Goal: Task Accomplishment & Management: Complete application form

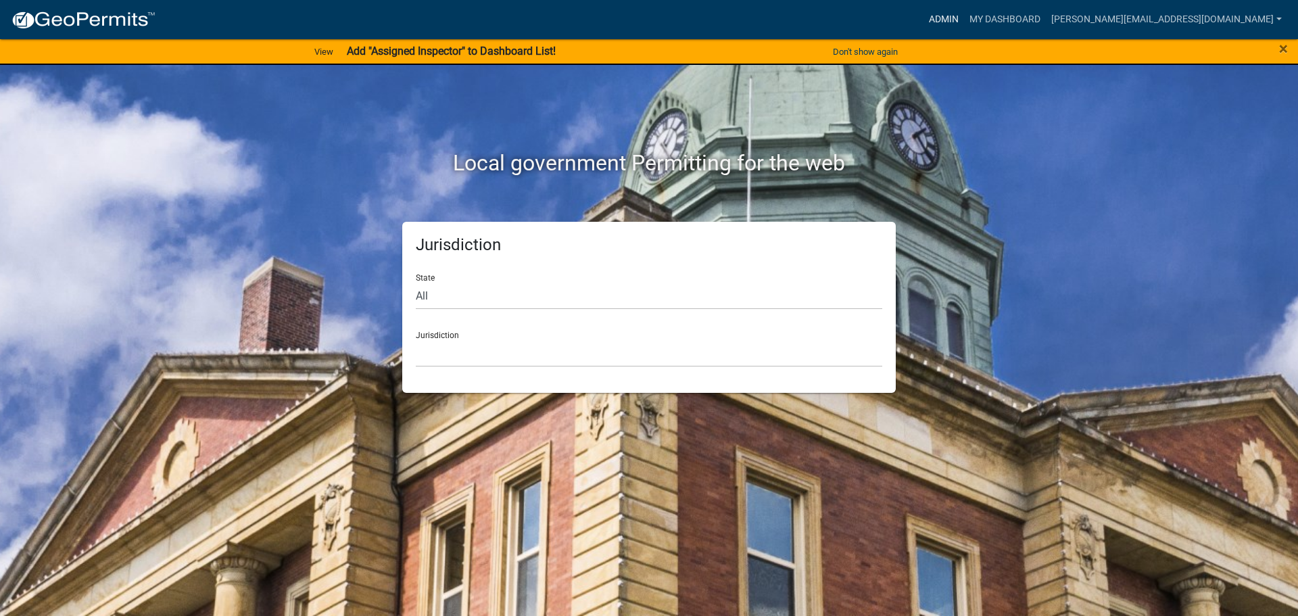
click at [964, 12] on link "Admin" at bounding box center [944, 20] width 41 height 26
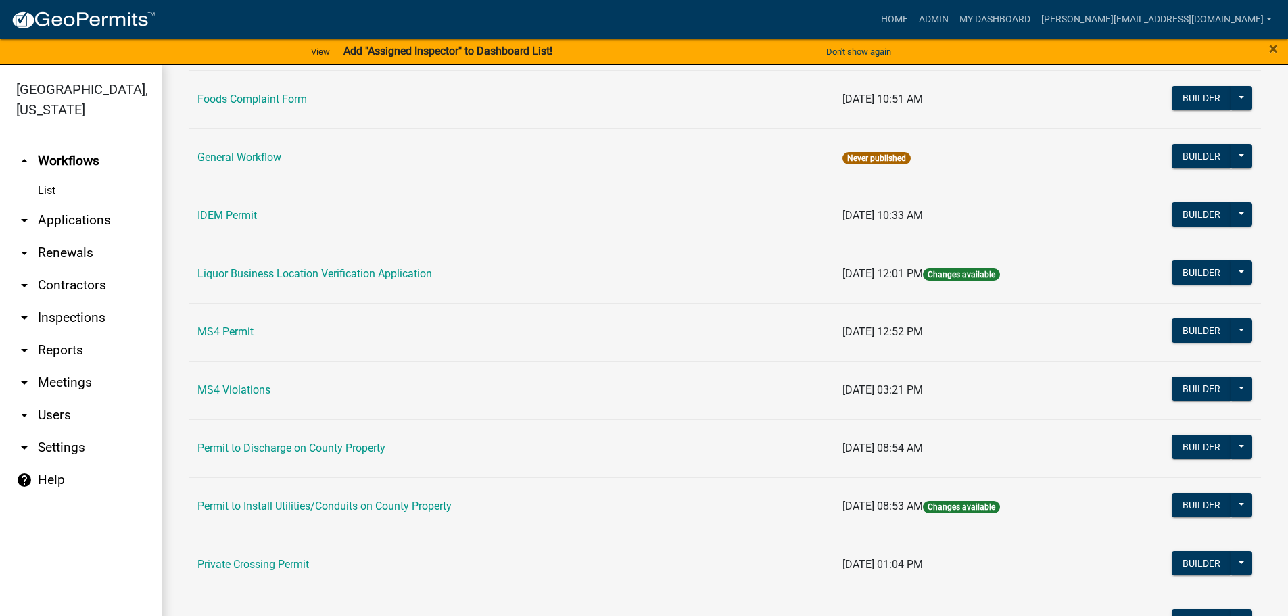
scroll to position [1082, 0]
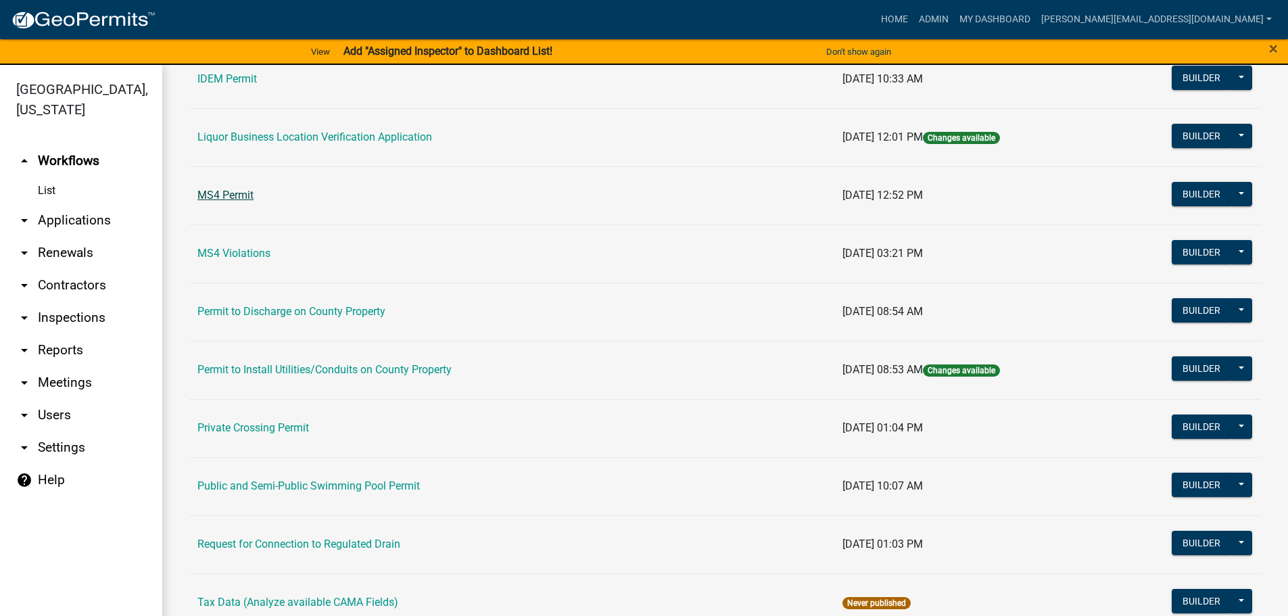
click at [243, 198] on link "MS4 Permit" at bounding box center [225, 195] width 56 height 13
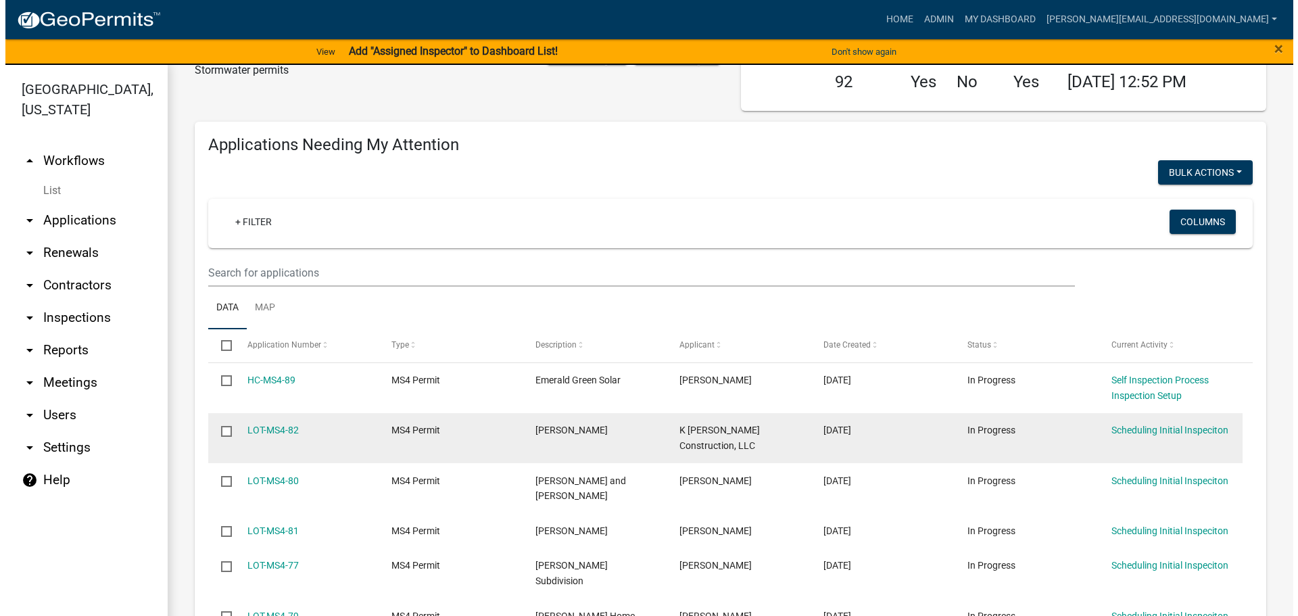
scroll to position [135, 0]
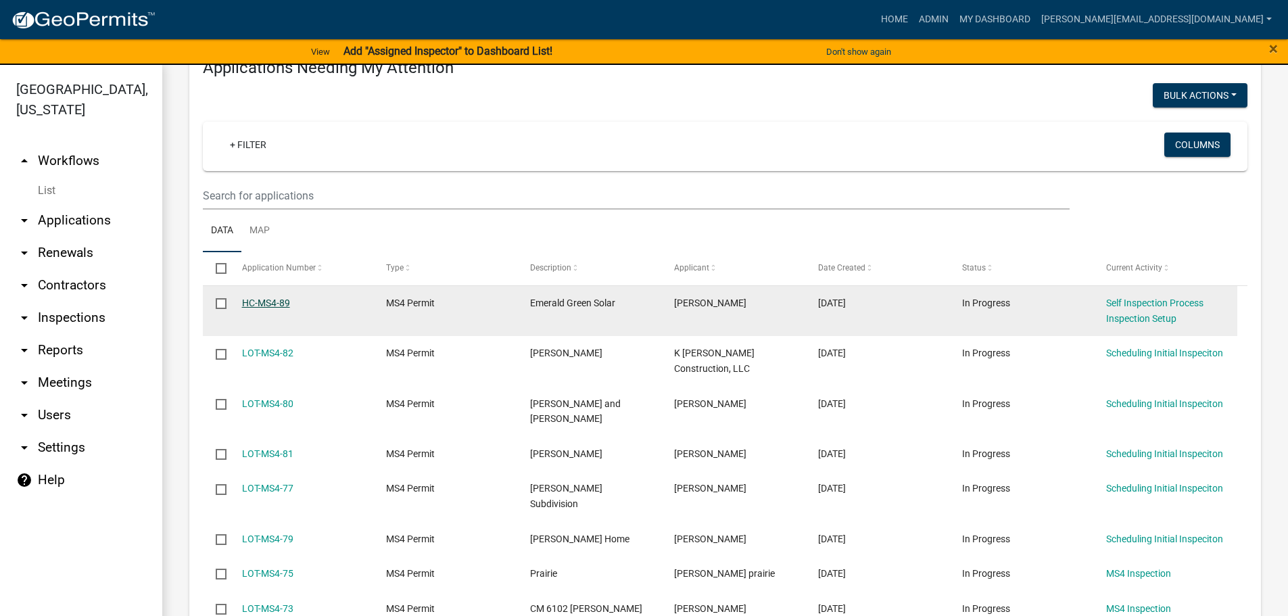
click at [254, 304] on link "HC-MS4-89" at bounding box center [266, 303] width 48 height 11
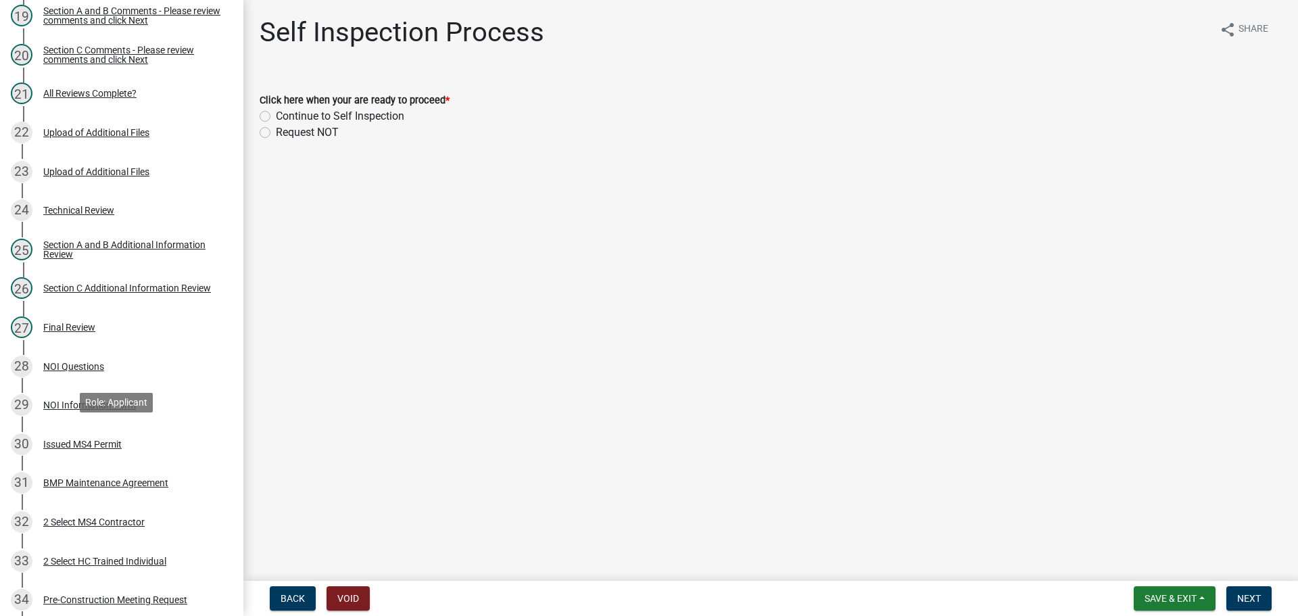
scroll to position [1388, 0]
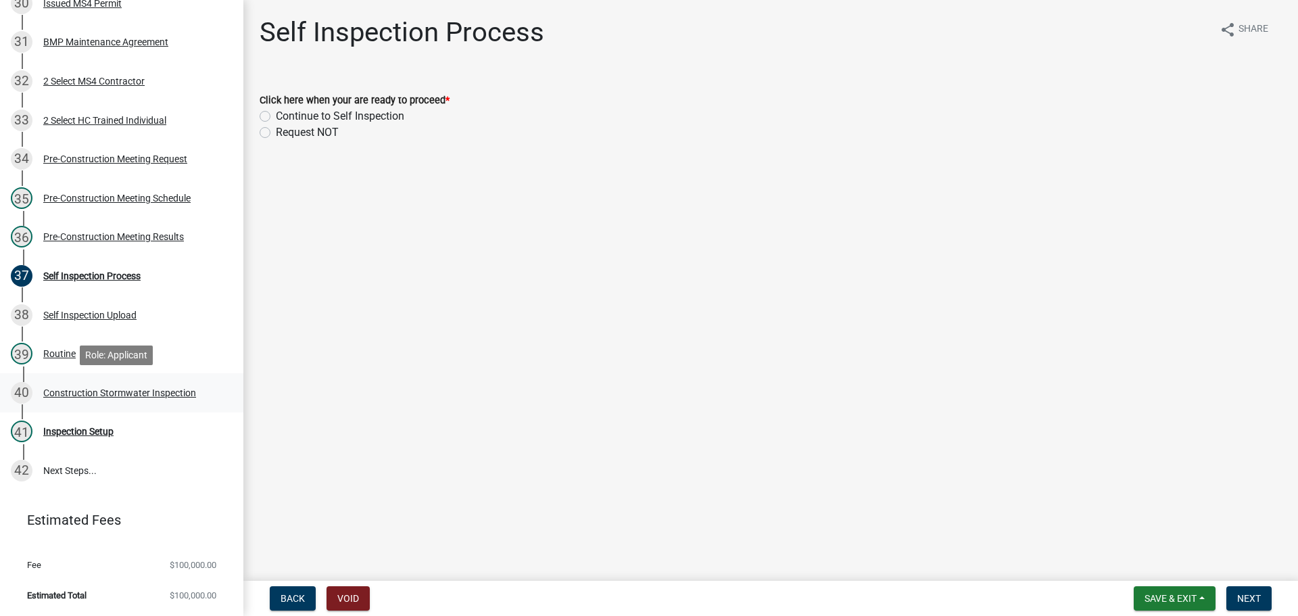
click at [149, 388] on div "Construction Stormwater Inspection" at bounding box center [119, 392] width 153 height 9
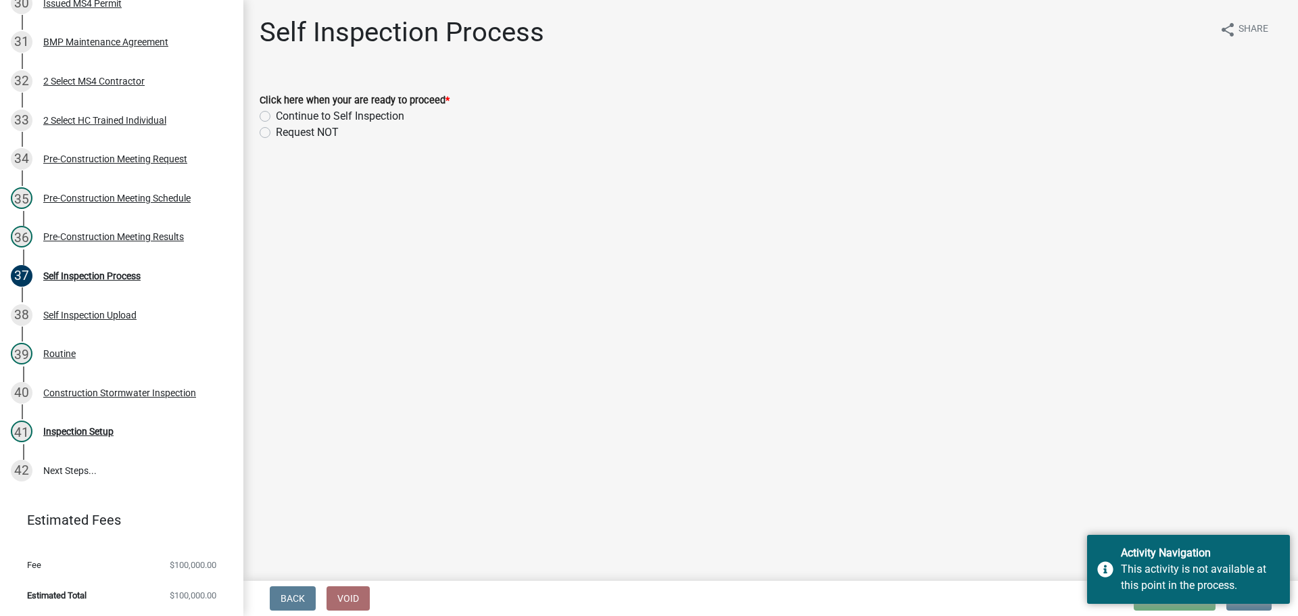
click at [338, 116] on label "Continue to Self Inspection" at bounding box center [340, 116] width 128 height 16
click at [285, 116] on input "Continue to Self Inspection" at bounding box center [280, 112] width 9 height 9
radio input "true"
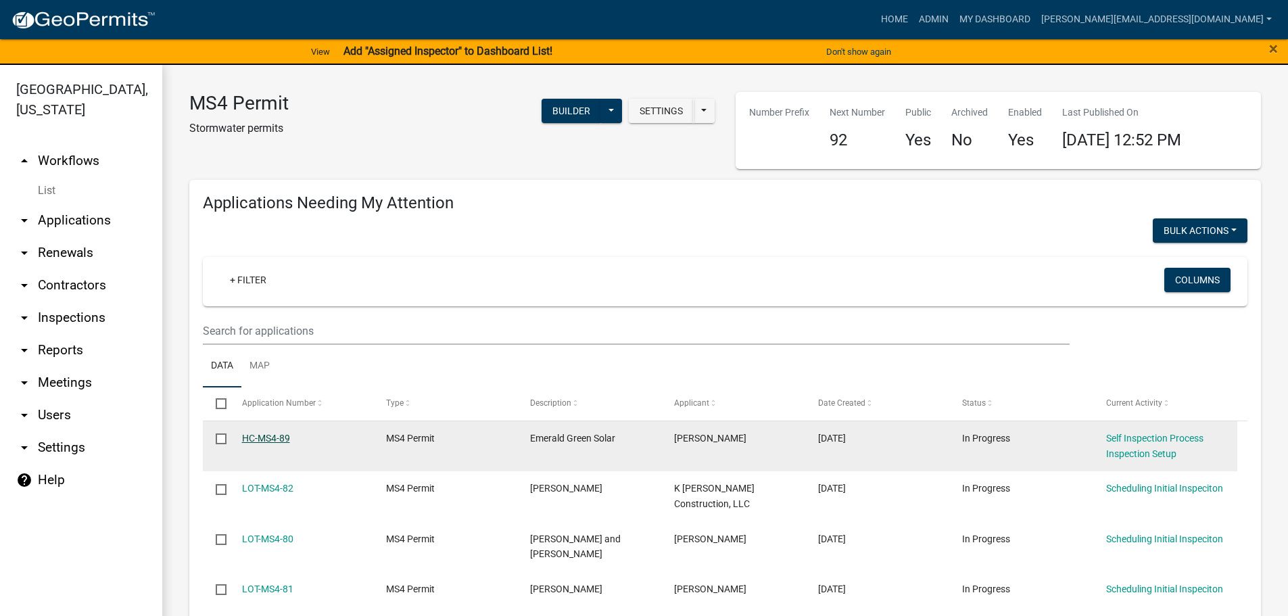
click at [280, 440] on link "HC-MS4-89" at bounding box center [266, 438] width 48 height 11
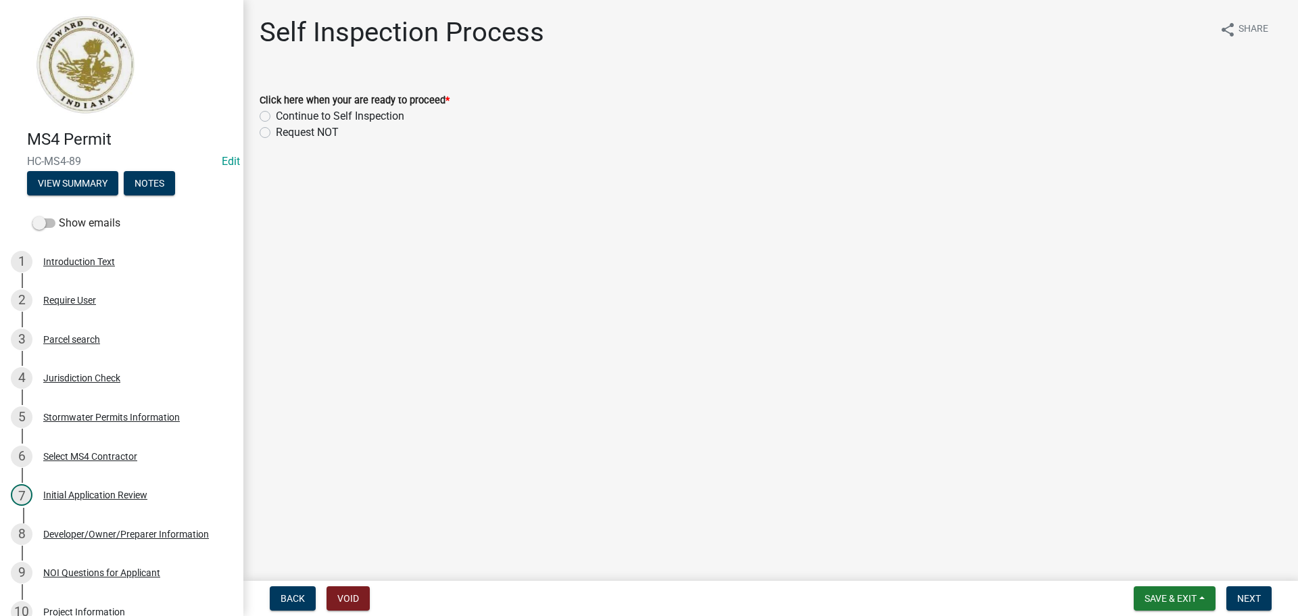
click at [389, 112] on label "Continue to Self Inspection" at bounding box center [340, 116] width 128 height 16
click at [285, 112] on input "Continue to Self Inspection" at bounding box center [280, 112] width 9 height 9
radio input "true"
click at [1264, 592] on button "Next" at bounding box center [1249, 598] width 45 height 24
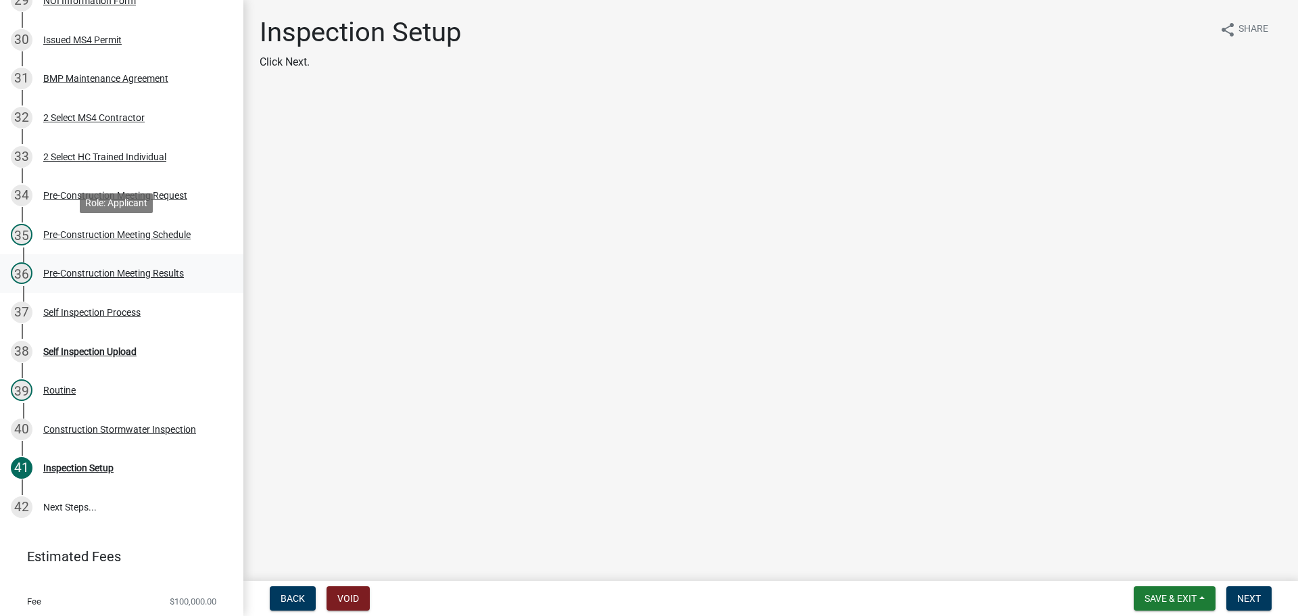
scroll to position [1353, 0]
click at [1258, 594] on span "Next" at bounding box center [1250, 598] width 24 height 11
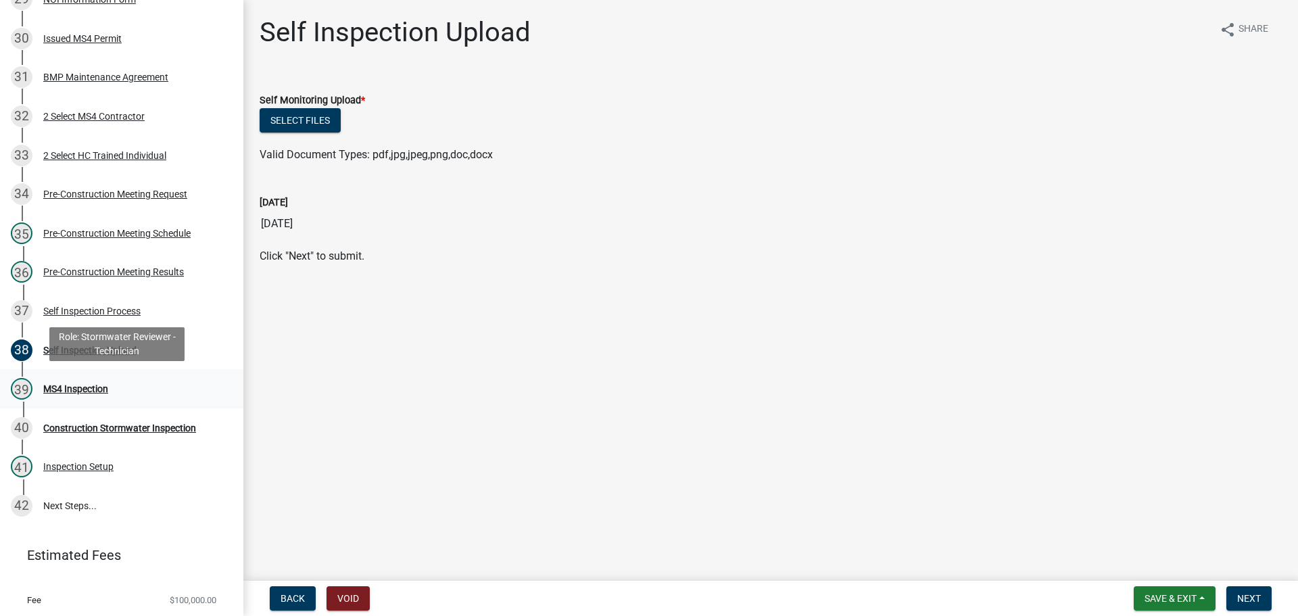
click at [118, 389] on div "39 MS4 Inspection" at bounding box center [116, 389] width 211 height 22
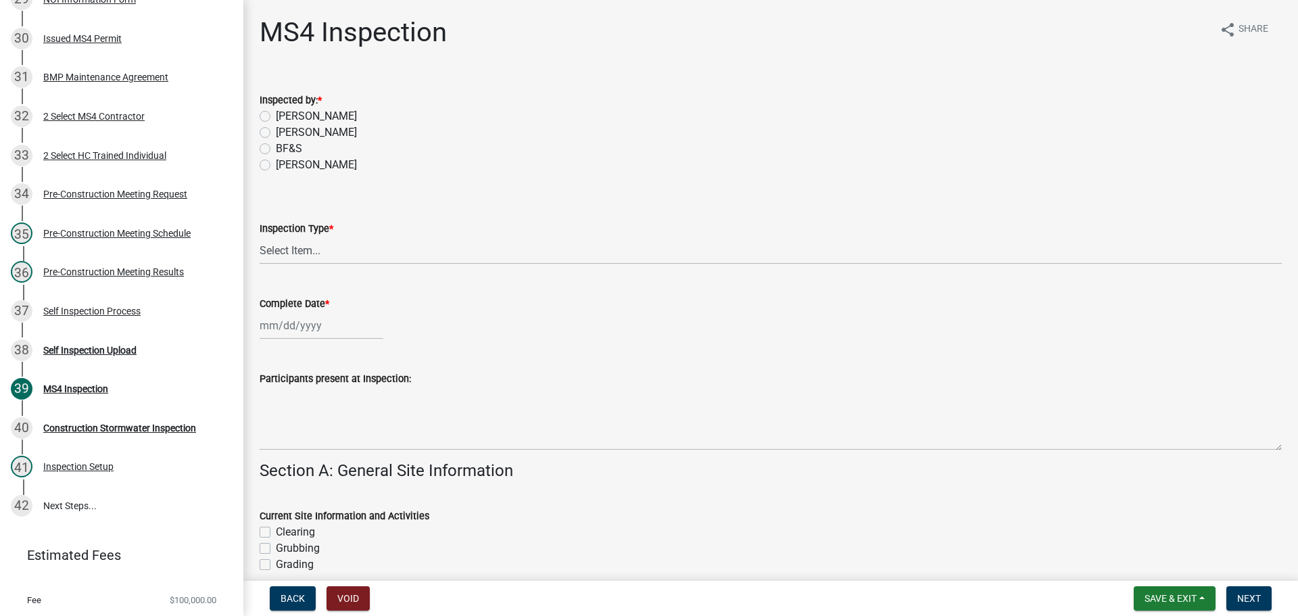
click at [312, 168] on label "[PERSON_NAME]" at bounding box center [316, 165] width 81 height 16
click at [285, 166] on input "[PERSON_NAME]" at bounding box center [280, 161] width 9 height 9
radio input "true"
click at [325, 252] on select "Select Item... Initial Routine Follow Up Complaint" at bounding box center [771, 251] width 1023 height 28
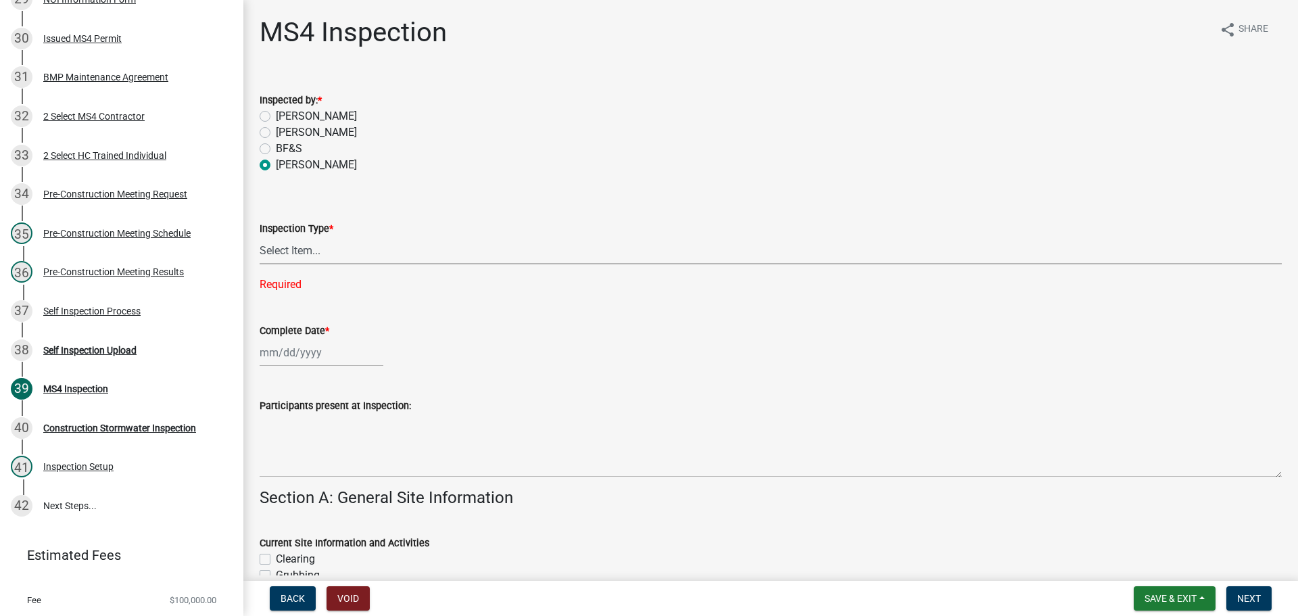
click at [400, 252] on select "Select Item... Initial Routine Follow Up Complaint" at bounding box center [771, 251] width 1023 height 28
click at [260, 237] on select "Select Item... Initial Routine Follow Up Complaint" at bounding box center [771, 251] width 1023 height 28
select select "6f2635a8-d74b-48ab-8be3-2798d1f6cb59"
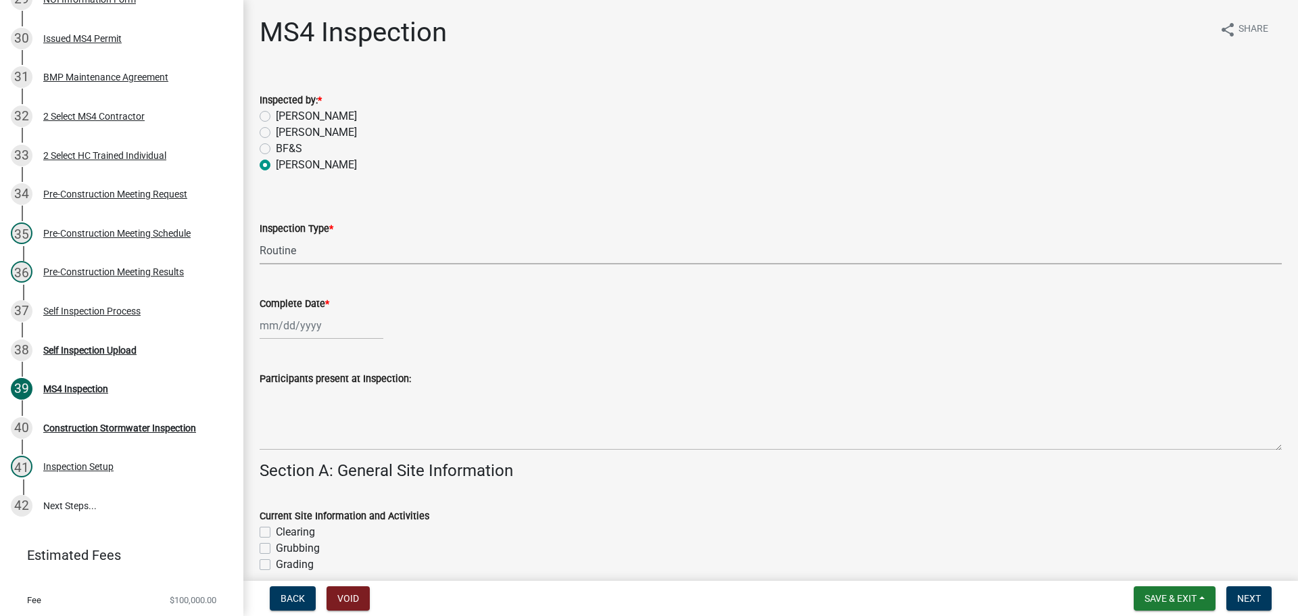
click at [327, 331] on div at bounding box center [322, 326] width 124 height 28
select select "8"
select select "2025"
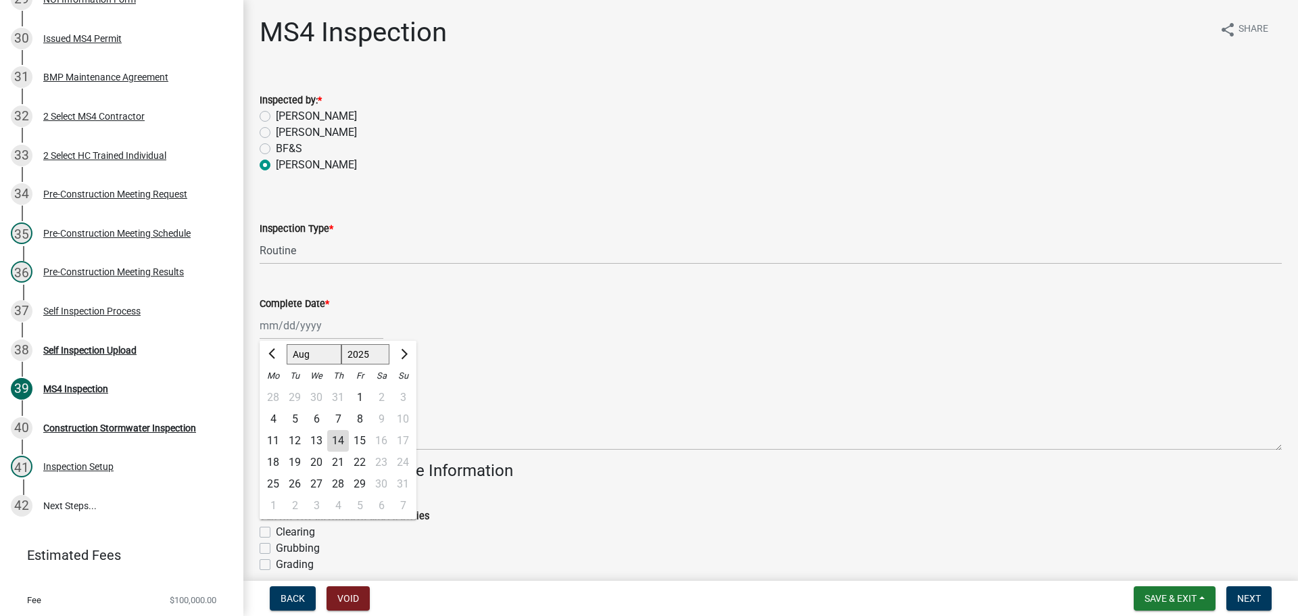
click at [342, 442] on div "14" at bounding box center [338, 441] width 22 height 22
type input "[DATE]"
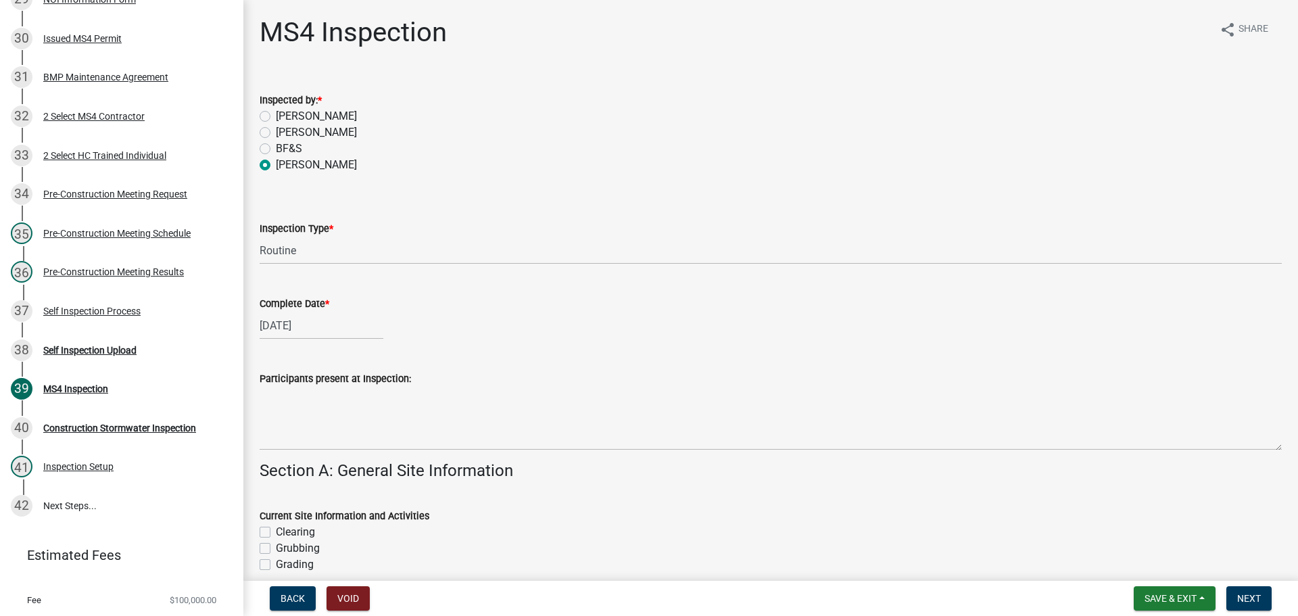
click at [332, 328] on div "[DATE]" at bounding box center [322, 326] width 124 height 28
select select "8"
select select "2025"
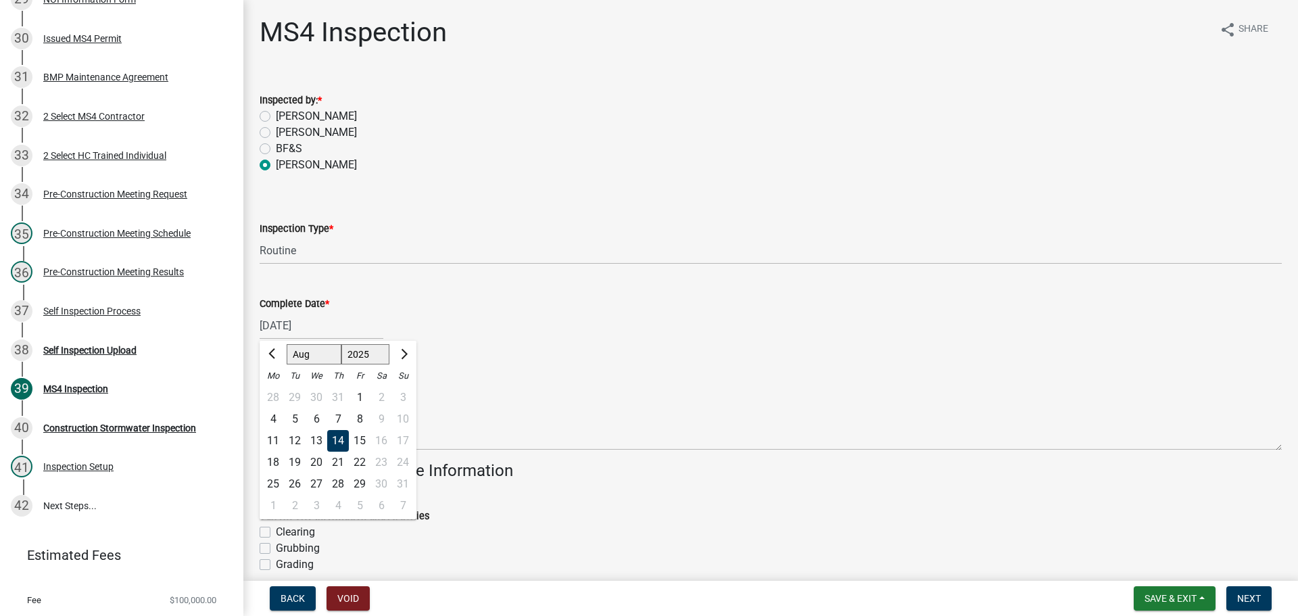
click at [295, 437] on div "12" at bounding box center [295, 441] width 22 height 22
type input "[DATE]"
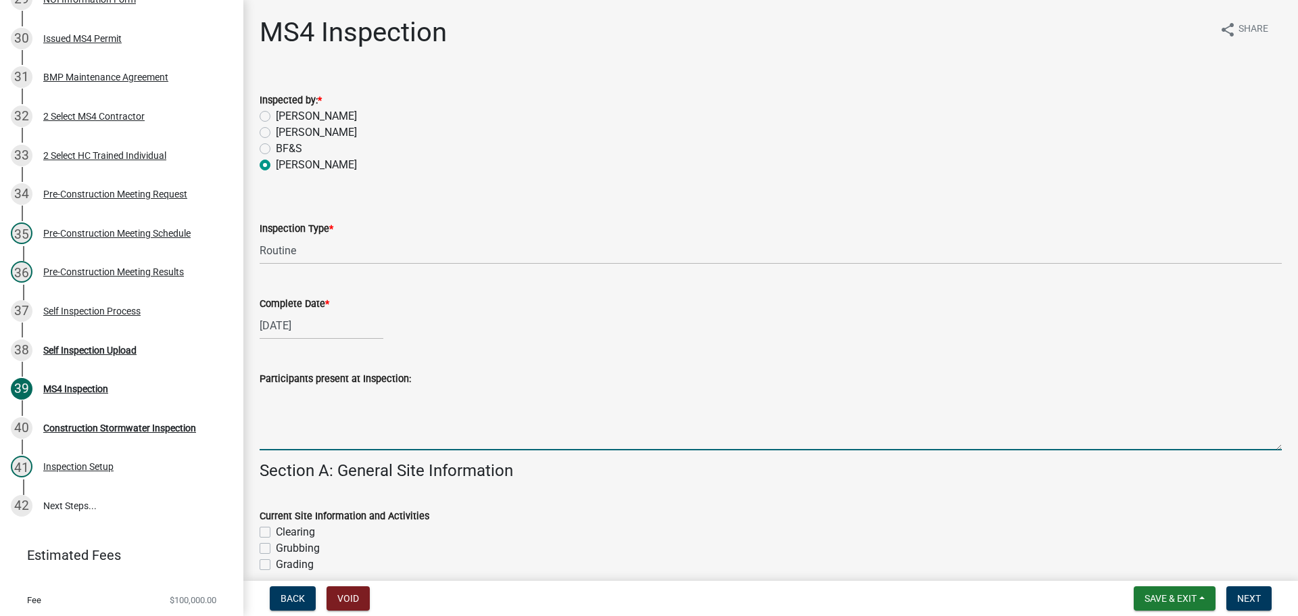
click at [323, 403] on textarea "Participants present at Inspection:" at bounding box center [771, 419] width 1023 height 64
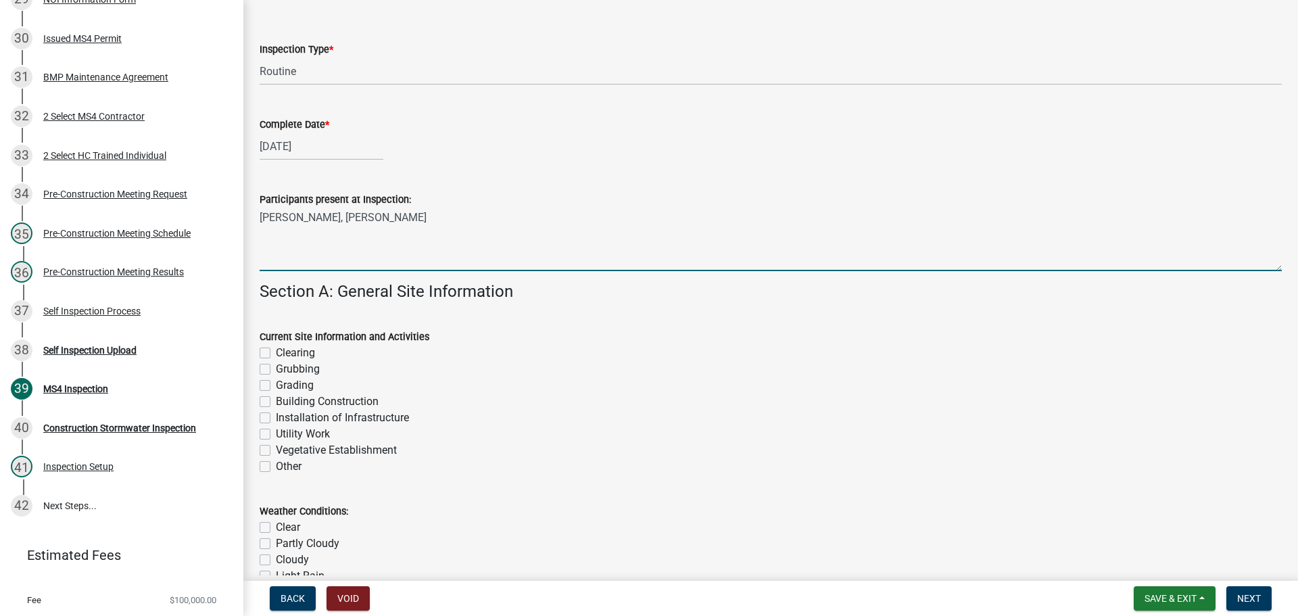
scroll to position [203, 0]
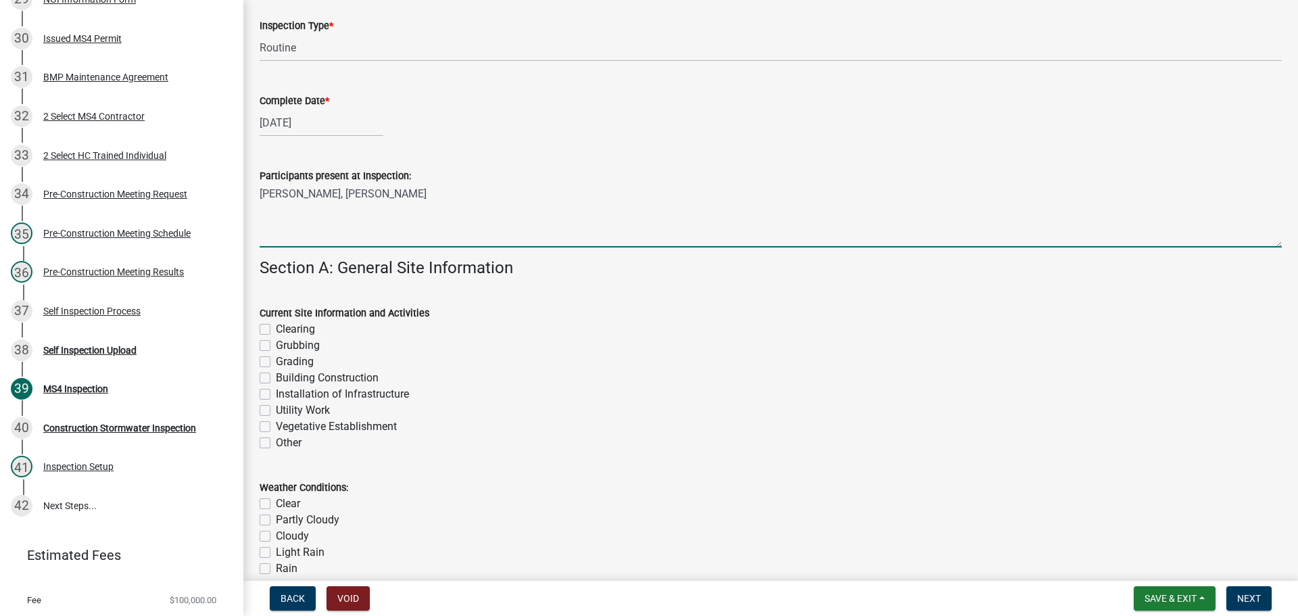
type textarea "[PERSON_NAME], [PERSON_NAME]"
click at [276, 394] on label "Installation of Infrastructure" at bounding box center [342, 394] width 133 height 16
click at [276, 394] on input "Installation of Infrastructure" at bounding box center [280, 390] width 9 height 9
checkbox input "true"
checkbox input "false"
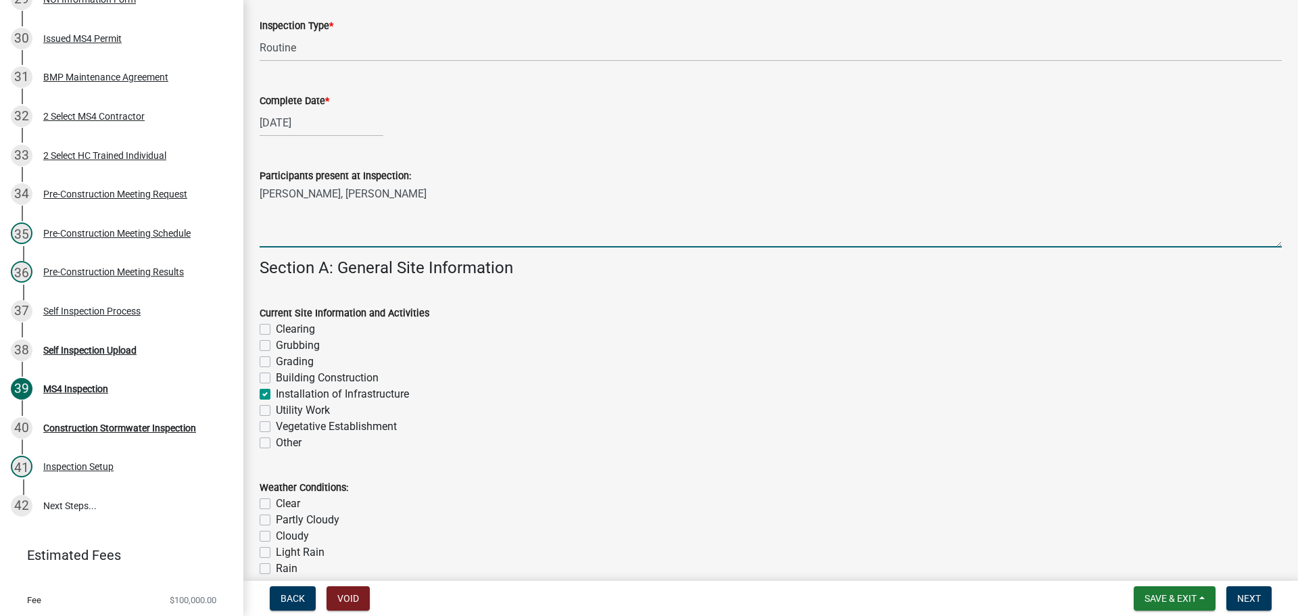
checkbox input "false"
checkbox input "true"
checkbox input "false"
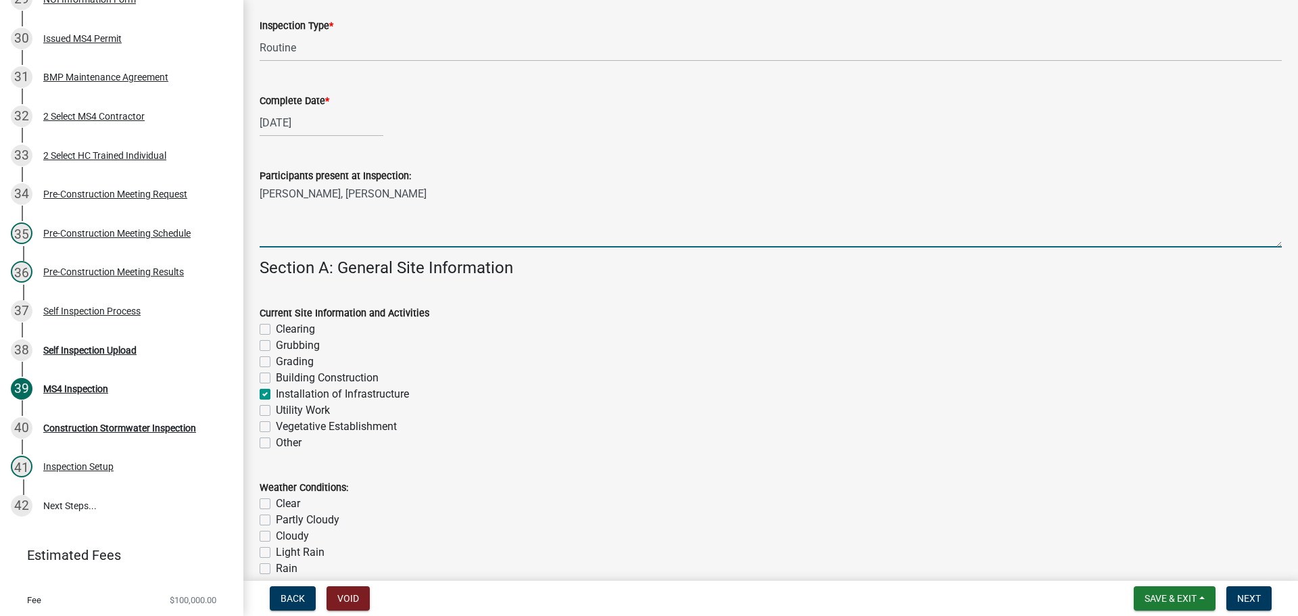
checkbox input "false"
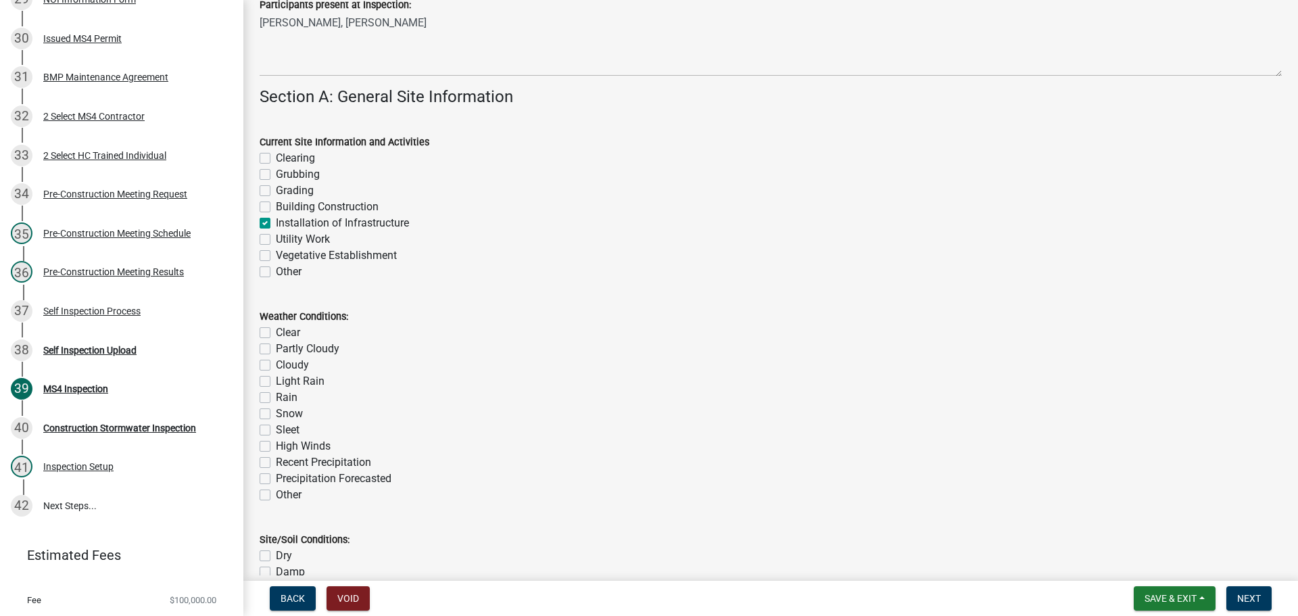
scroll to position [406, 0]
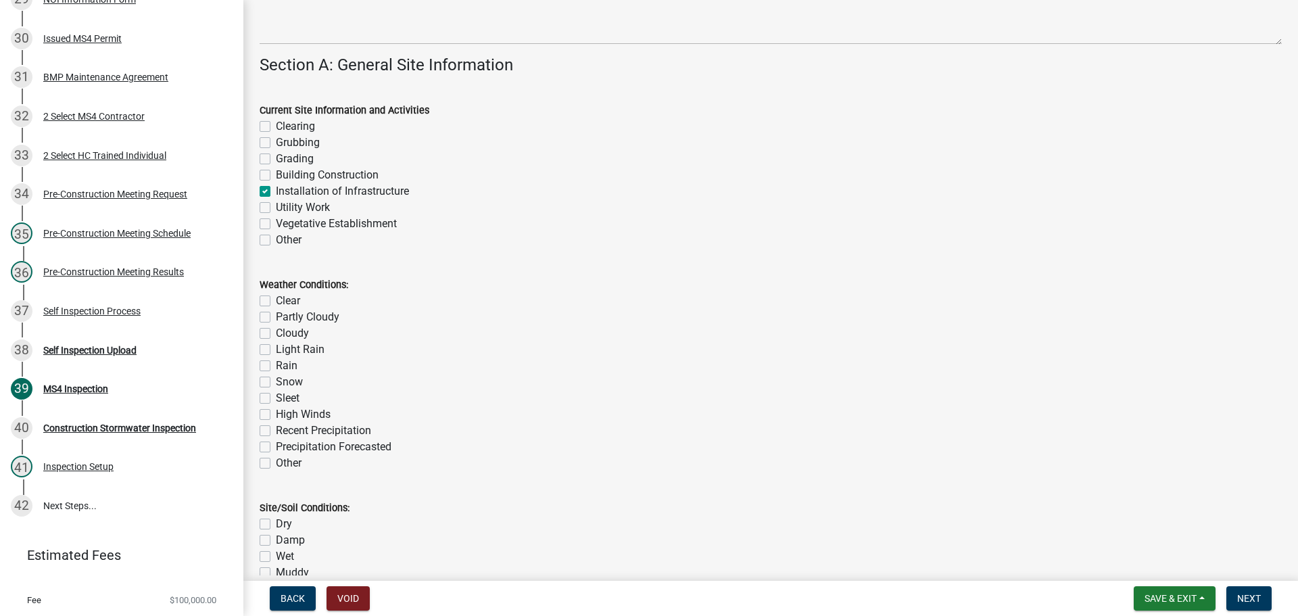
click at [276, 302] on label "Clear" at bounding box center [288, 301] width 24 height 16
click at [276, 302] on input "Clear" at bounding box center [280, 297] width 9 height 9
checkbox input "true"
checkbox input "false"
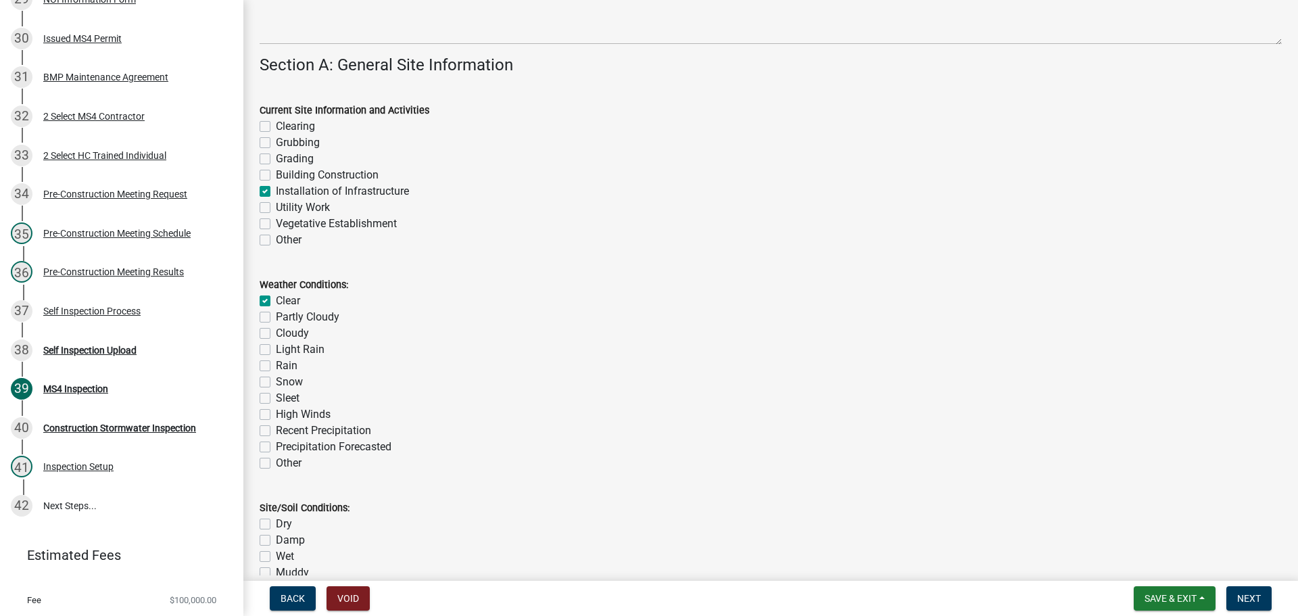
checkbox input "false"
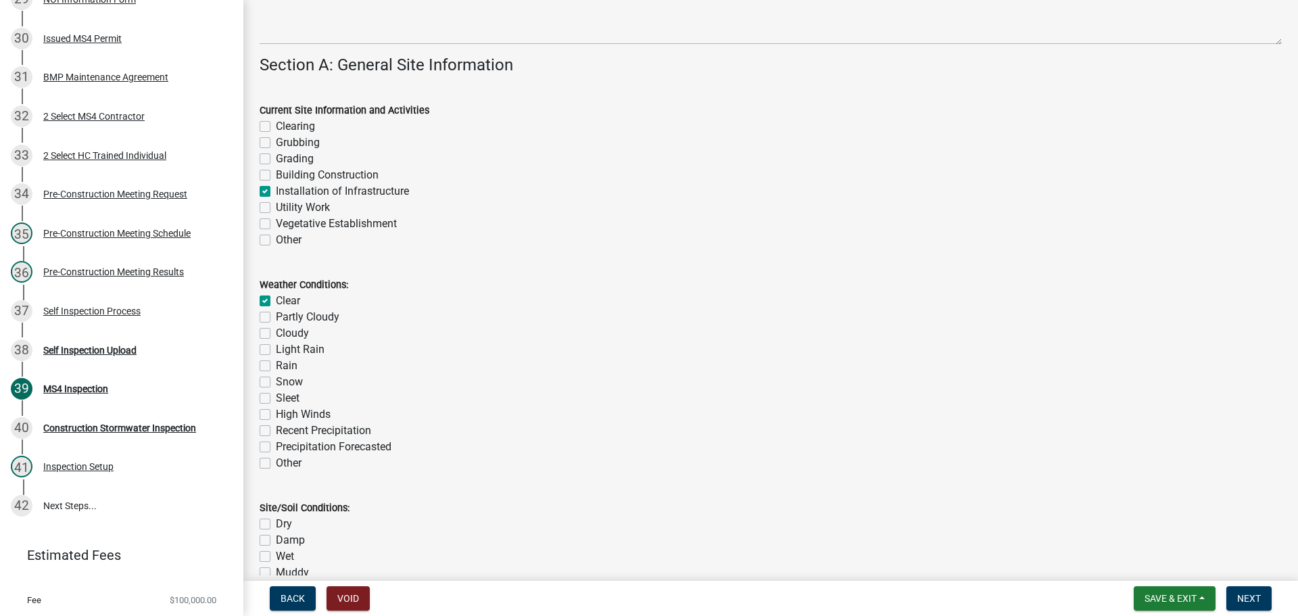
checkbox input "false"
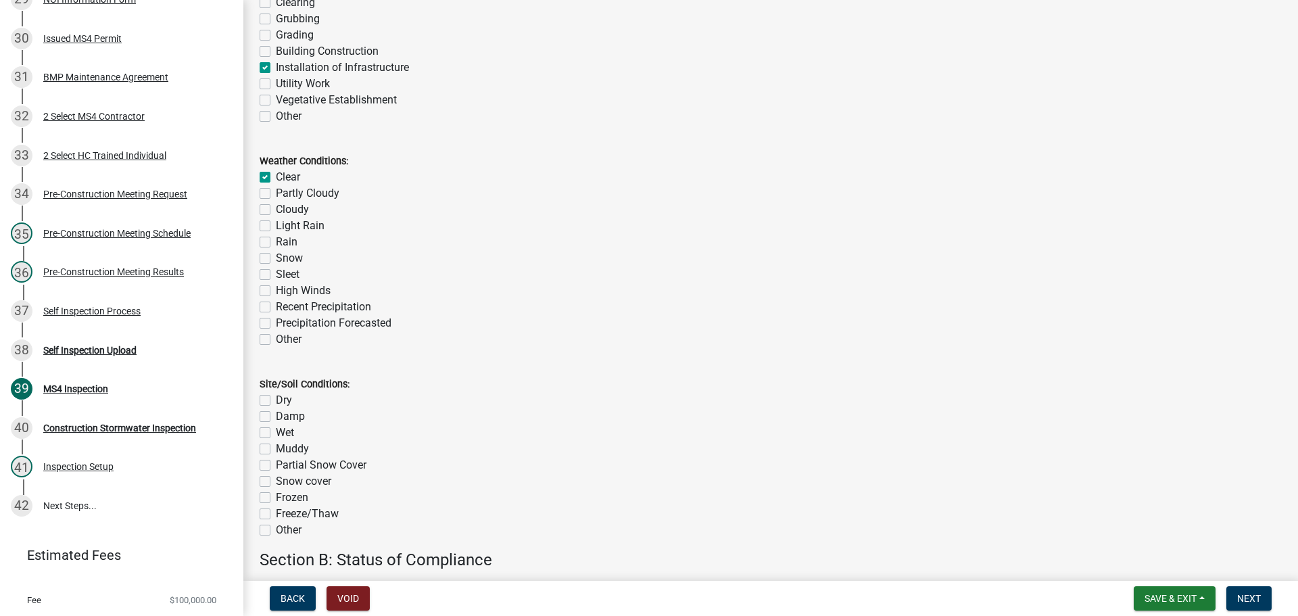
scroll to position [541, 0]
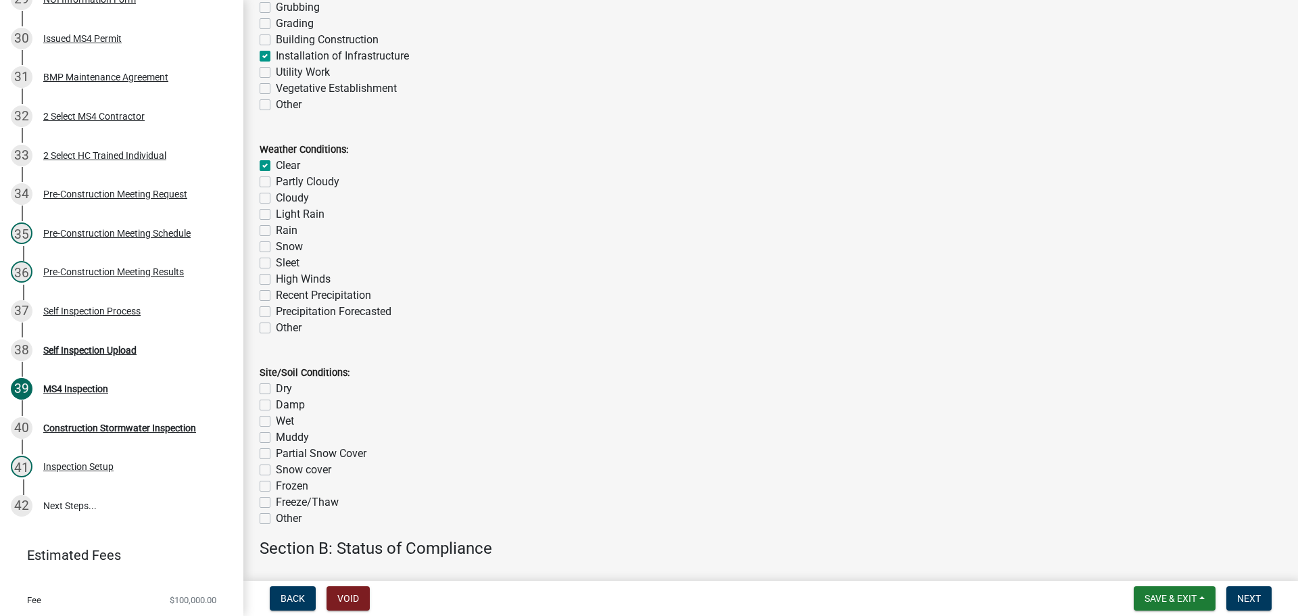
click at [276, 389] on label "Dry" at bounding box center [284, 389] width 16 height 16
click at [276, 389] on input "Dry" at bounding box center [280, 385] width 9 height 9
checkbox input "true"
checkbox input "false"
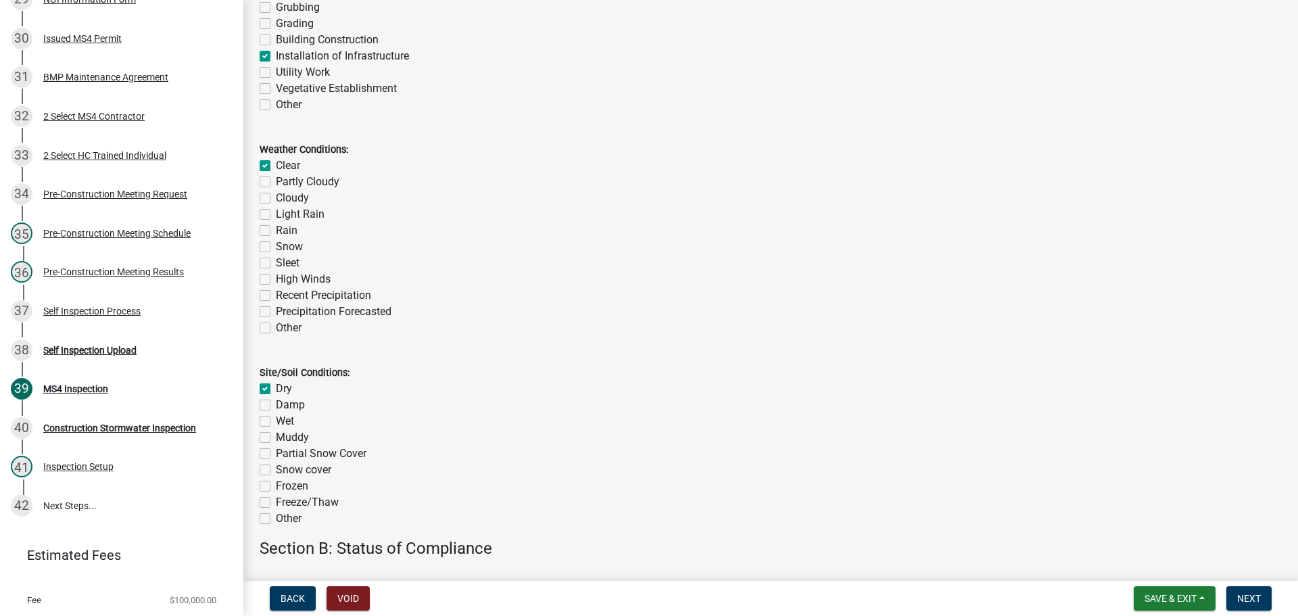
checkbox input "false"
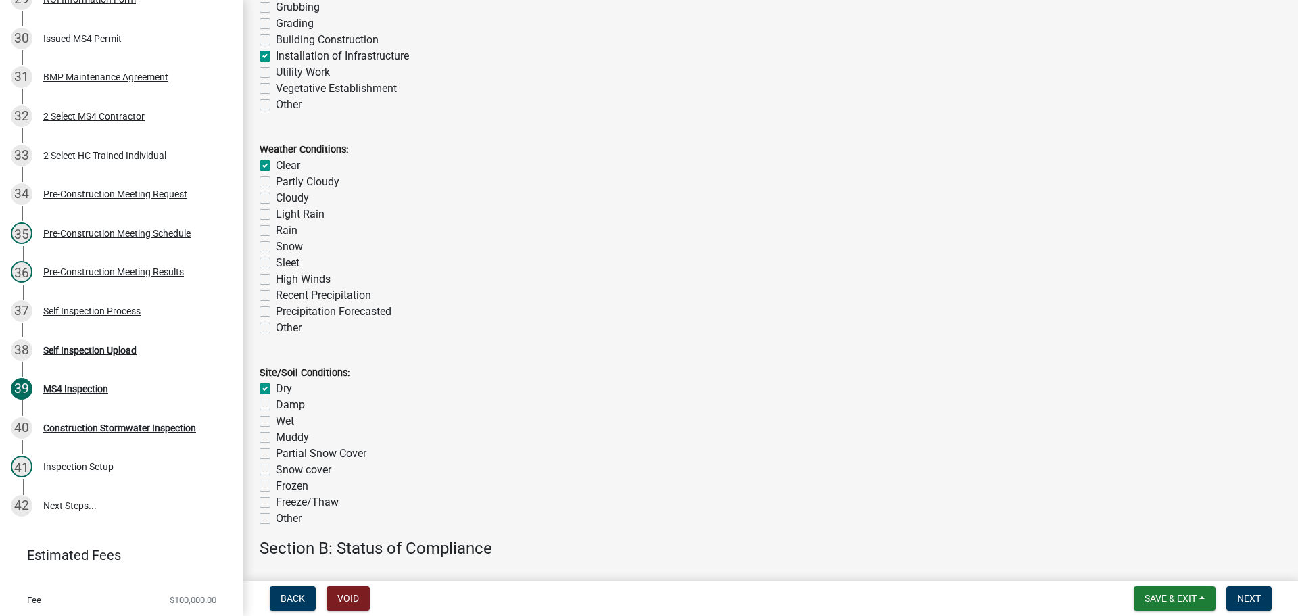
checkbox input "false"
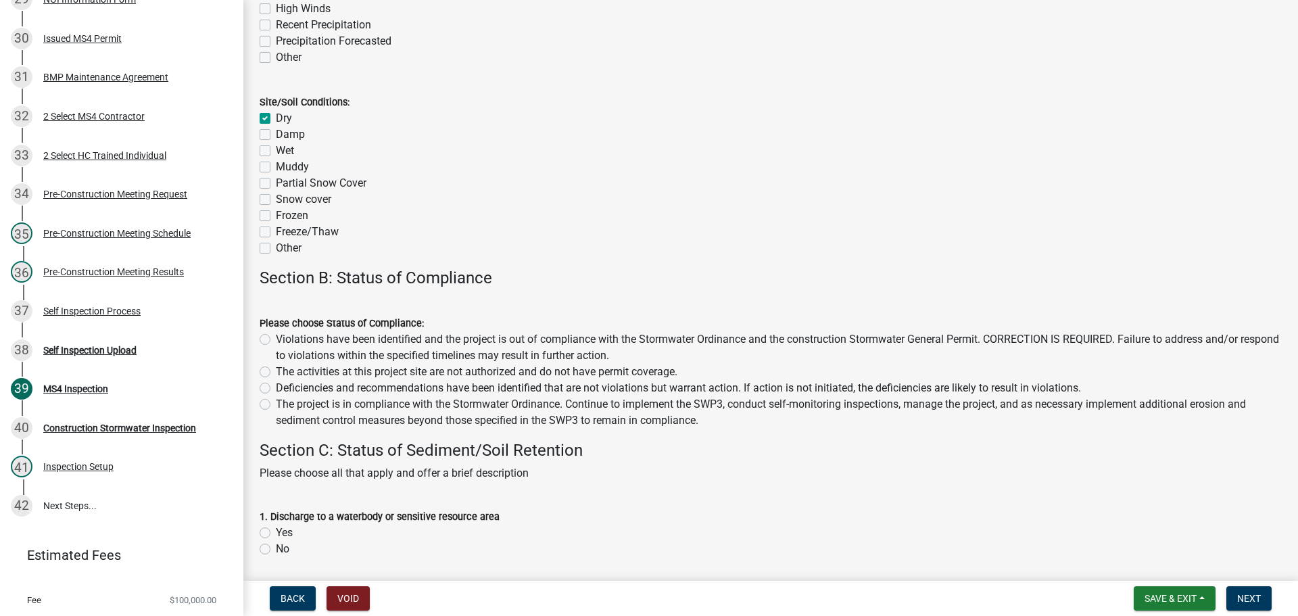
scroll to position [947, 0]
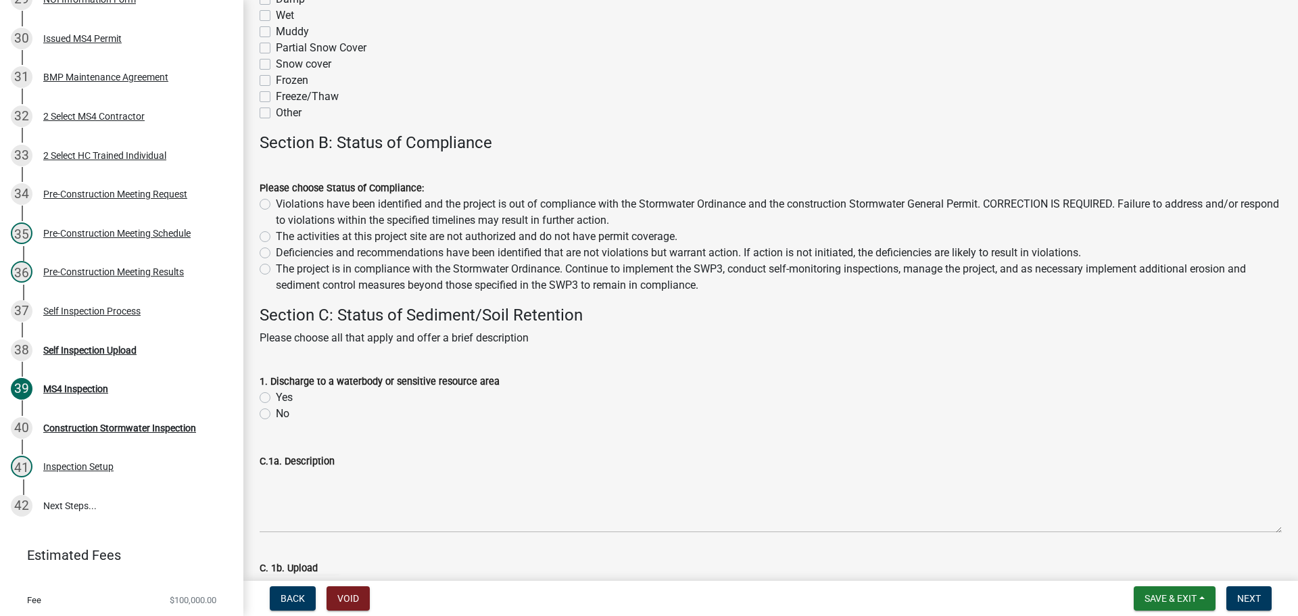
click at [274, 254] on div "Deficiencies and recommendations have been identified that are not violations b…" at bounding box center [771, 253] width 1023 height 16
click at [276, 254] on label "Deficiencies and recommendations have been identified that are not violations b…" at bounding box center [678, 253] width 805 height 16
click at [276, 254] on input "Deficiencies and recommendations have been identified that are not violations b…" at bounding box center [280, 249] width 9 height 9
radio input "true"
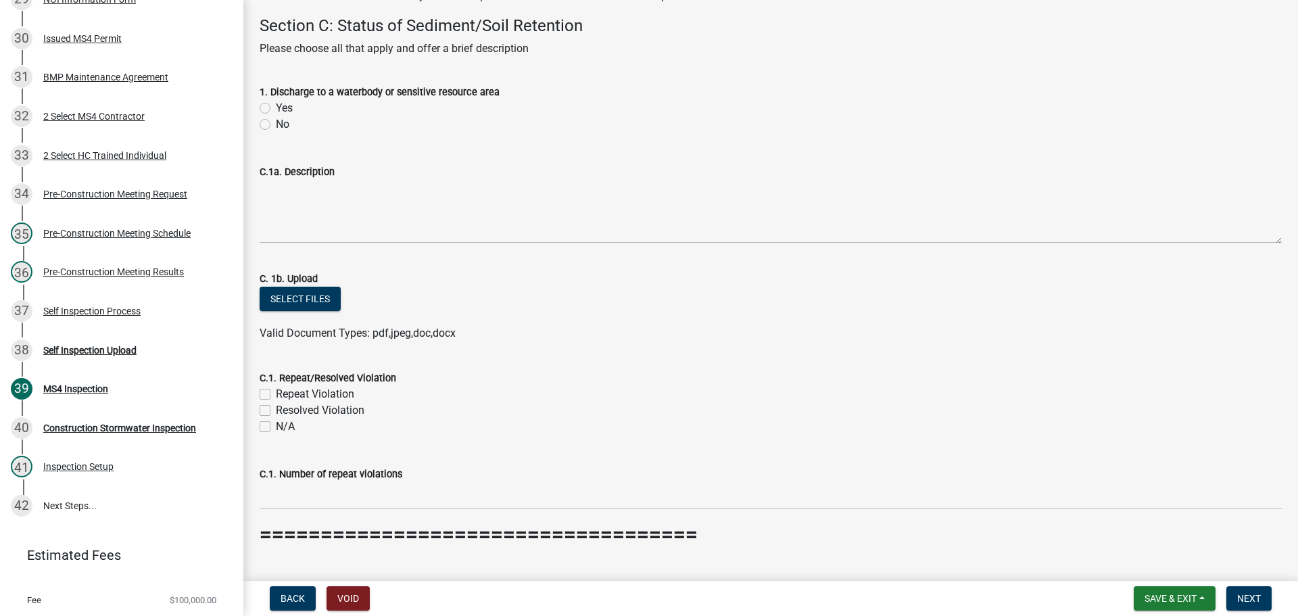
scroll to position [1285, 0]
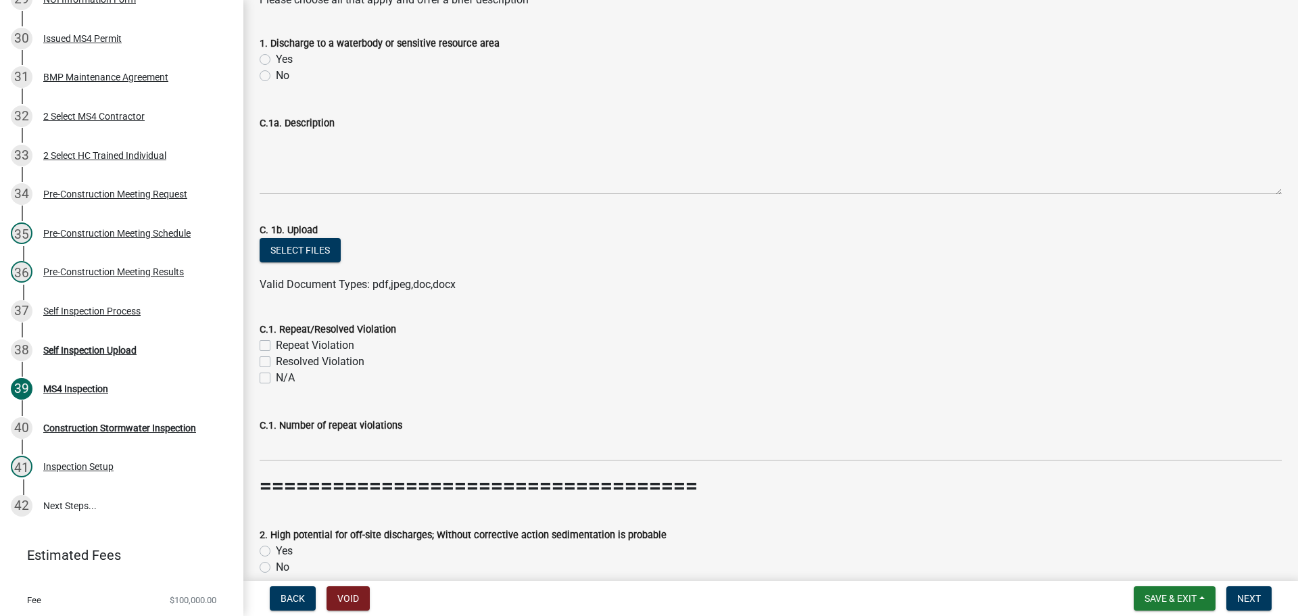
click at [276, 80] on label "No" at bounding box center [283, 76] width 14 height 16
click at [276, 76] on input "No" at bounding box center [280, 72] width 9 height 9
radio input "true"
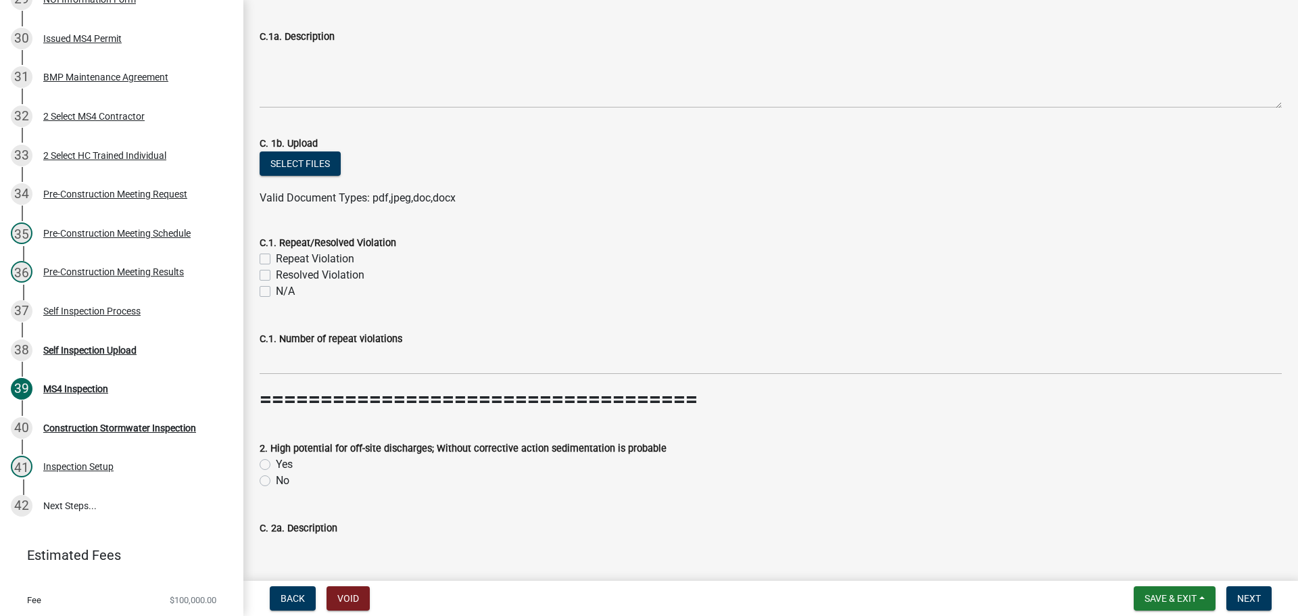
scroll to position [1555, 0]
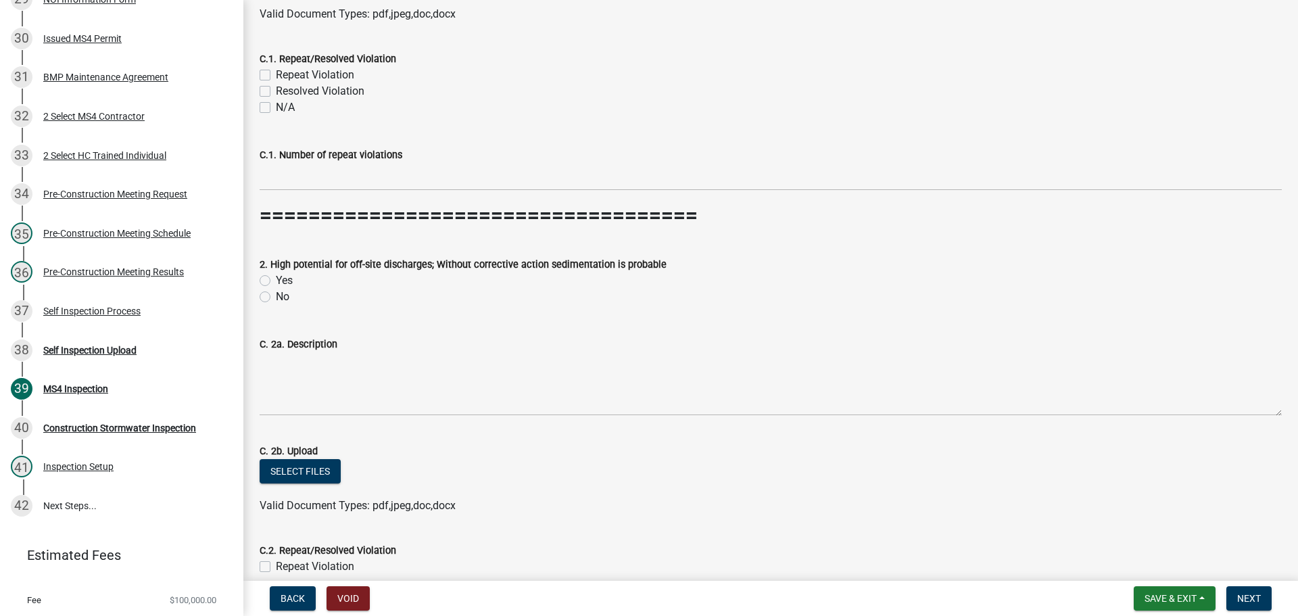
click at [276, 108] on label "N/A" at bounding box center [285, 107] width 19 height 16
click at [276, 108] on input "N/A" at bounding box center [280, 103] width 9 height 9
checkbox input "true"
checkbox input "false"
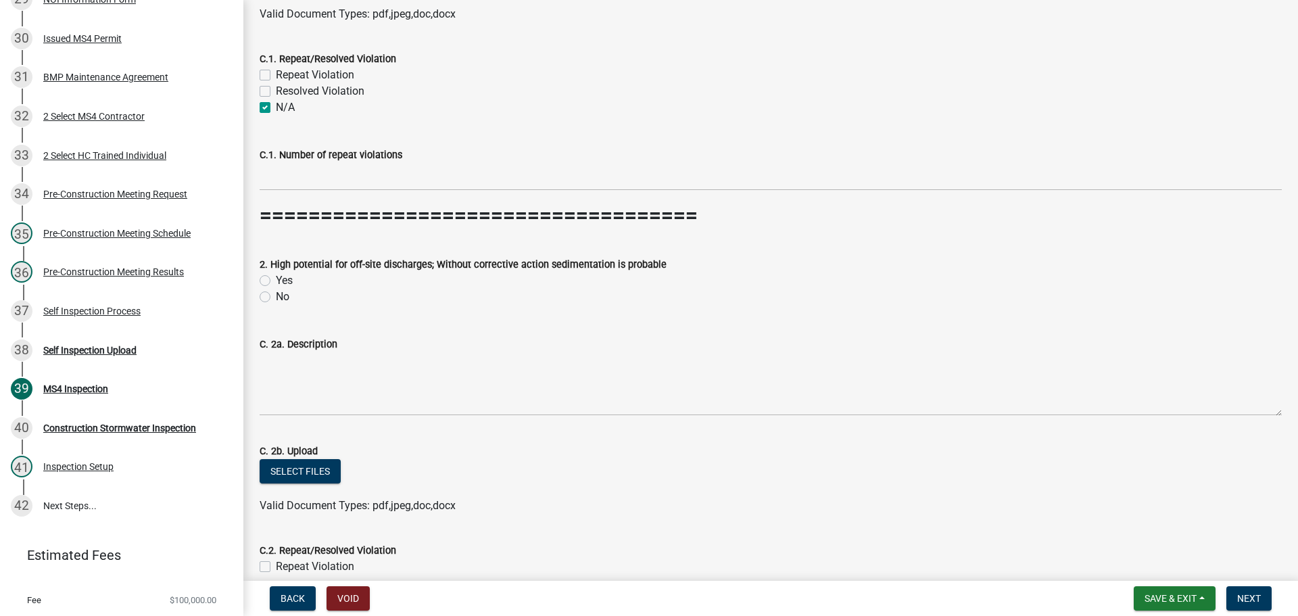
checkbox input "true"
click at [276, 297] on label "No" at bounding box center [283, 297] width 14 height 16
click at [276, 297] on input "No" at bounding box center [280, 293] width 9 height 9
radio input "true"
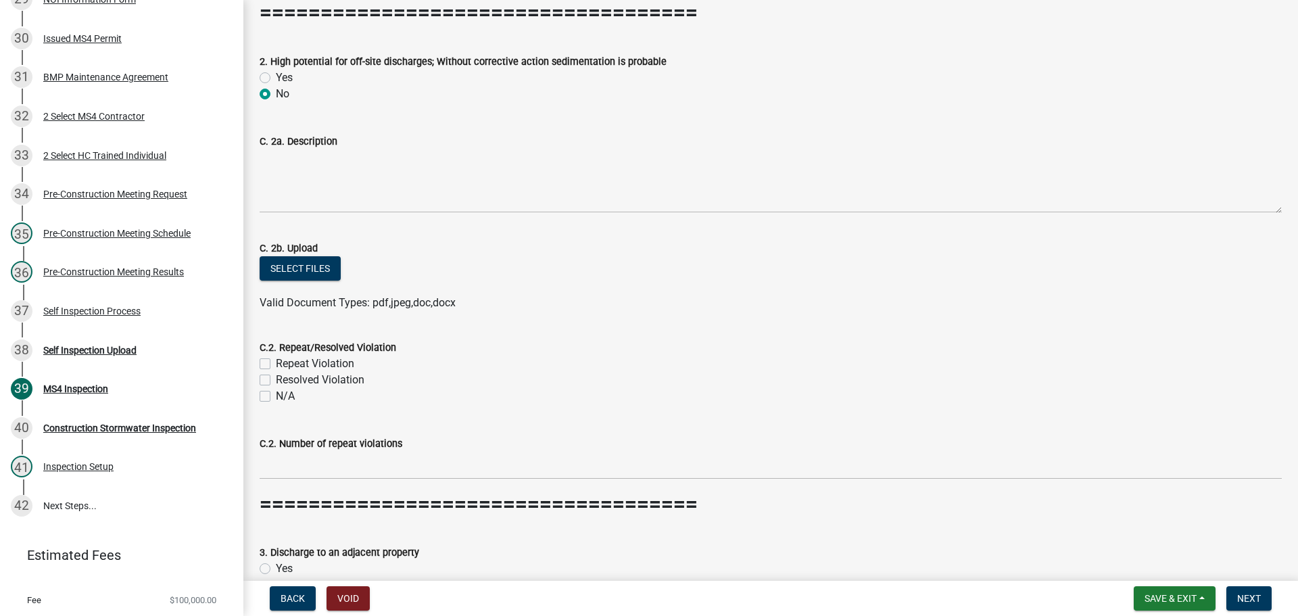
click at [276, 400] on label "N/A" at bounding box center [285, 396] width 19 height 16
click at [276, 397] on input "N/A" at bounding box center [280, 392] width 9 height 9
checkbox input "true"
checkbox input "false"
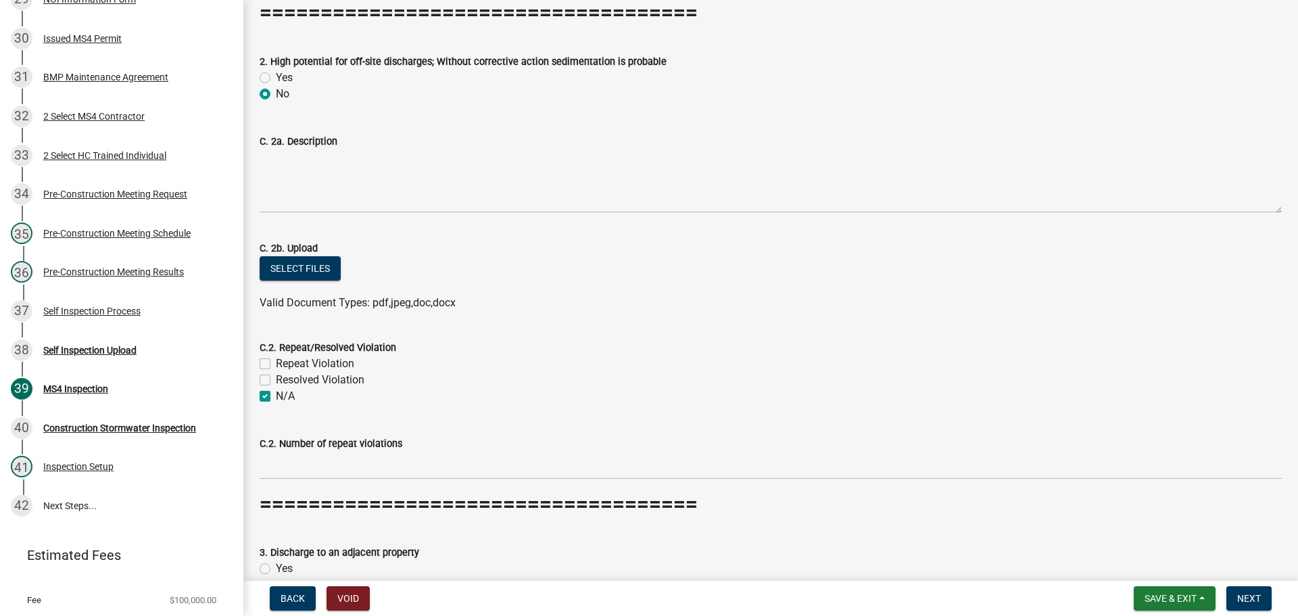
checkbox input "true"
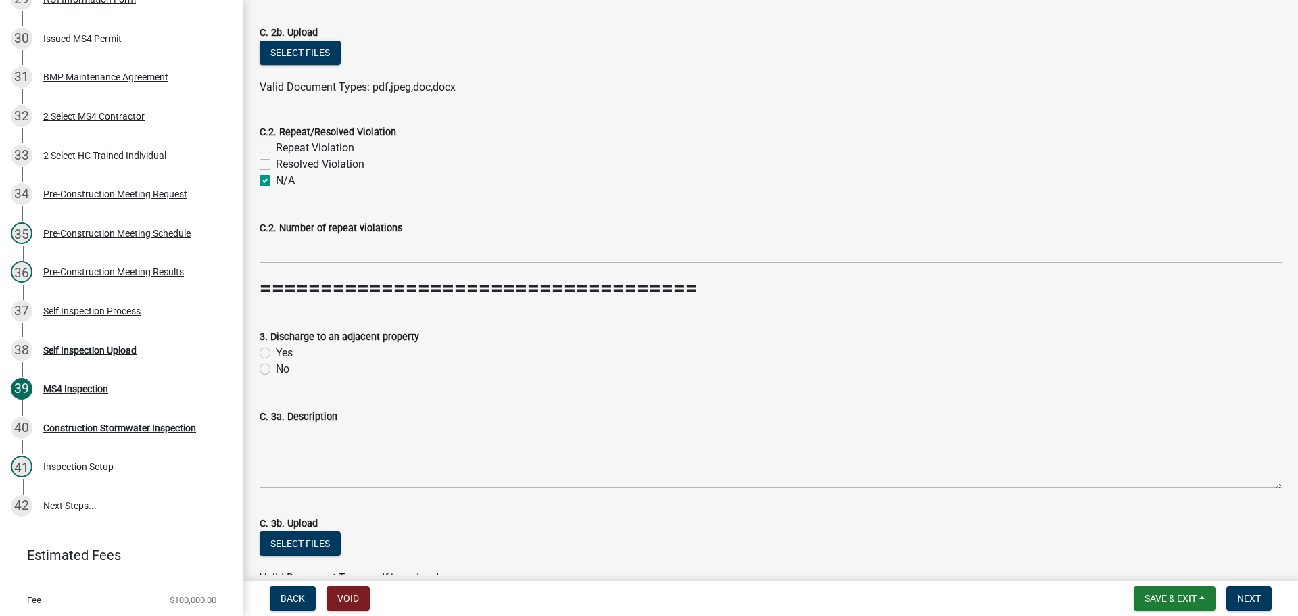
scroll to position [2029, 0]
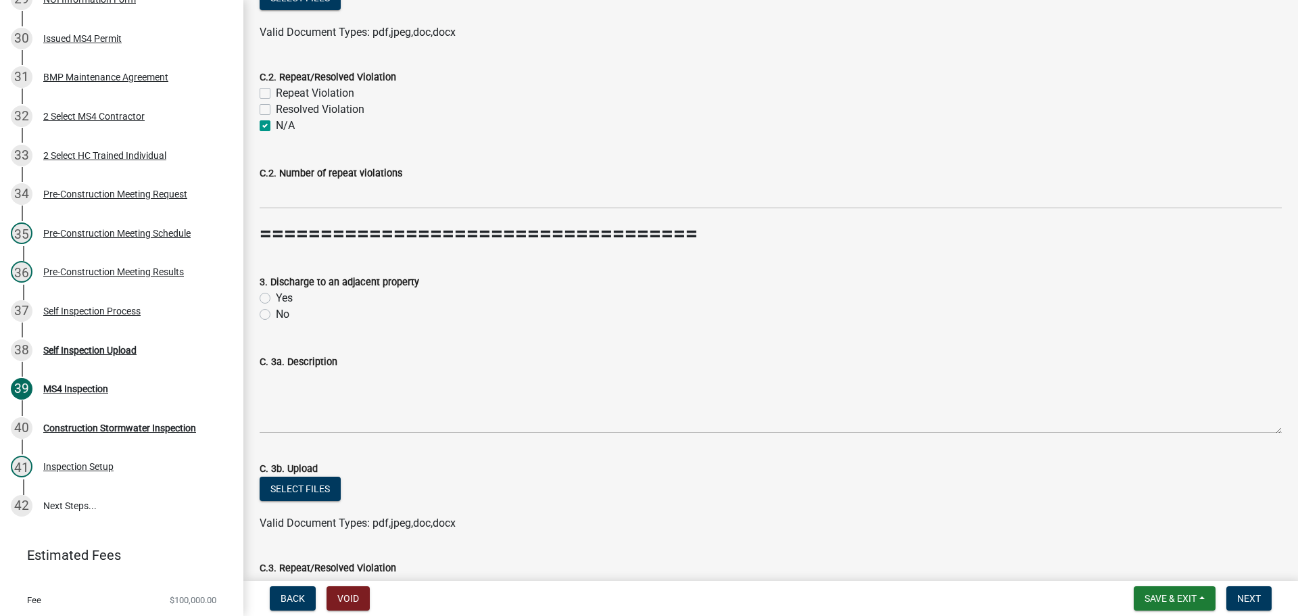
click at [276, 317] on label "No" at bounding box center [283, 314] width 14 height 16
click at [276, 315] on input "No" at bounding box center [280, 310] width 9 height 9
radio input "true"
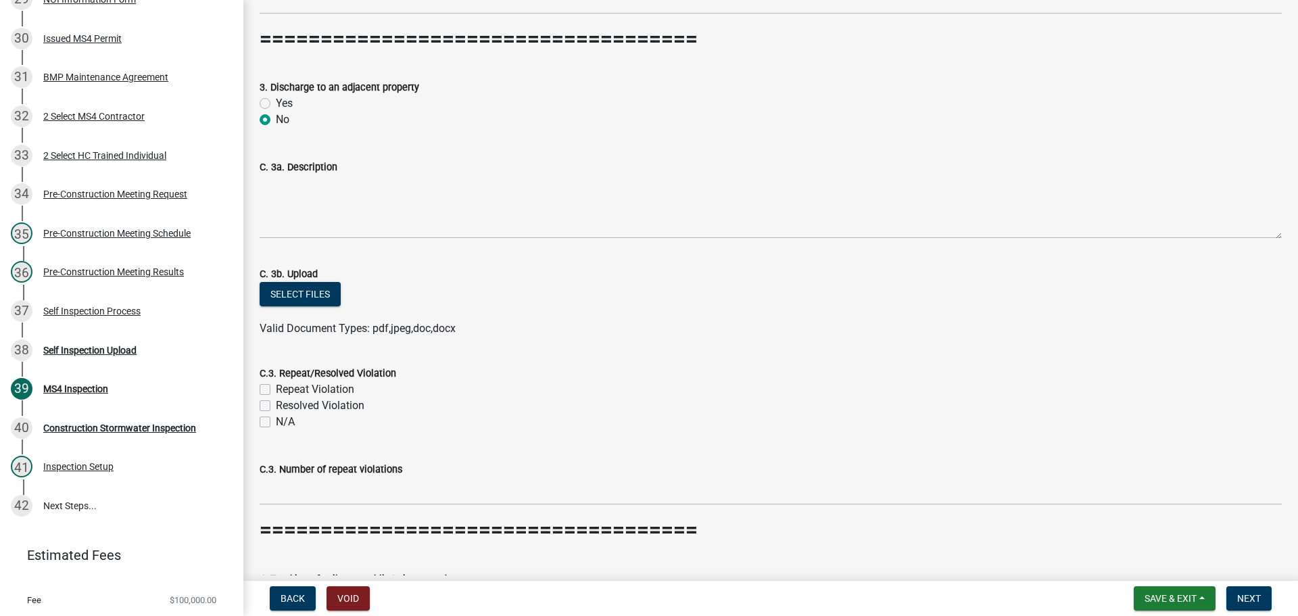
scroll to position [2232, 0]
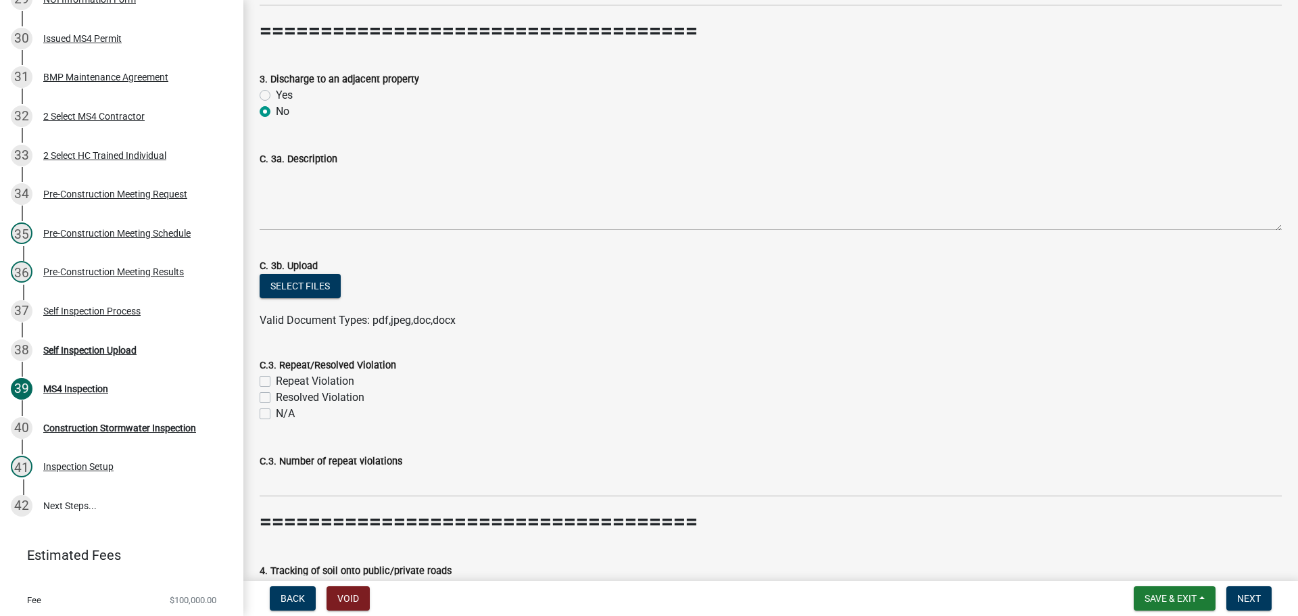
click at [276, 417] on label "N/A" at bounding box center [285, 414] width 19 height 16
click at [276, 415] on input "N/A" at bounding box center [280, 410] width 9 height 9
checkbox input "true"
checkbox input "false"
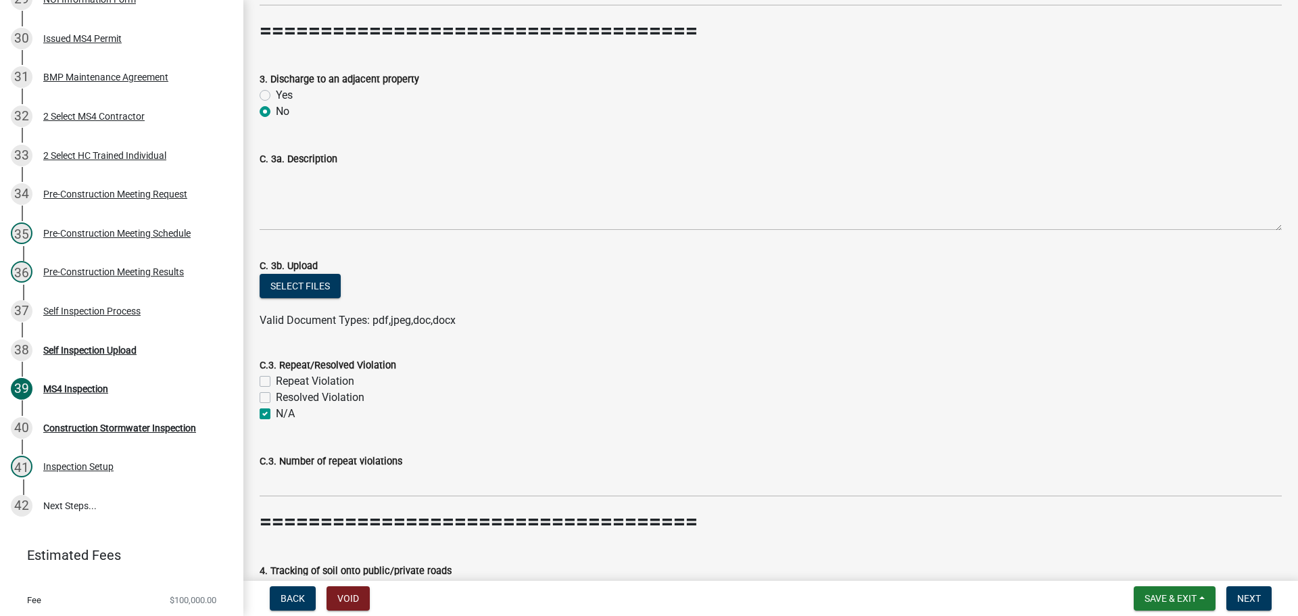
checkbox input "true"
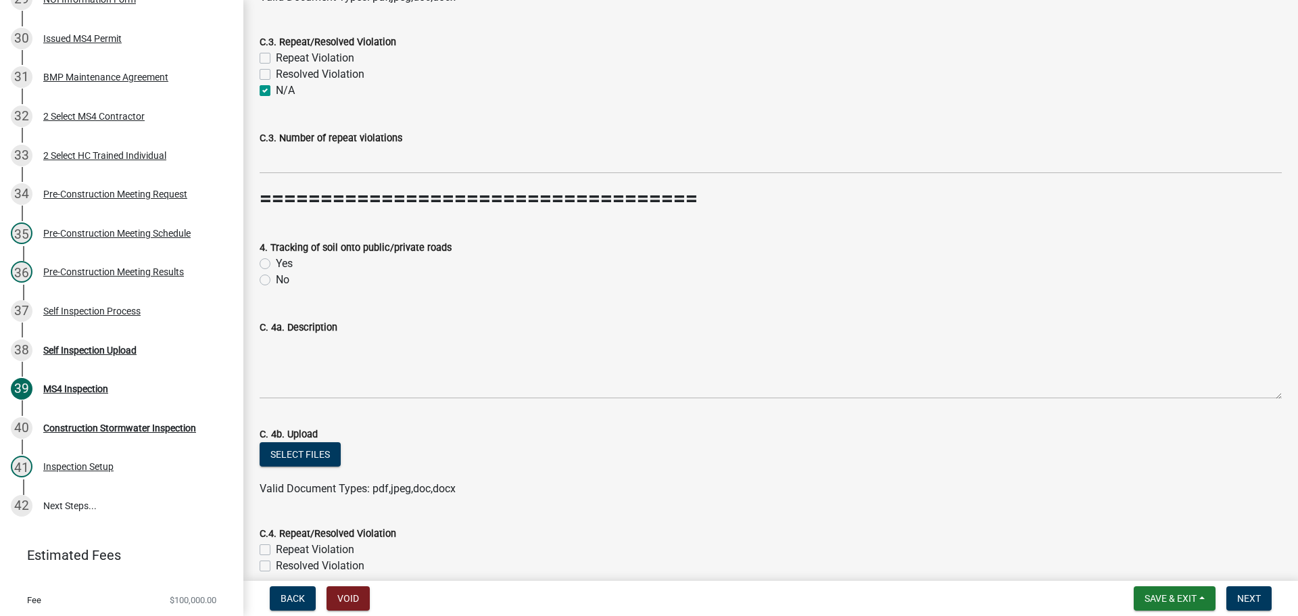
scroll to position [2570, 0]
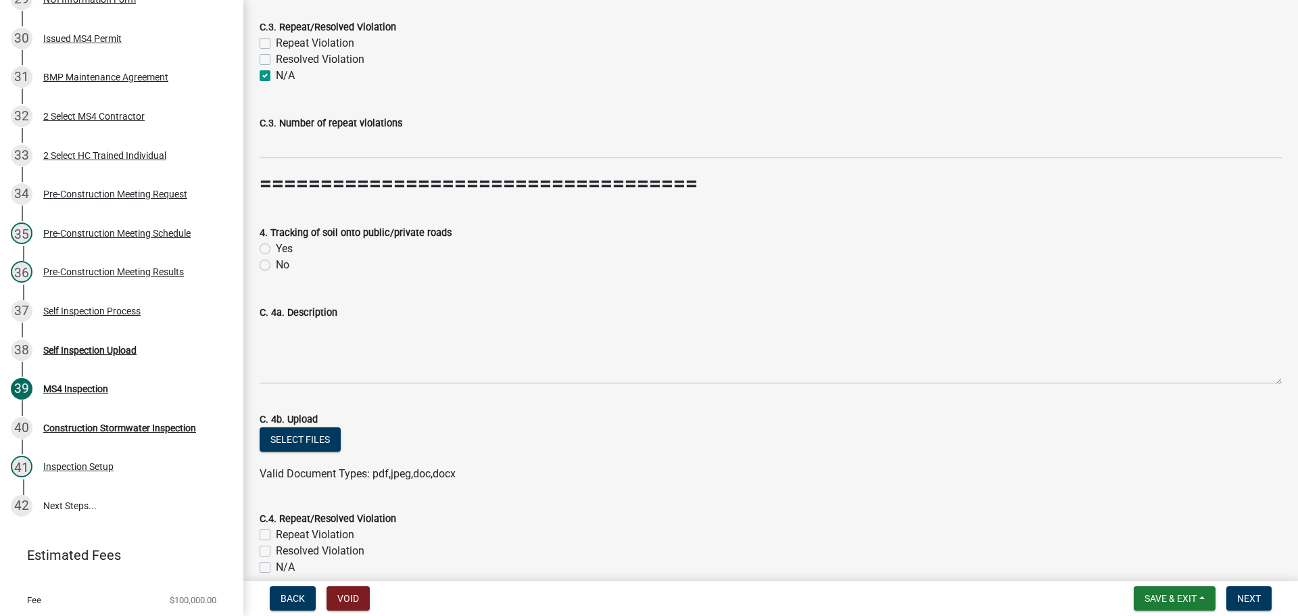
click at [276, 265] on label "No" at bounding box center [283, 265] width 14 height 16
click at [276, 265] on input "No" at bounding box center [280, 261] width 9 height 9
radio input "true"
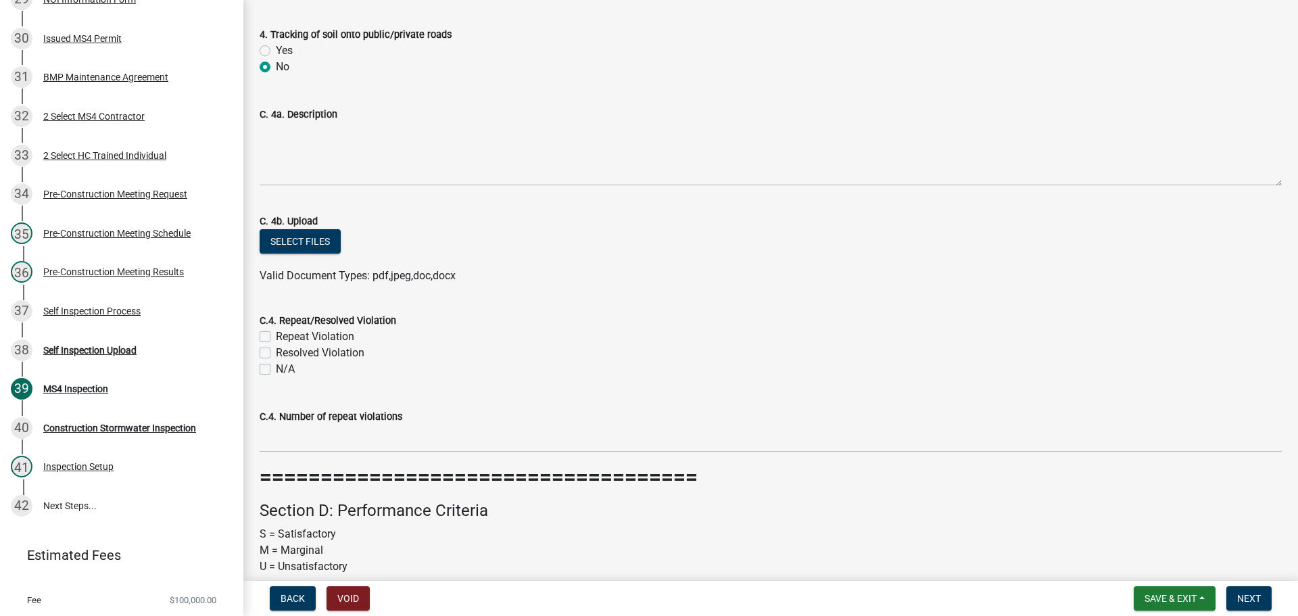
scroll to position [2773, 0]
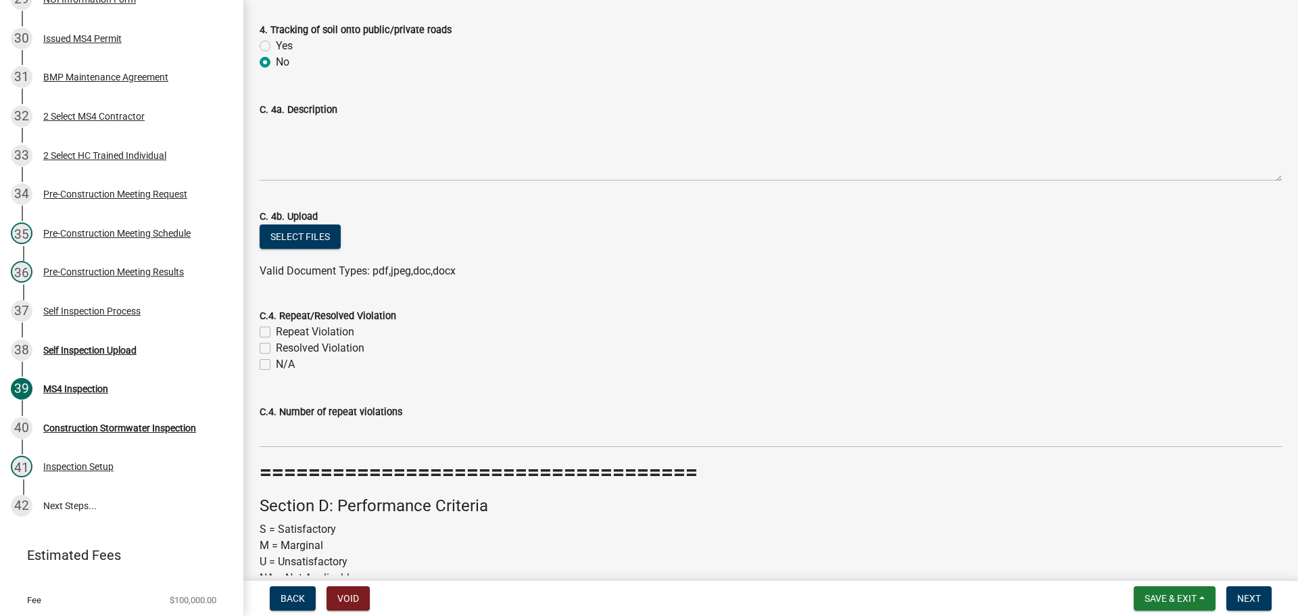
click at [276, 365] on label "N/A" at bounding box center [285, 364] width 19 height 16
click at [276, 365] on input "N/A" at bounding box center [280, 360] width 9 height 9
checkbox input "true"
checkbox input "false"
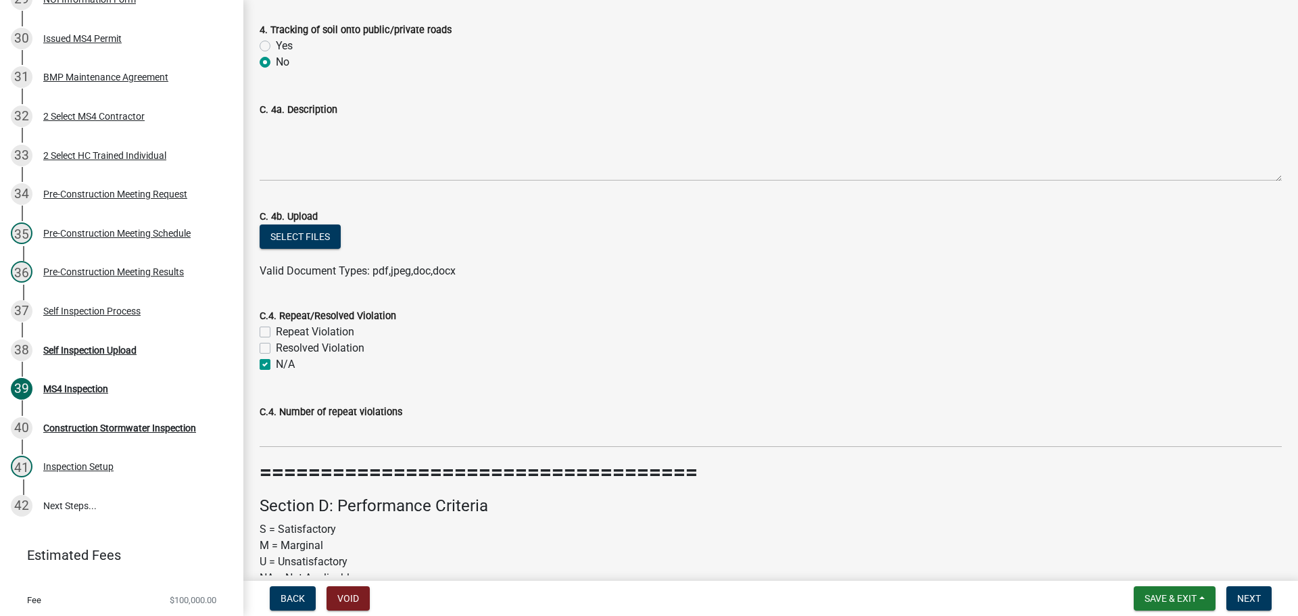
checkbox input "true"
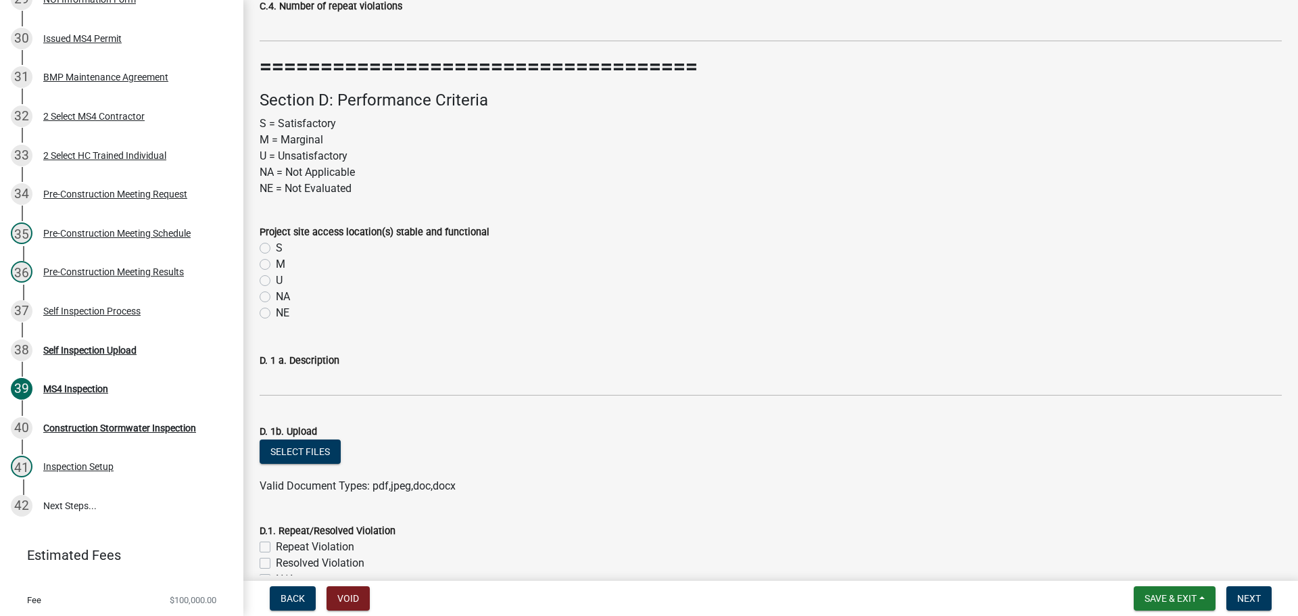
click at [276, 264] on label "M" at bounding box center [280, 264] width 9 height 16
click at [276, 264] on input "M" at bounding box center [280, 260] width 9 height 9
radio input "true"
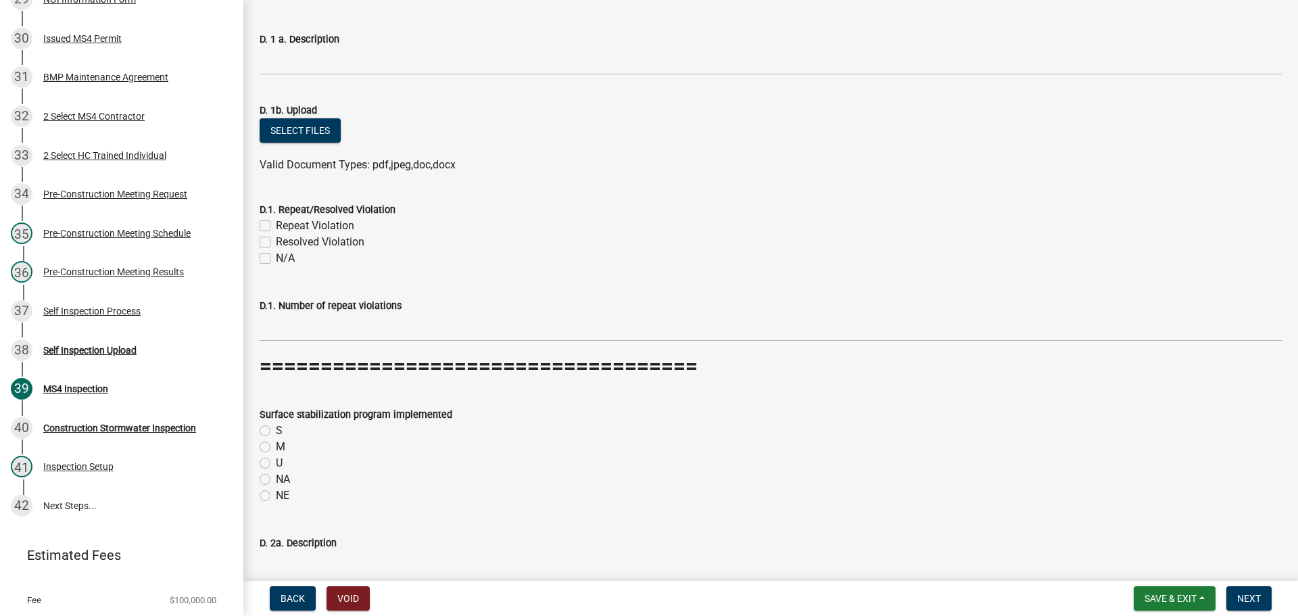
scroll to position [3517, 0]
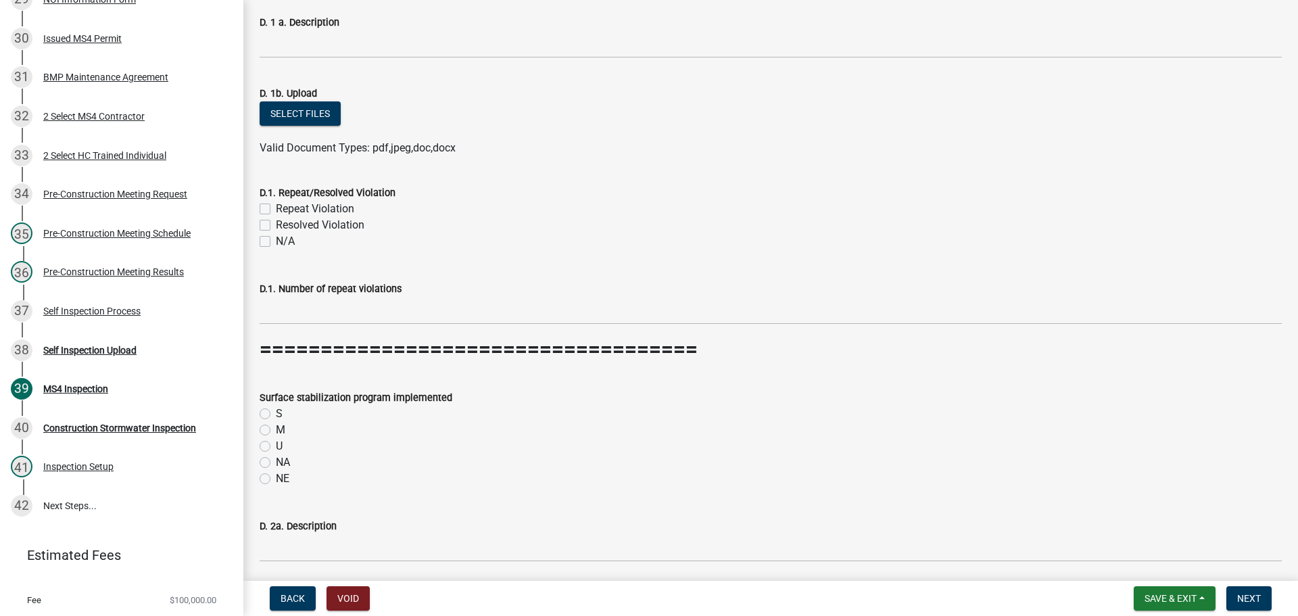
click at [276, 242] on label "N/A" at bounding box center [285, 241] width 19 height 16
click at [276, 242] on input "N/A" at bounding box center [280, 237] width 9 height 9
checkbox input "true"
checkbox input "false"
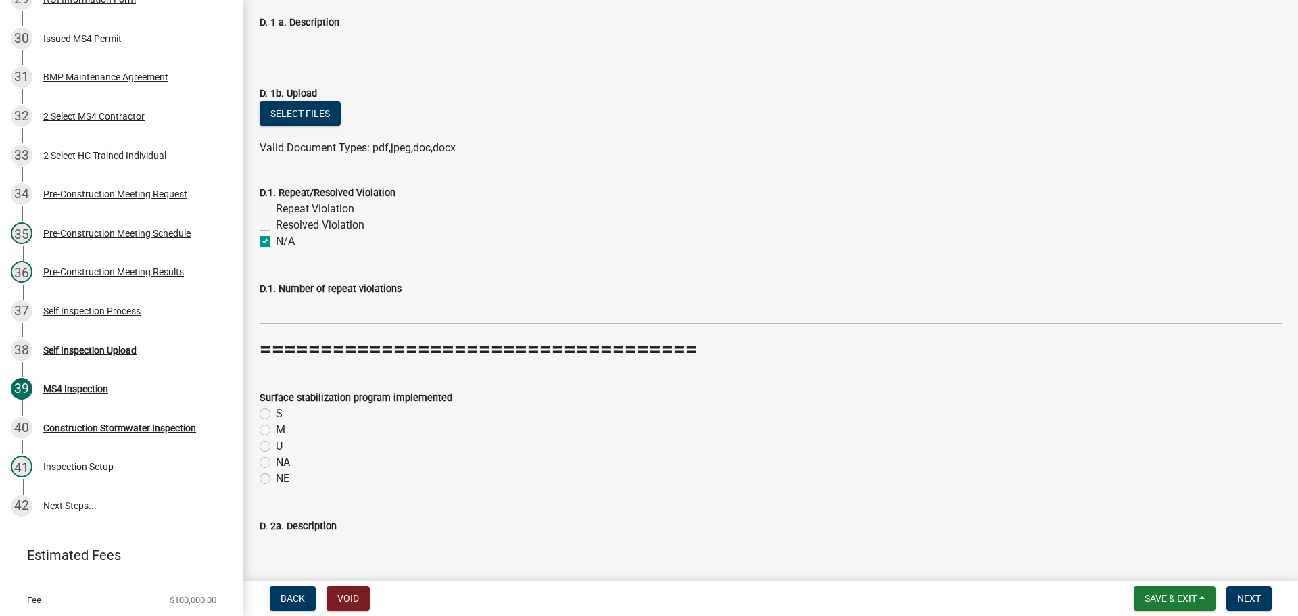
checkbox input "true"
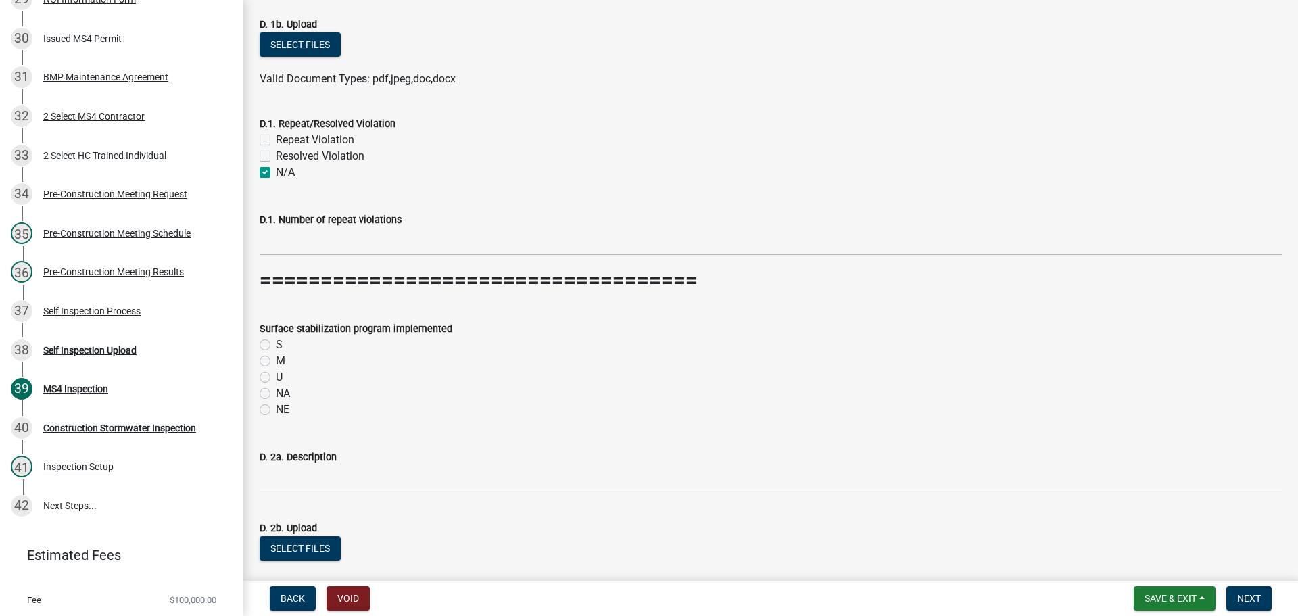
scroll to position [3652, 0]
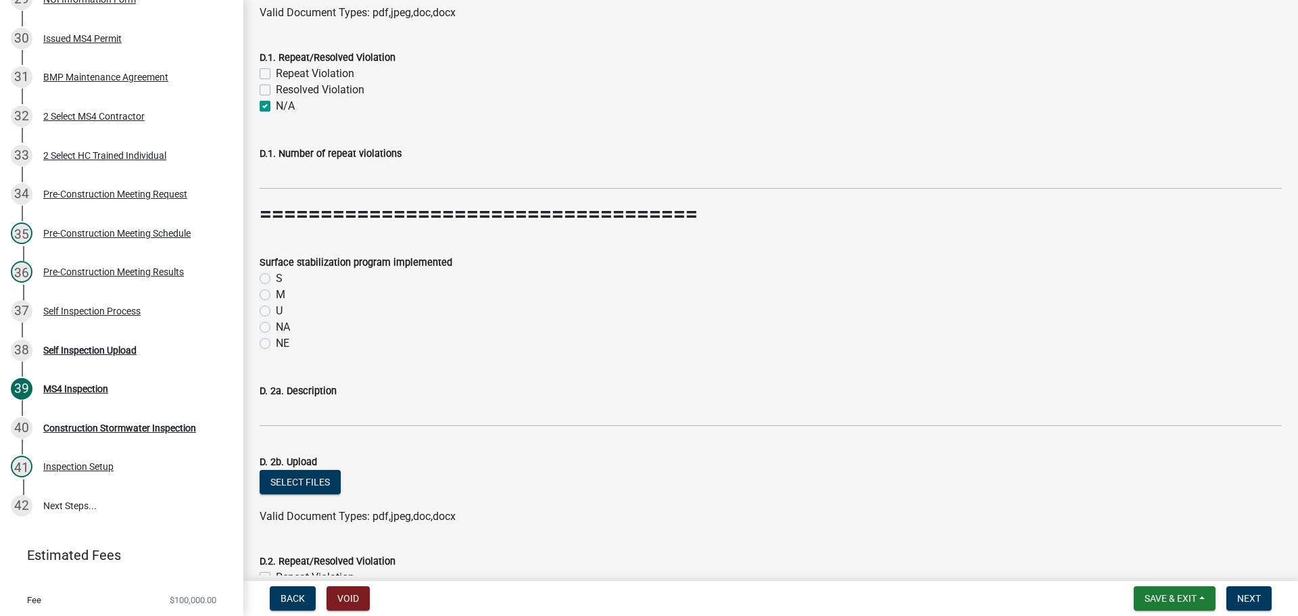
click at [276, 329] on label "NA" at bounding box center [283, 327] width 14 height 16
click at [276, 328] on input "NA" at bounding box center [280, 323] width 9 height 9
radio input "true"
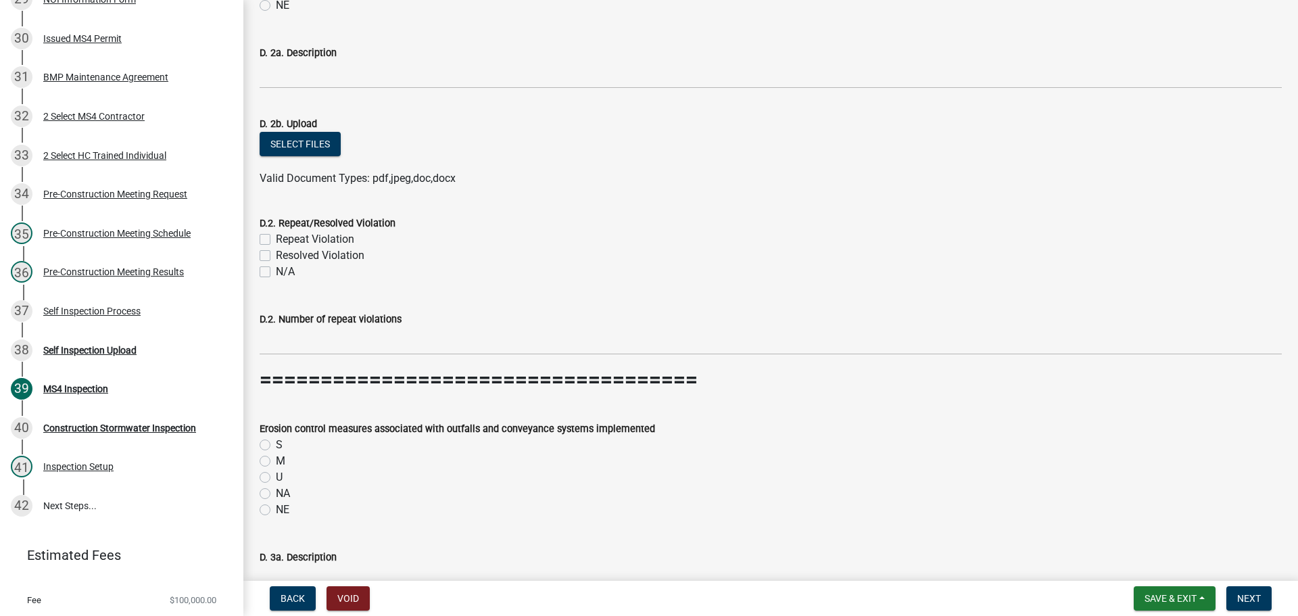
scroll to position [4058, 0]
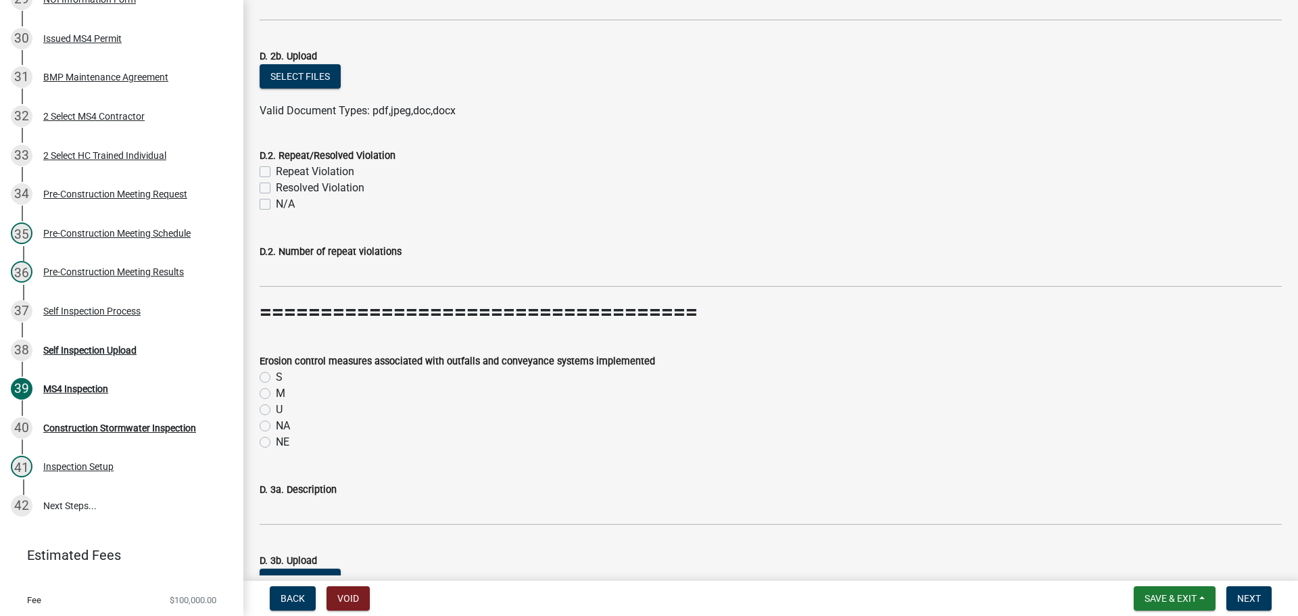
click at [276, 205] on label "N/A" at bounding box center [285, 204] width 19 height 16
click at [276, 205] on input "N/A" at bounding box center [280, 200] width 9 height 9
checkbox input "true"
checkbox input "false"
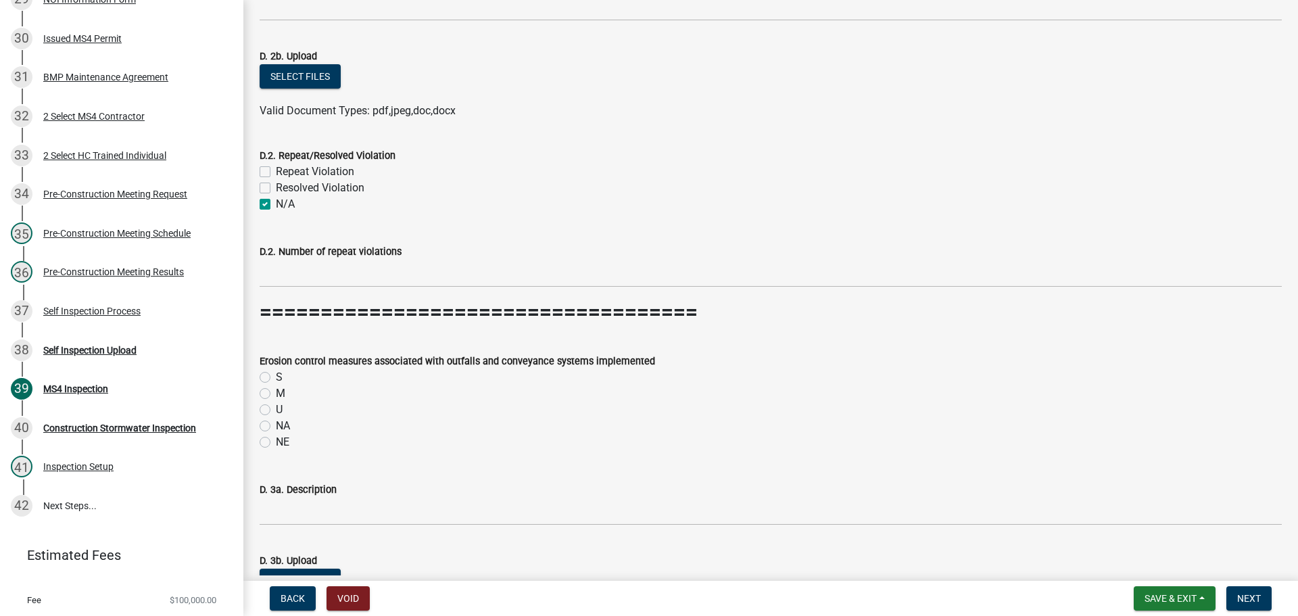
checkbox input "true"
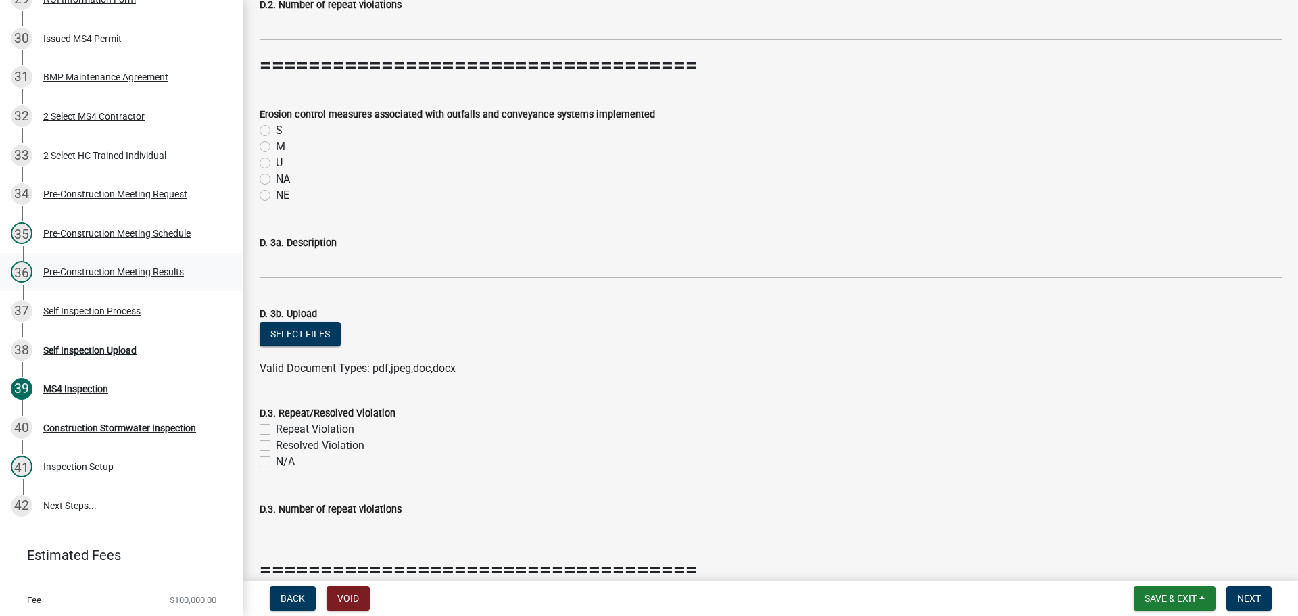
scroll to position [4328, 0]
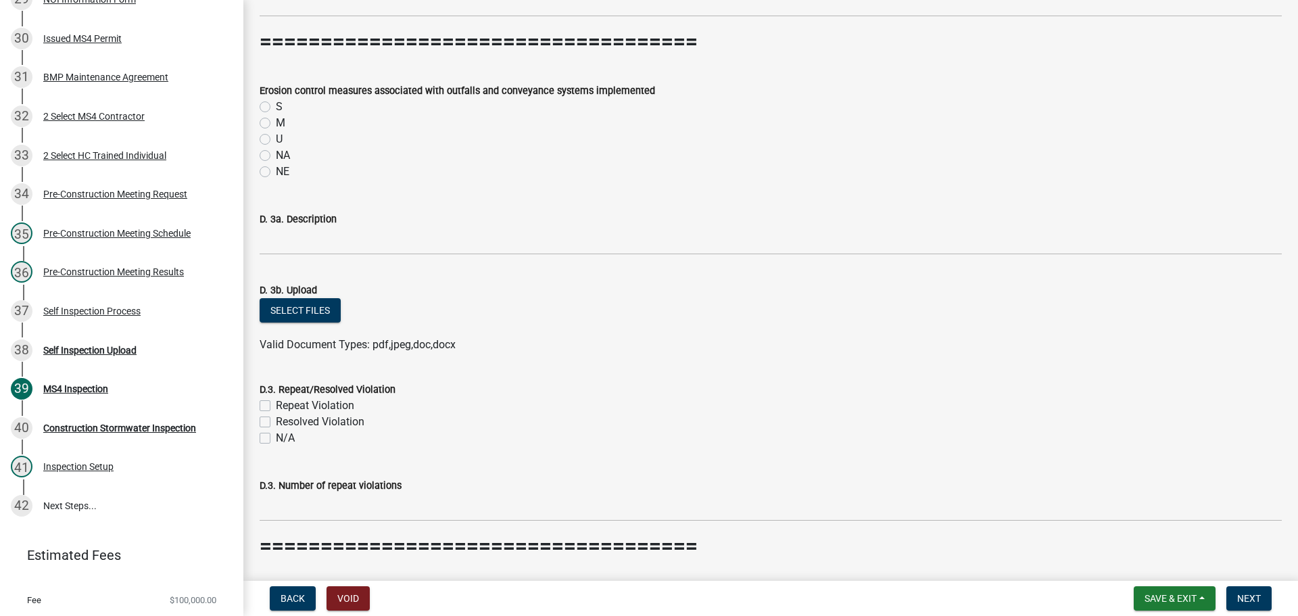
click at [276, 109] on label "S" at bounding box center [279, 107] width 7 height 16
click at [276, 108] on input "S" at bounding box center [280, 103] width 9 height 9
radio input "true"
click at [276, 437] on label "N/A" at bounding box center [285, 438] width 19 height 16
click at [276, 437] on input "N/A" at bounding box center [280, 434] width 9 height 9
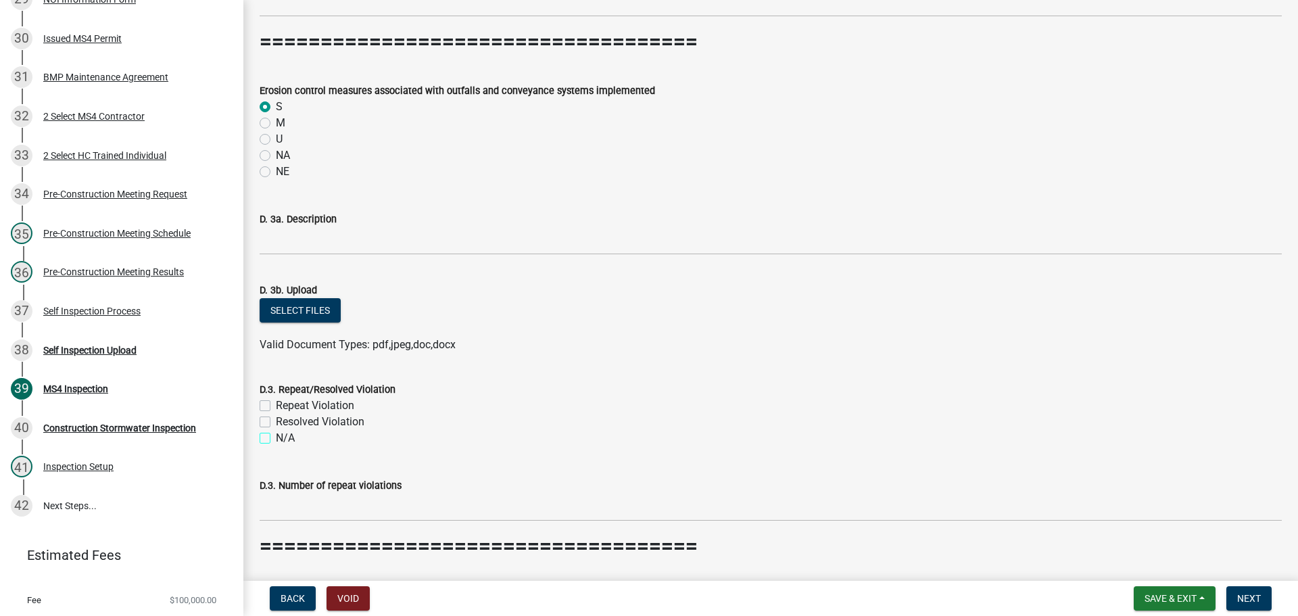
checkbox input "true"
checkbox input "false"
checkbox input "true"
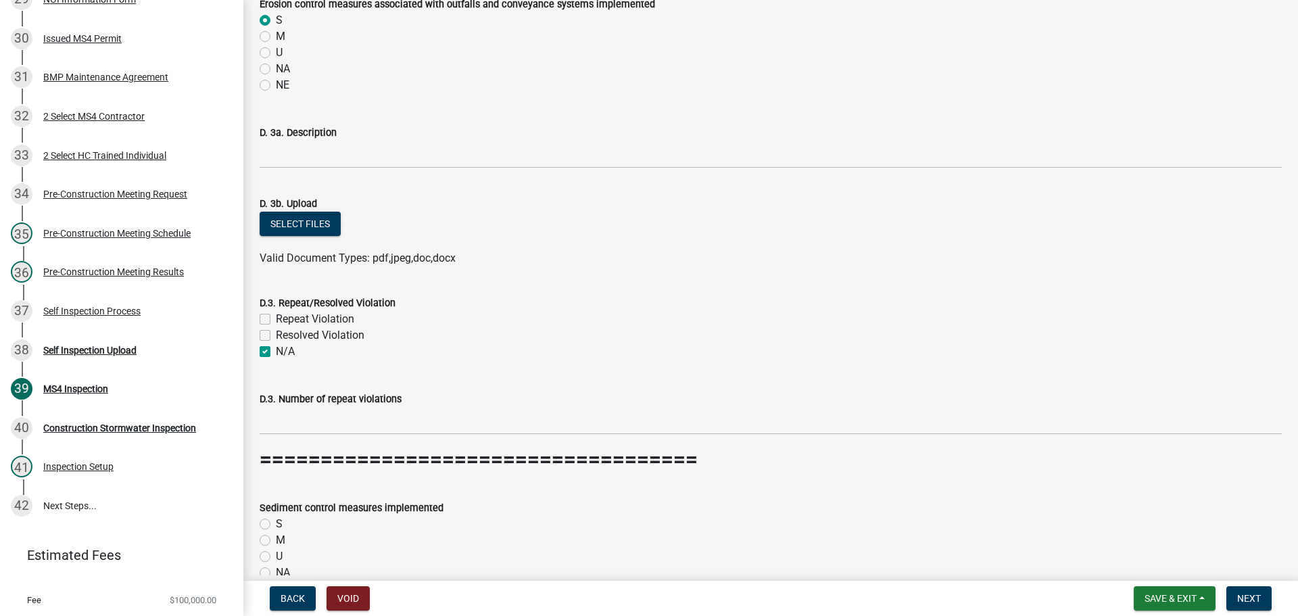
scroll to position [4666, 0]
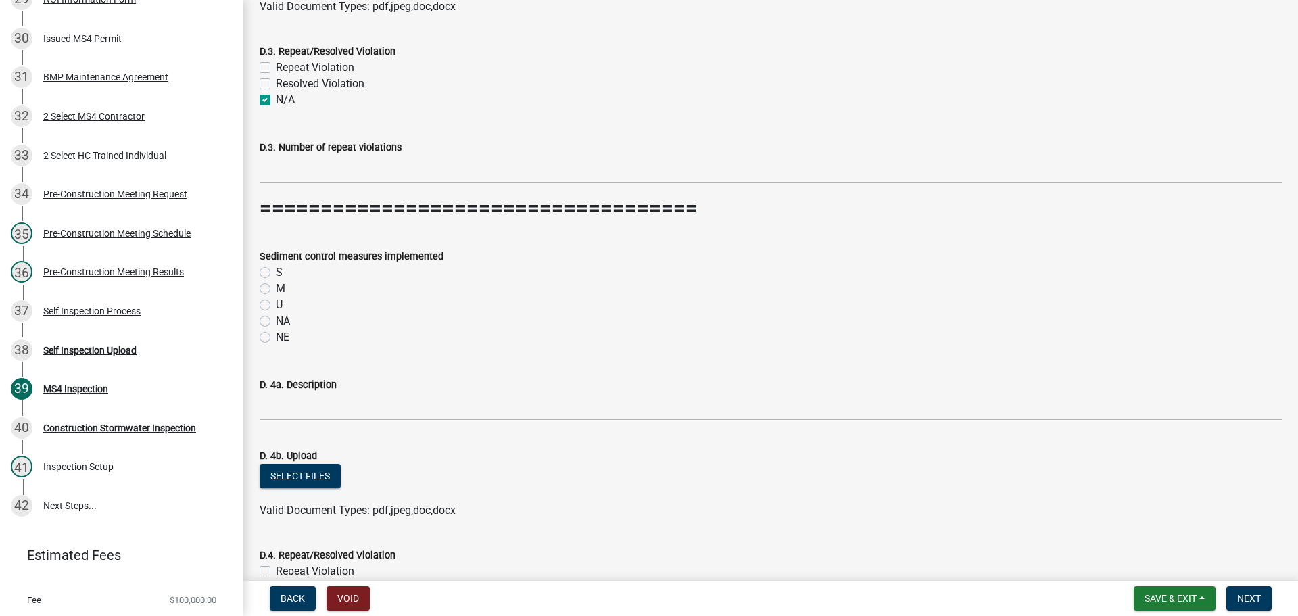
click at [276, 275] on label "S" at bounding box center [279, 272] width 7 height 16
click at [276, 273] on input "S" at bounding box center [280, 268] width 9 height 9
radio input "true"
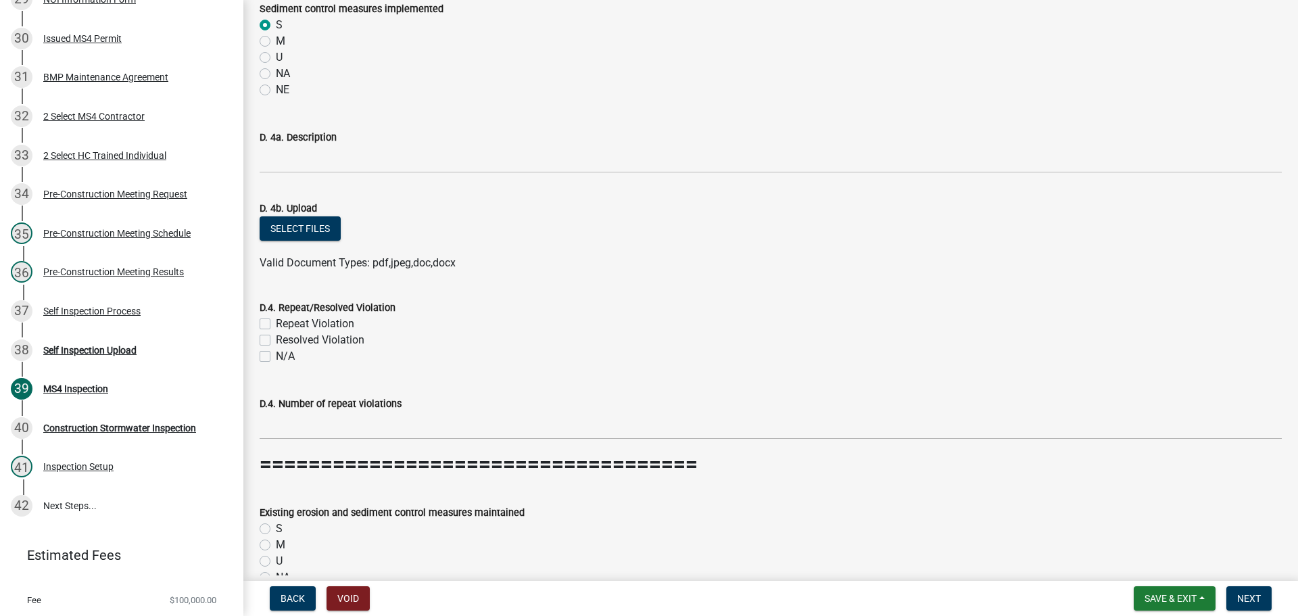
scroll to position [4937, 0]
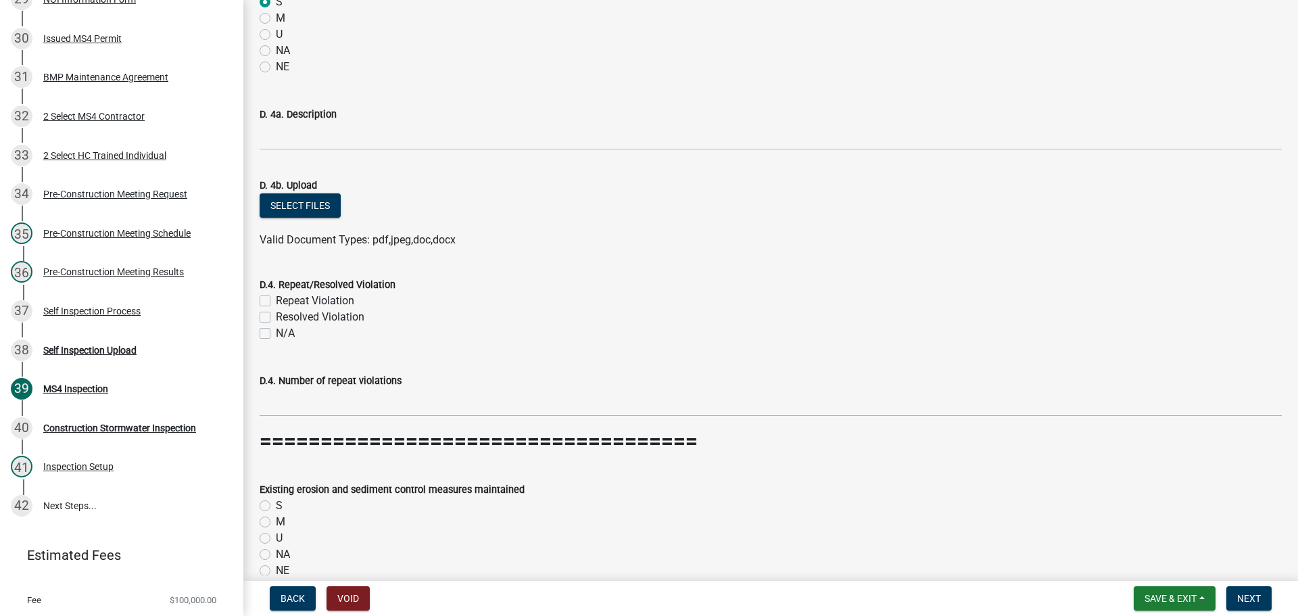
click at [276, 336] on label "N/A" at bounding box center [285, 333] width 19 height 16
click at [276, 334] on input "N/A" at bounding box center [280, 329] width 9 height 9
checkbox input "true"
checkbox input "false"
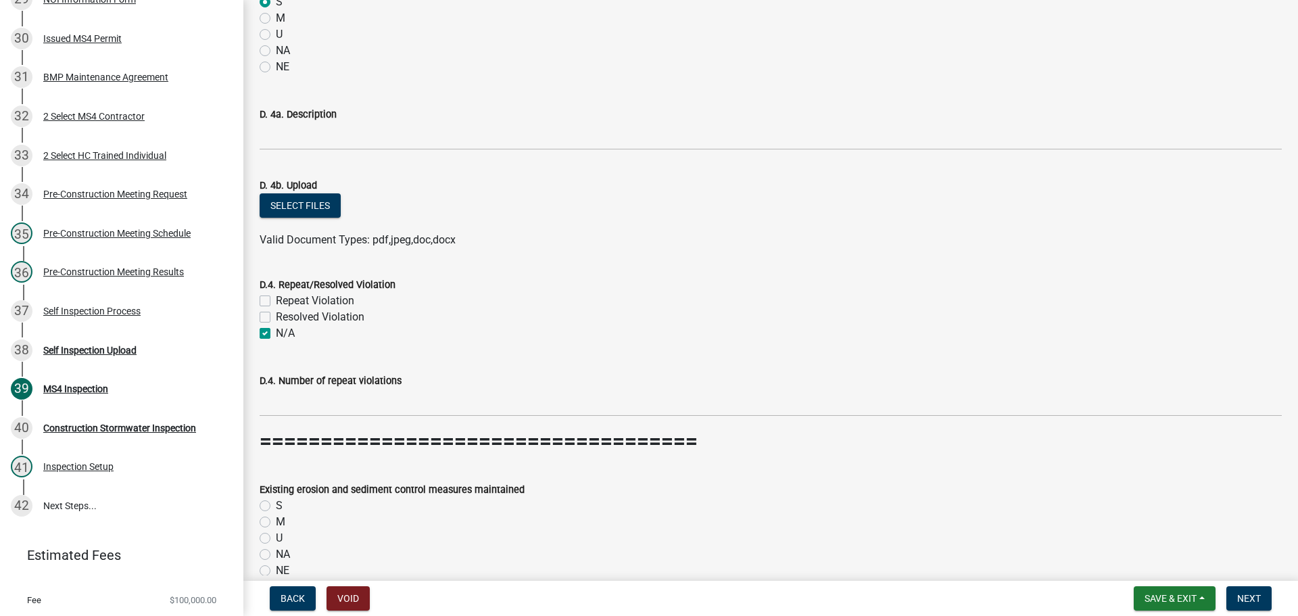
checkbox input "true"
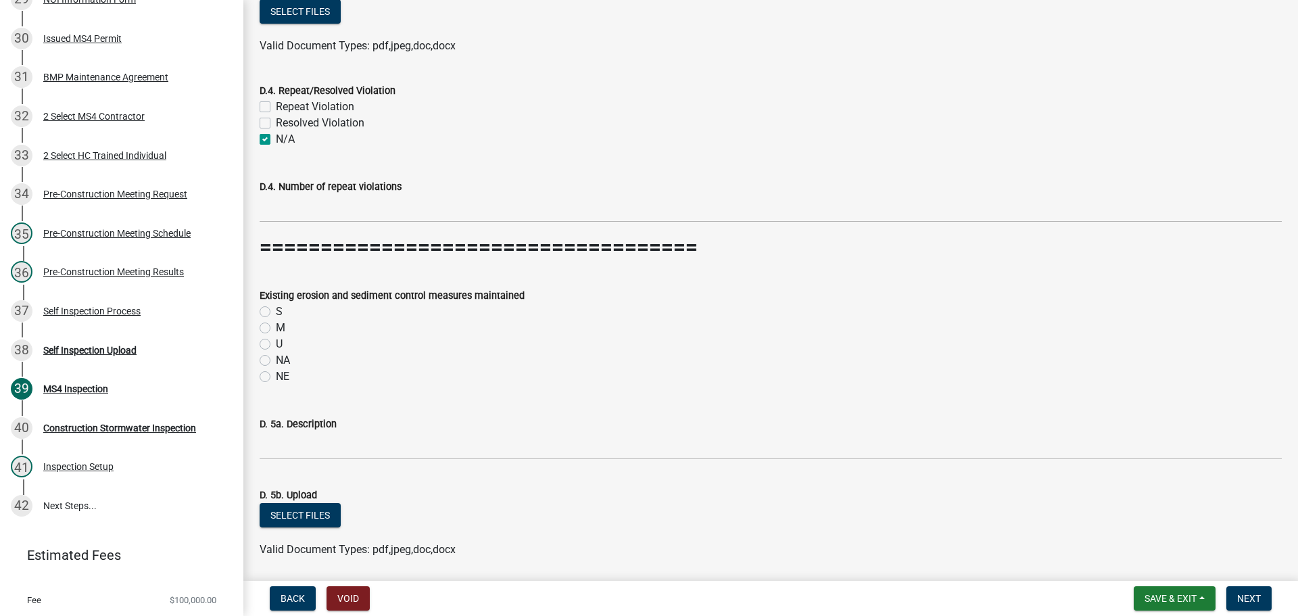
scroll to position [5140, 0]
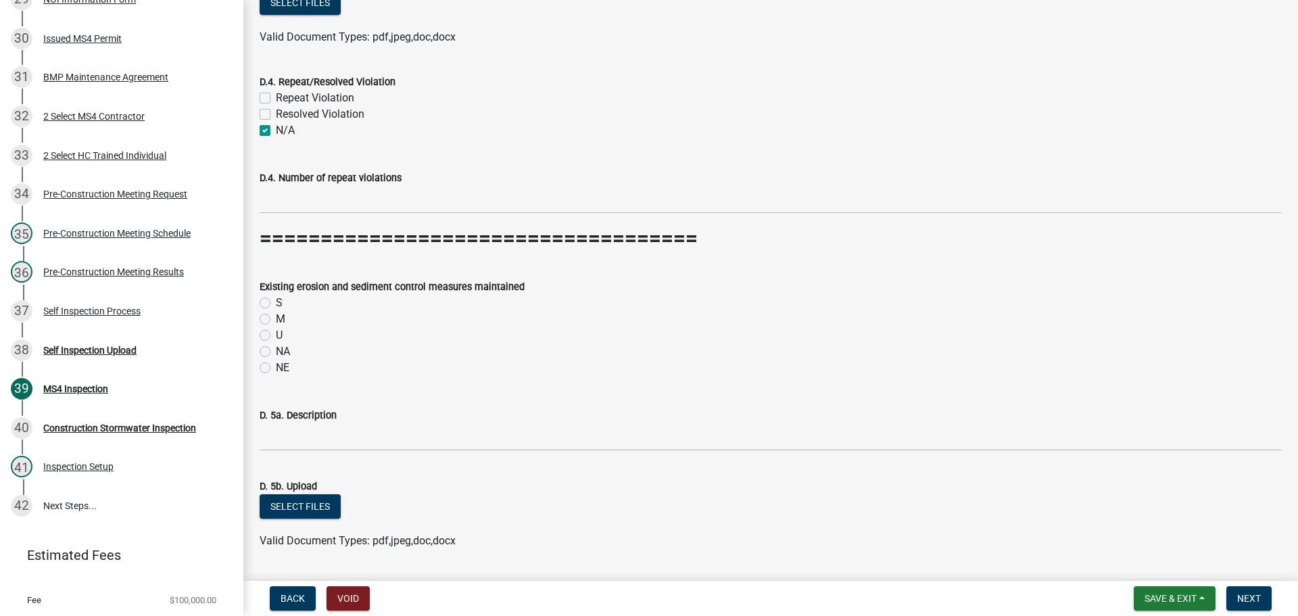
click at [276, 352] on label "NA" at bounding box center [283, 352] width 14 height 16
click at [276, 352] on input "NA" at bounding box center [280, 348] width 9 height 9
radio input "true"
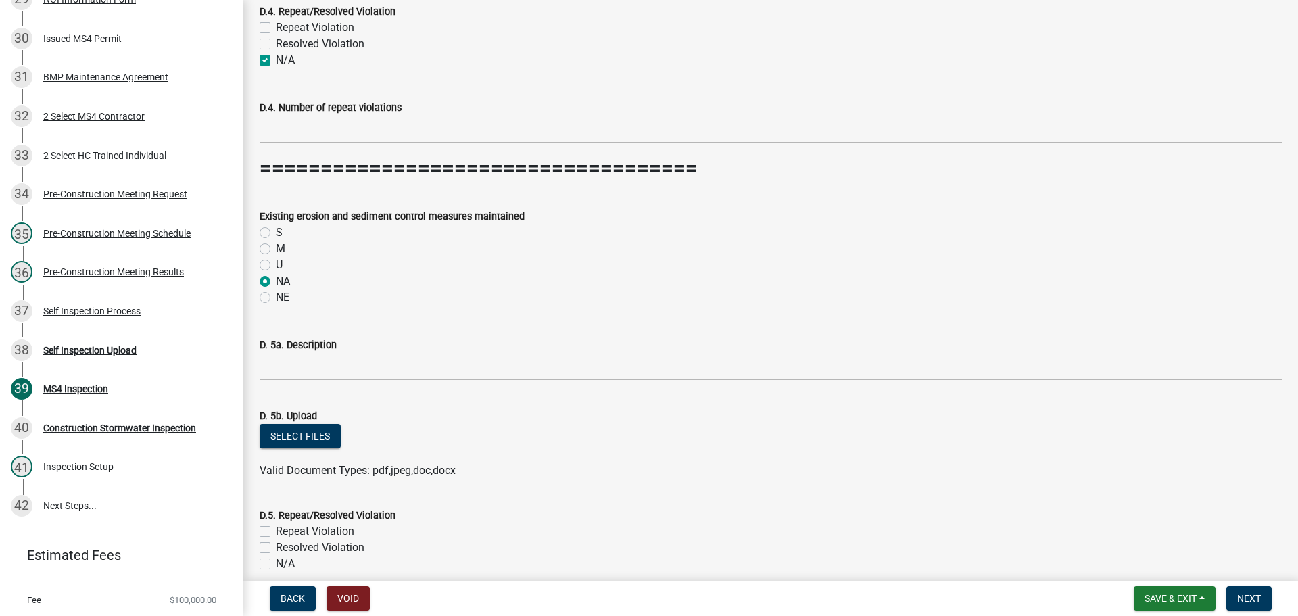
scroll to position [5343, 0]
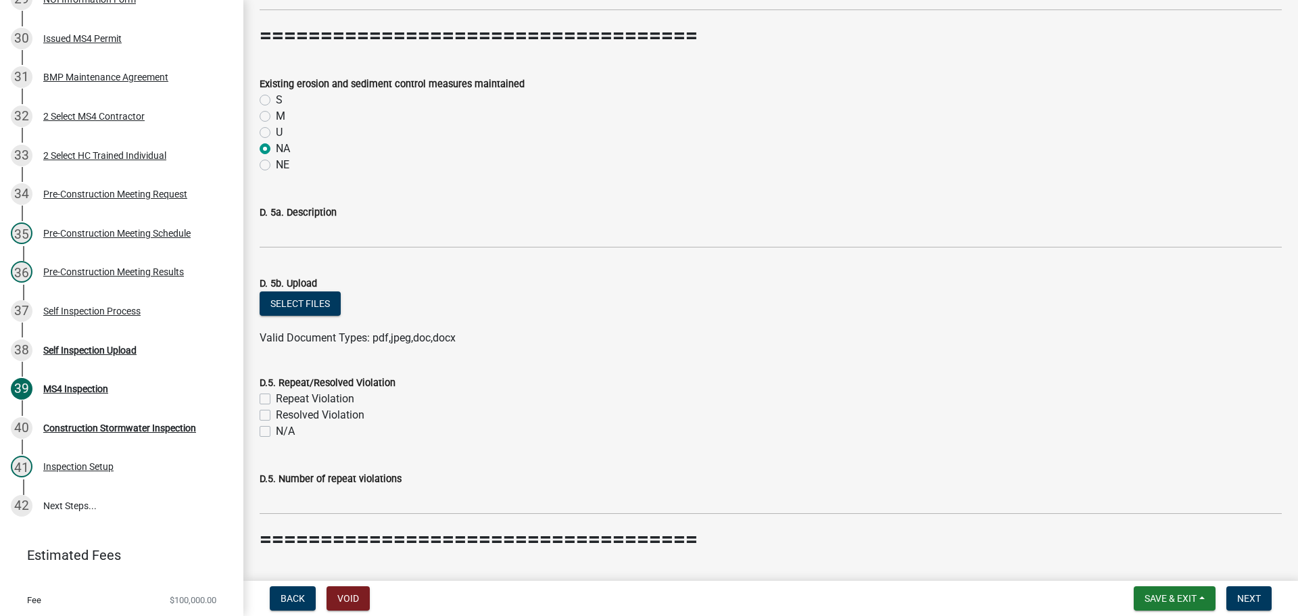
click at [276, 116] on label "M" at bounding box center [280, 116] width 9 height 16
click at [276, 116] on input "M" at bounding box center [280, 112] width 9 height 9
radio input "true"
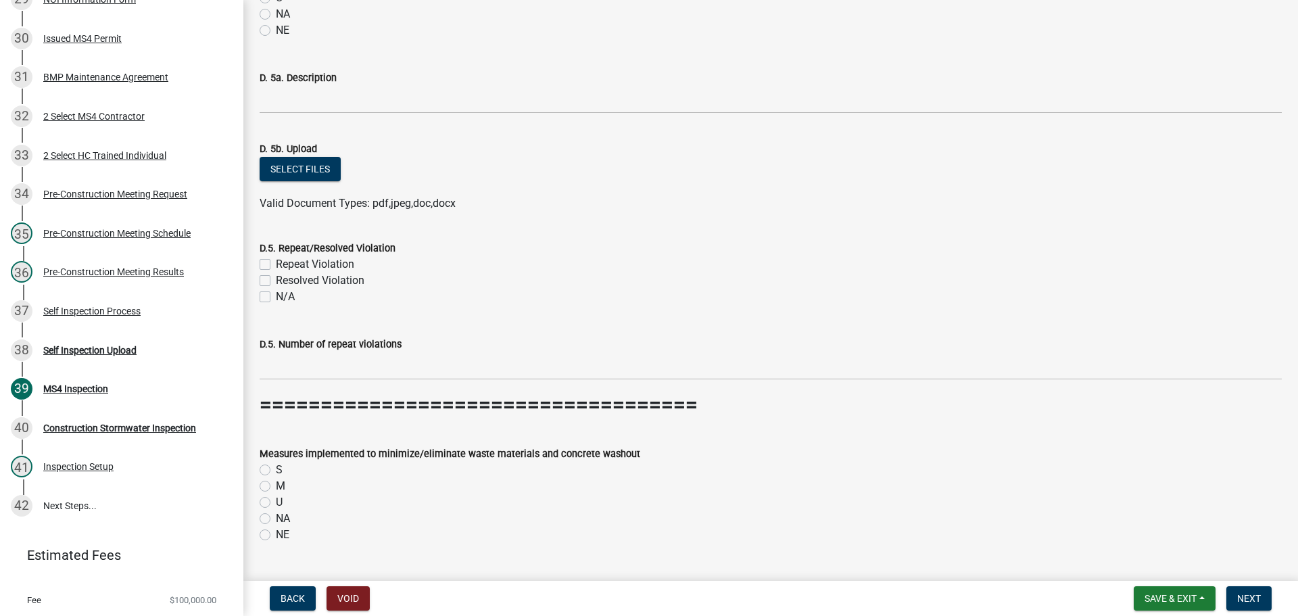
scroll to position [5478, 0]
click at [276, 298] on label "N/A" at bounding box center [285, 296] width 19 height 16
click at [276, 297] on input "N/A" at bounding box center [280, 292] width 9 height 9
checkbox input "true"
checkbox input "false"
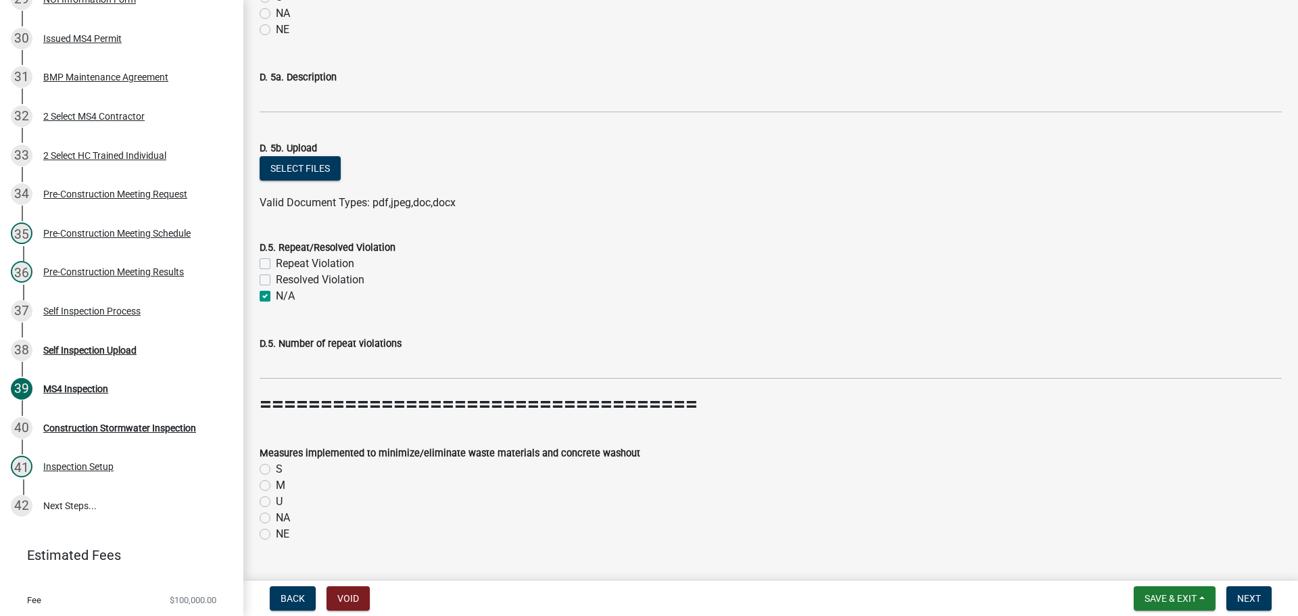
checkbox input "false"
checkbox input "true"
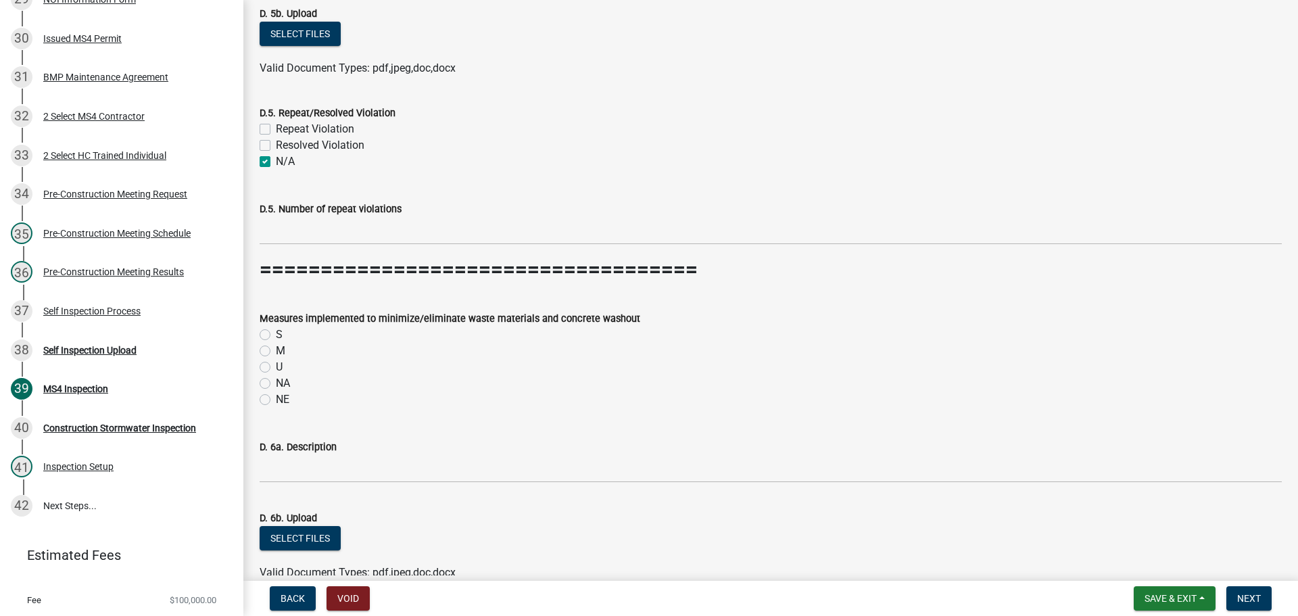
scroll to position [5613, 0]
click at [276, 335] on label "S" at bounding box center [279, 334] width 7 height 16
click at [276, 335] on input "S" at bounding box center [280, 330] width 9 height 9
radio input "true"
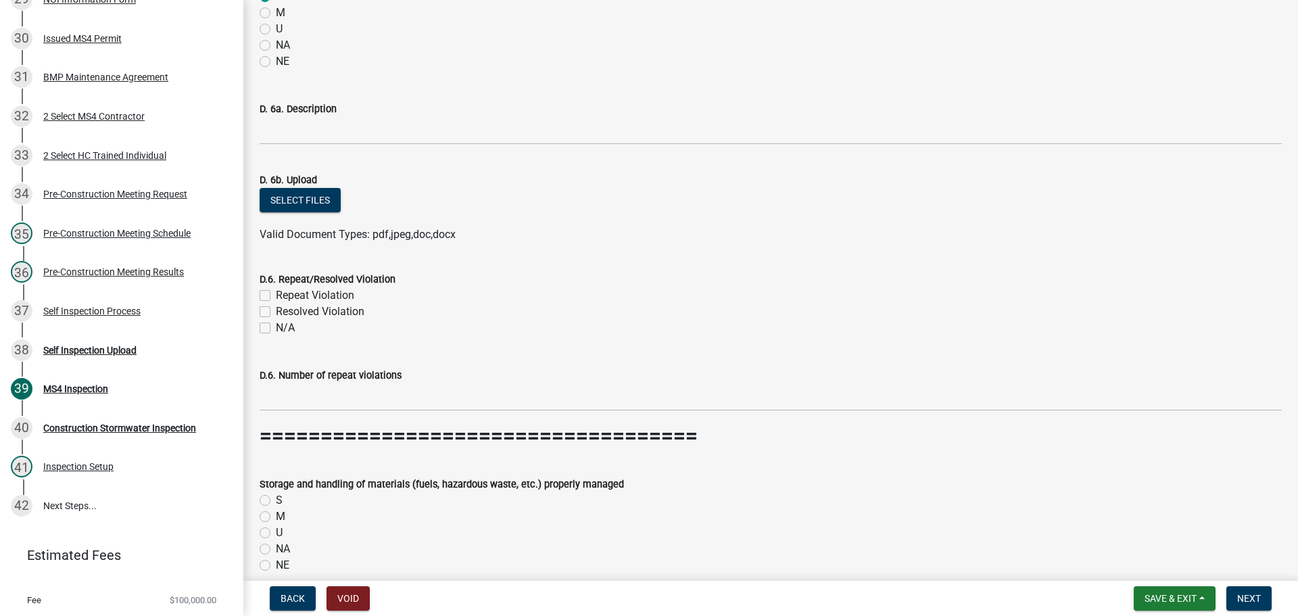
scroll to position [5951, 0]
click at [276, 327] on label "N/A" at bounding box center [285, 327] width 19 height 16
click at [276, 327] on input "N/A" at bounding box center [280, 323] width 9 height 9
checkbox input "true"
checkbox input "false"
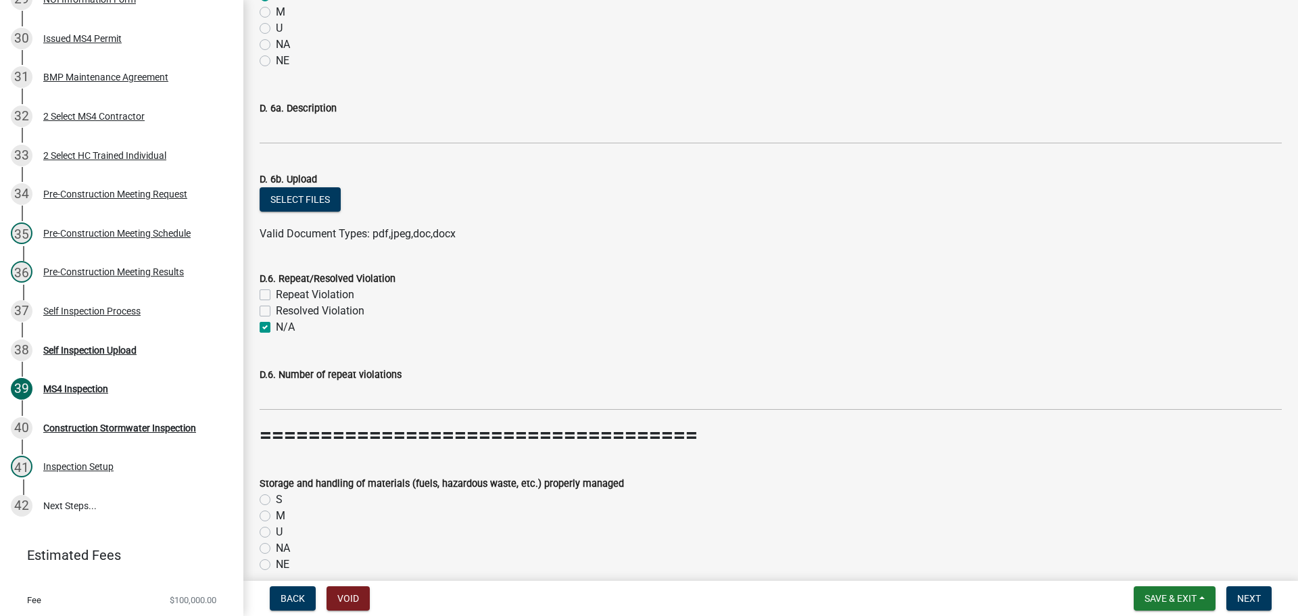
checkbox input "false"
checkbox input "true"
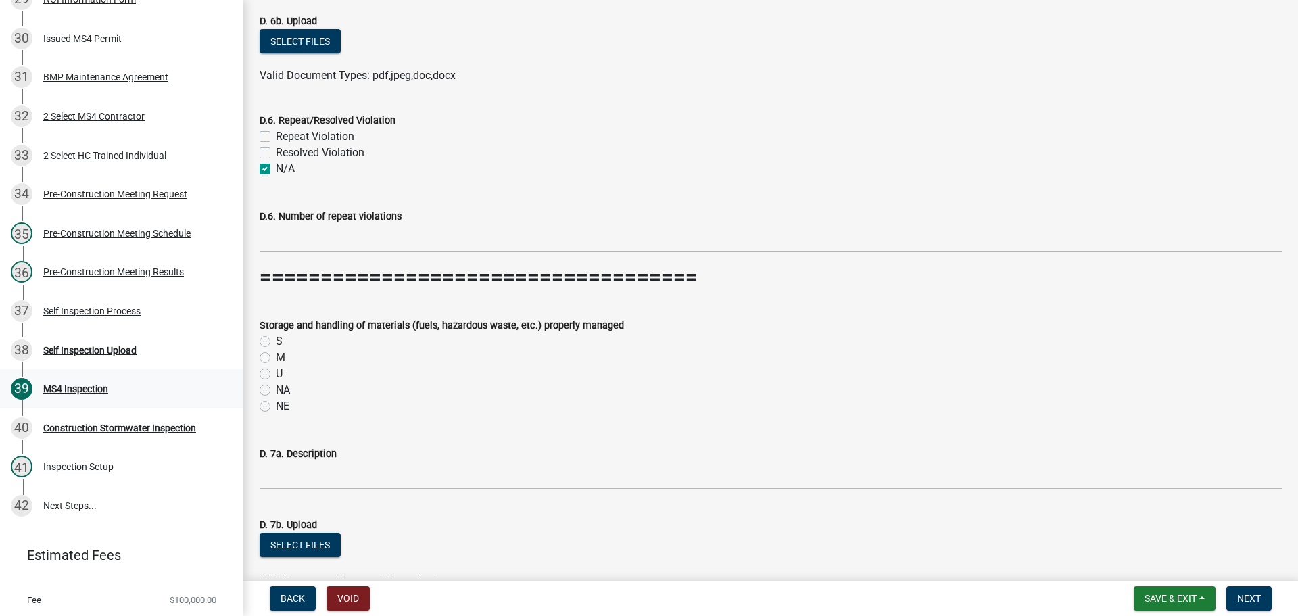
scroll to position [6154, 0]
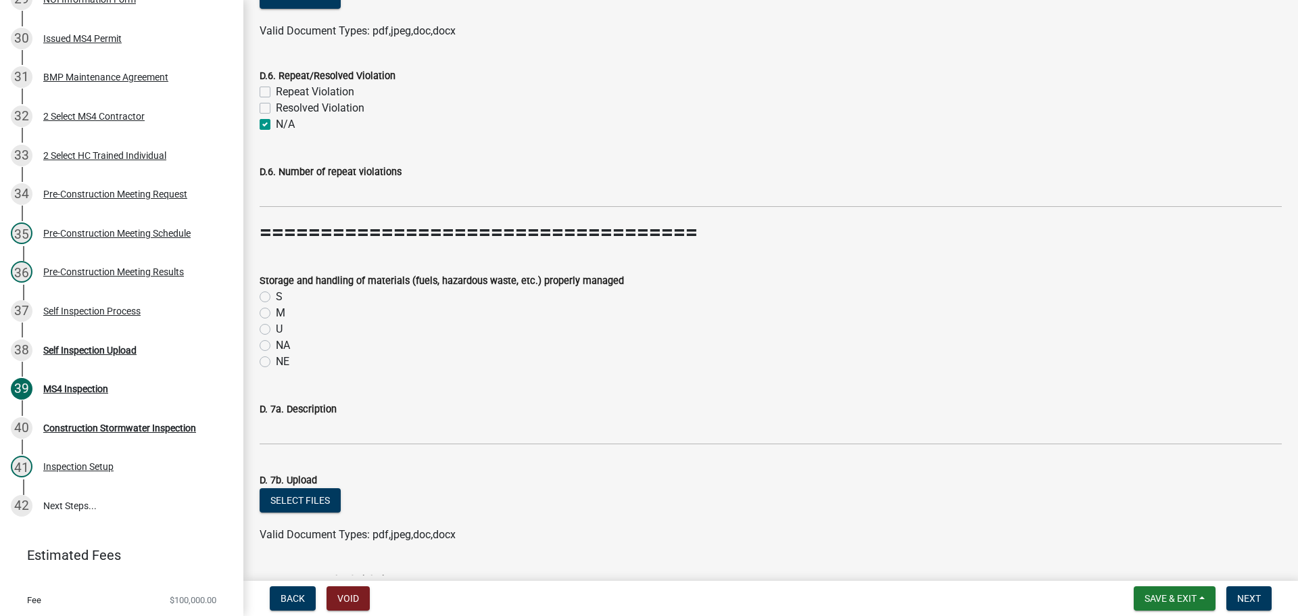
click at [276, 312] on label "M" at bounding box center [280, 313] width 9 height 16
click at [276, 312] on input "M" at bounding box center [280, 309] width 9 height 9
radio input "true"
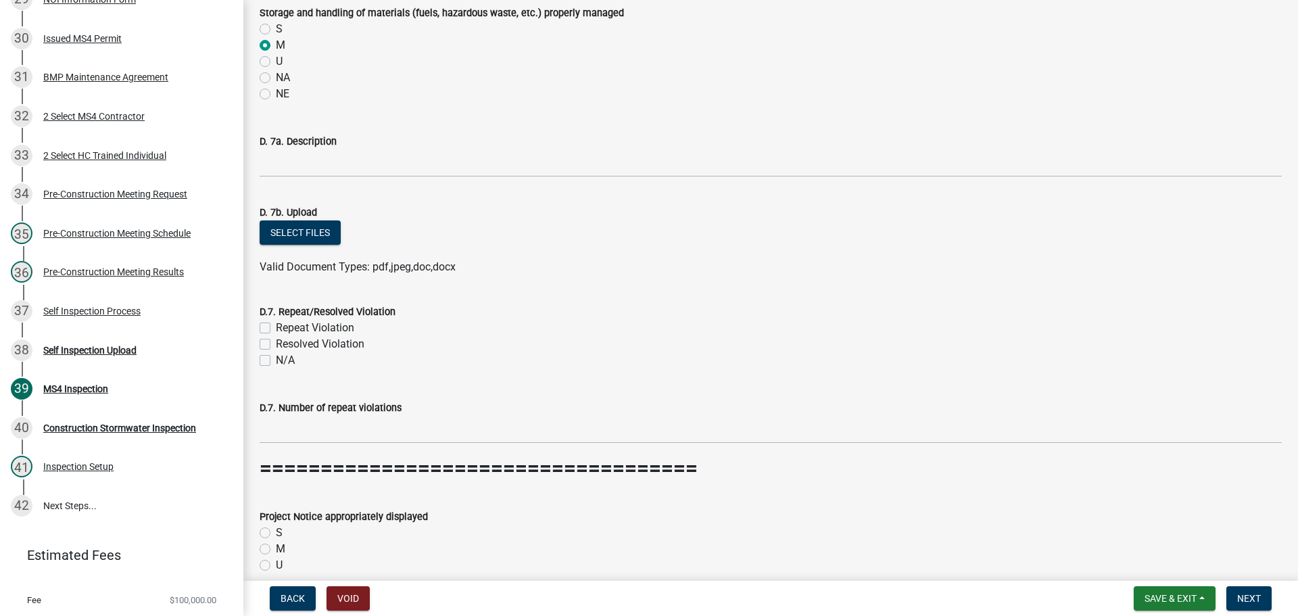
scroll to position [6425, 0]
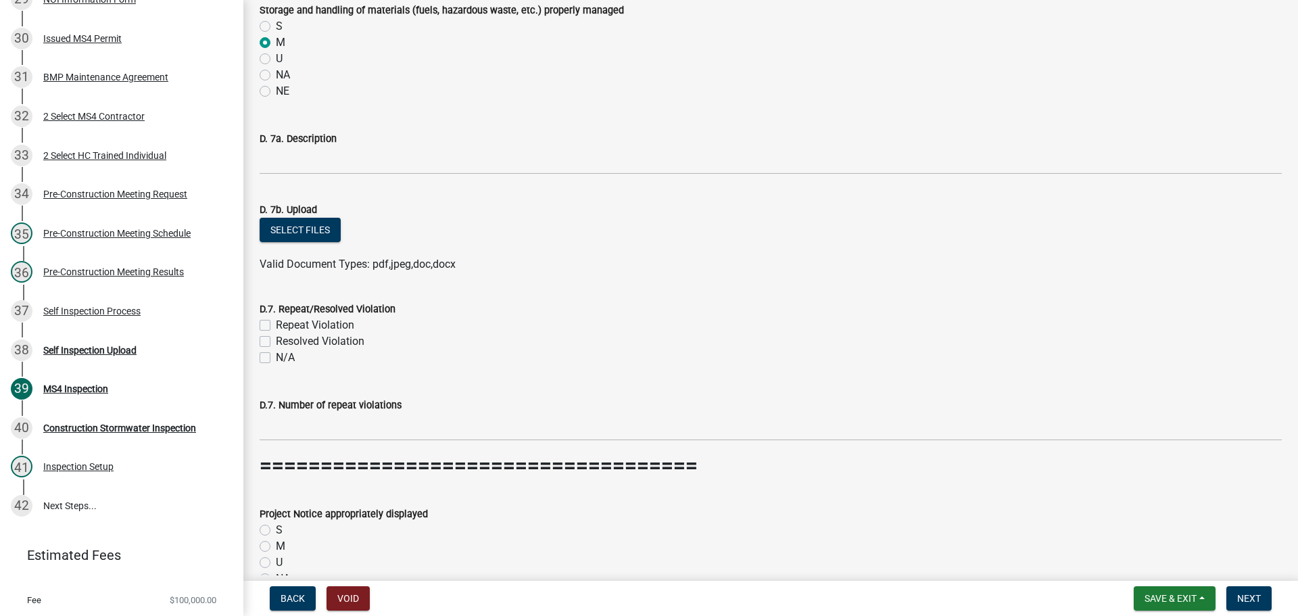
click at [276, 355] on label "N/A" at bounding box center [285, 358] width 19 height 16
click at [276, 355] on input "N/A" at bounding box center [280, 354] width 9 height 9
checkbox input "true"
checkbox input "false"
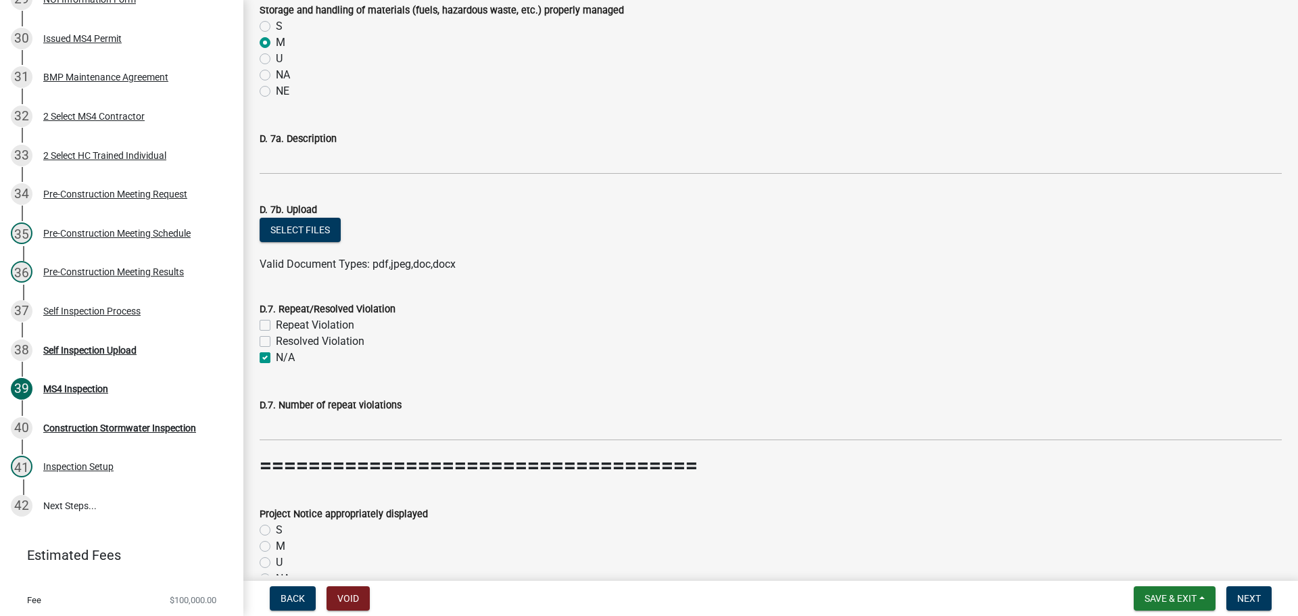
checkbox input "true"
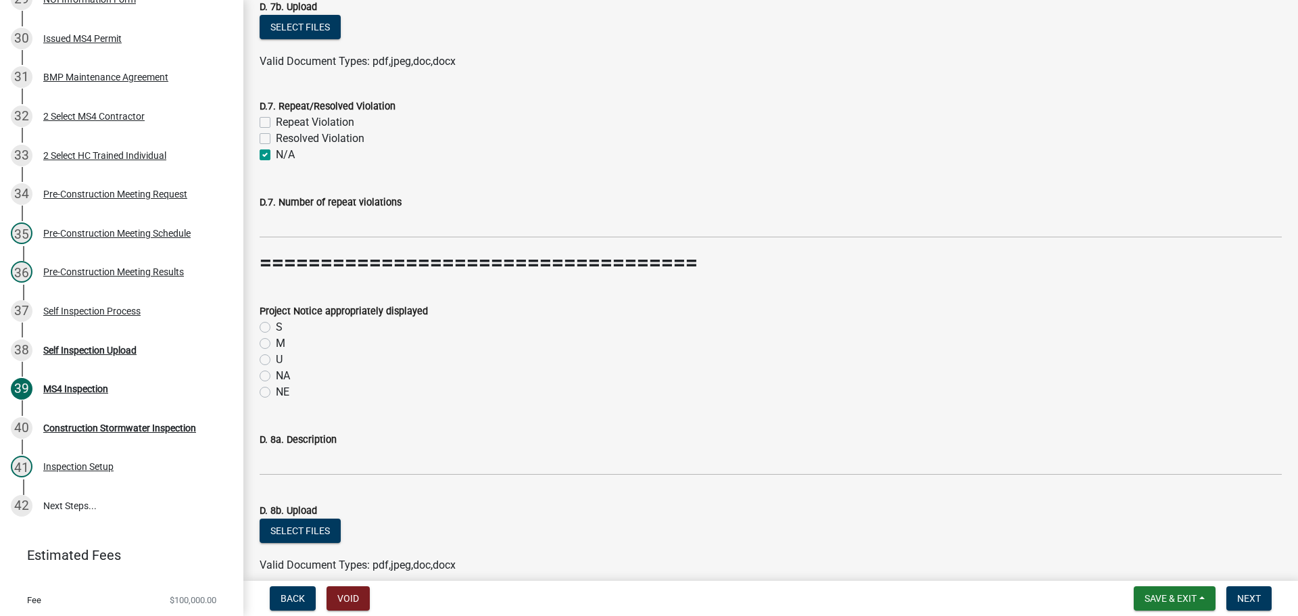
click at [276, 329] on label "S" at bounding box center [279, 327] width 7 height 16
click at [276, 328] on input "S" at bounding box center [280, 323] width 9 height 9
radio input "true"
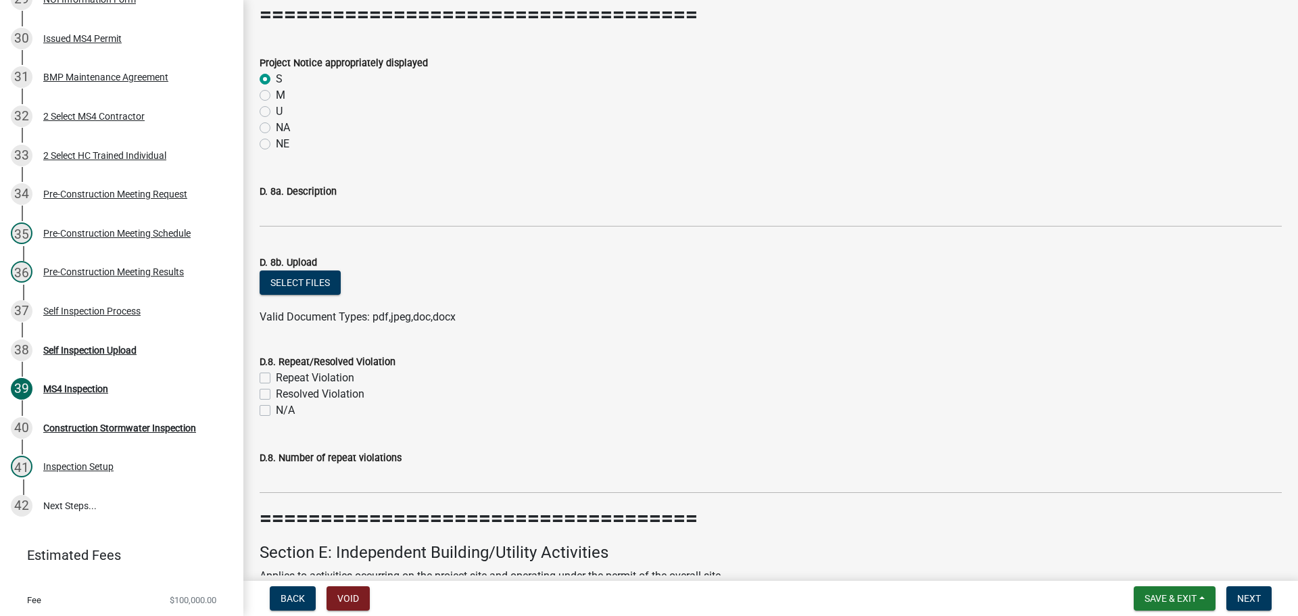
scroll to position [6898, 0]
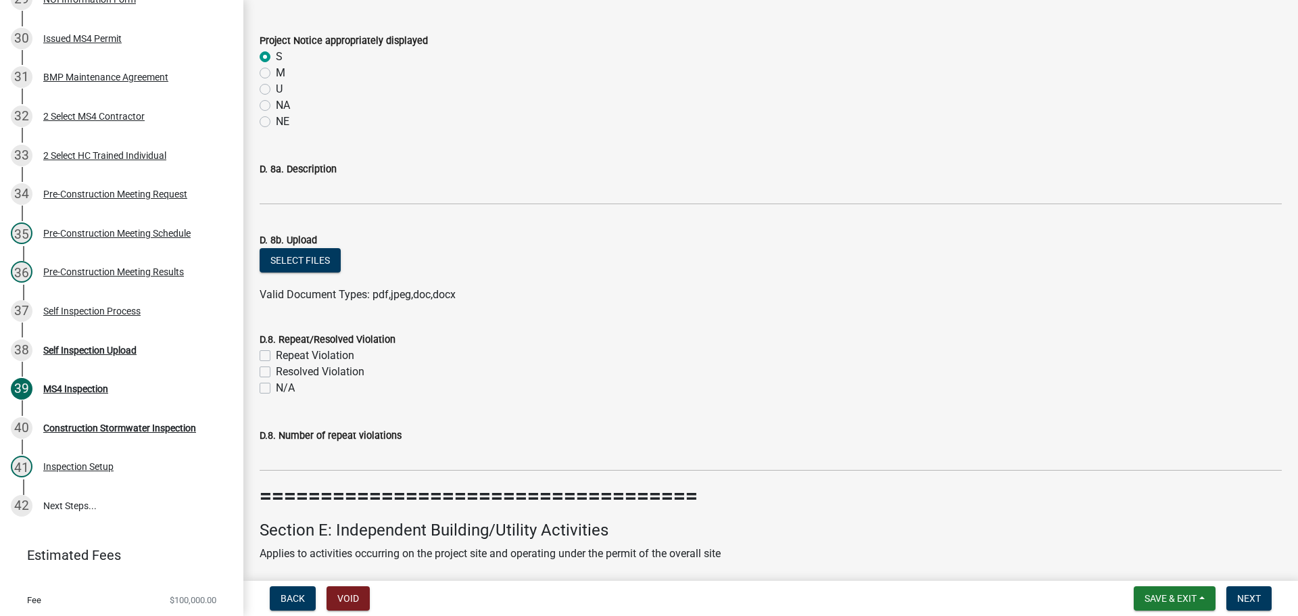
click at [276, 388] on label "N/A" at bounding box center [285, 388] width 19 height 16
click at [276, 388] on input "N/A" at bounding box center [280, 384] width 9 height 9
checkbox input "true"
checkbox input "false"
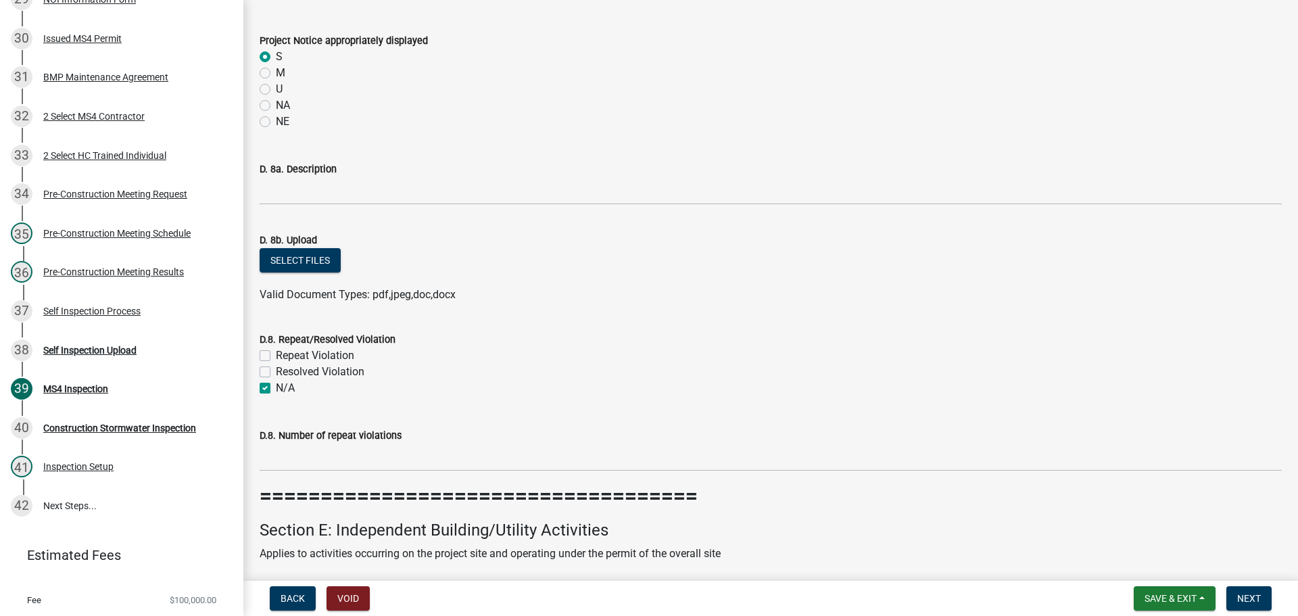
checkbox input "true"
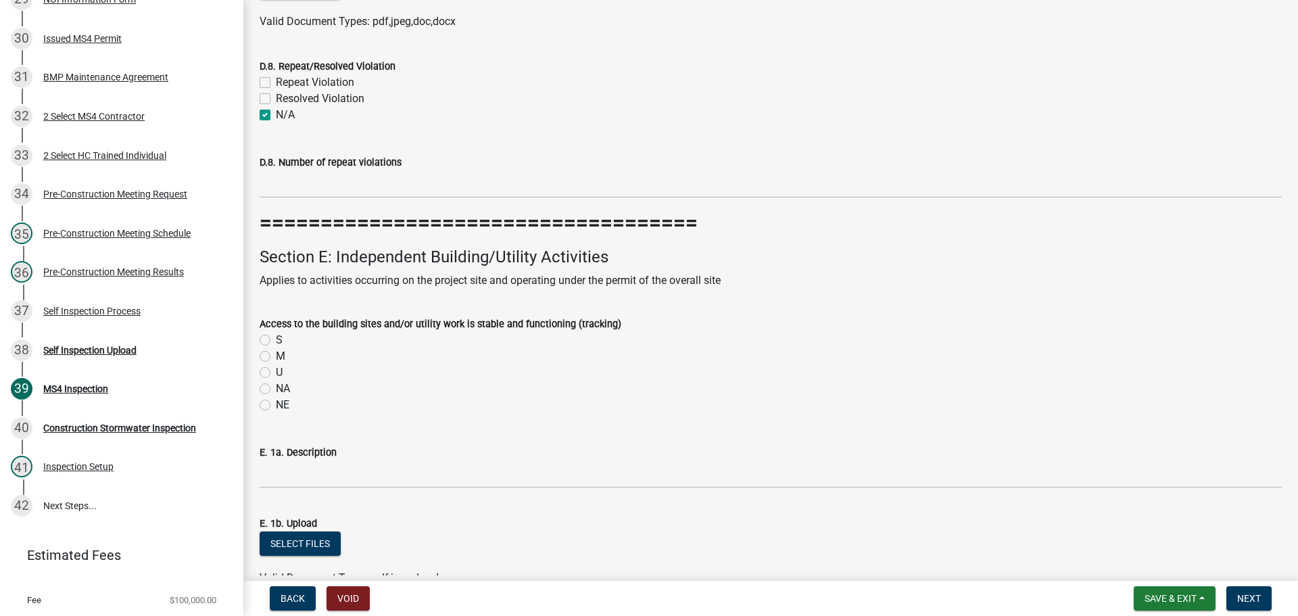
scroll to position [7236, 0]
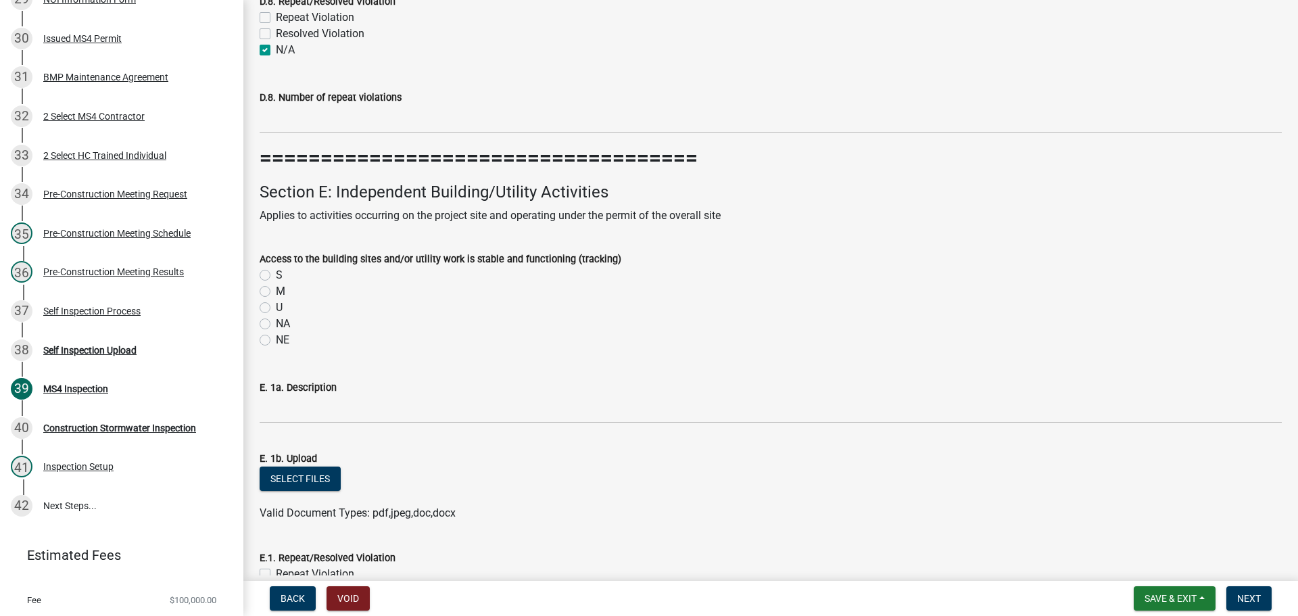
click at [276, 327] on label "NA" at bounding box center [283, 324] width 14 height 16
click at [276, 325] on input "NA" at bounding box center [280, 320] width 9 height 9
radio input "true"
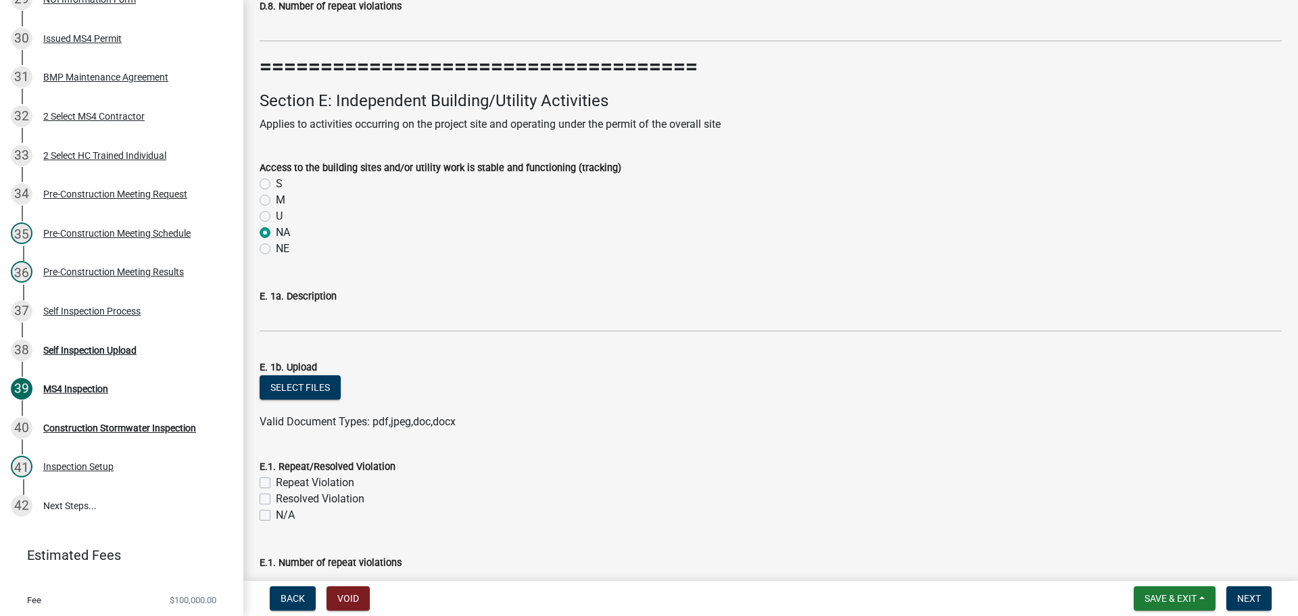
scroll to position [7574, 0]
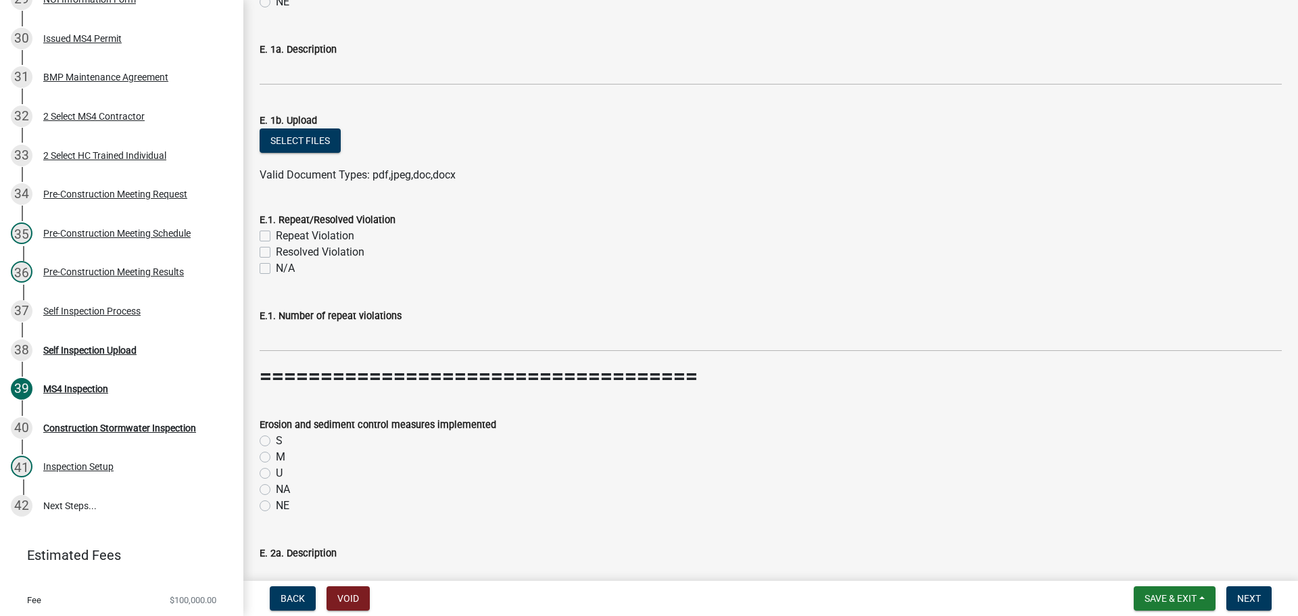
click at [276, 268] on label "N/A" at bounding box center [285, 268] width 19 height 16
click at [276, 268] on input "N/A" at bounding box center [280, 264] width 9 height 9
checkbox input "true"
checkbox input "false"
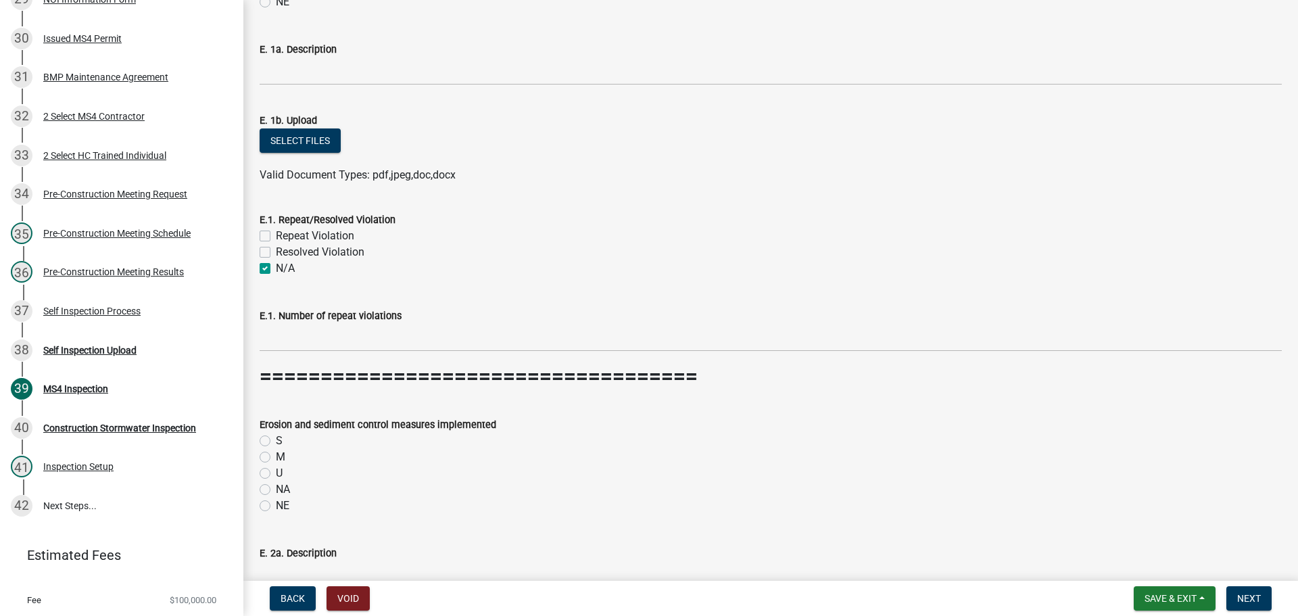
checkbox input "true"
click at [276, 490] on label "NA" at bounding box center [283, 490] width 14 height 16
click at [276, 490] on input "NA" at bounding box center [280, 486] width 9 height 9
radio input "true"
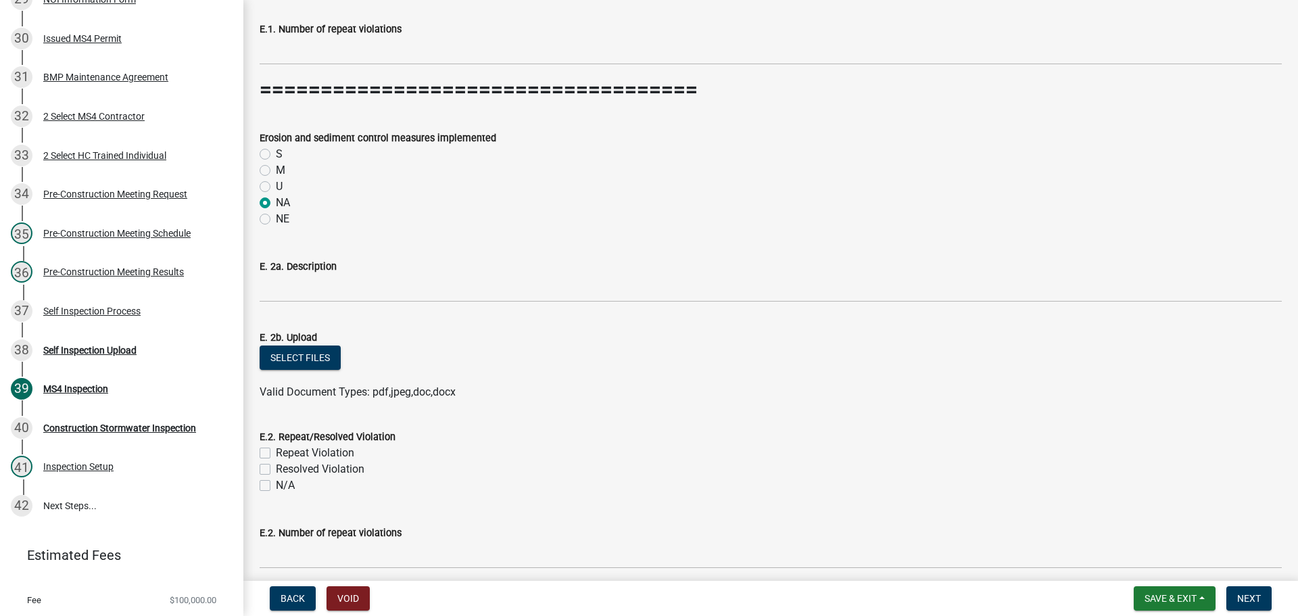
scroll to position [7913, 0]
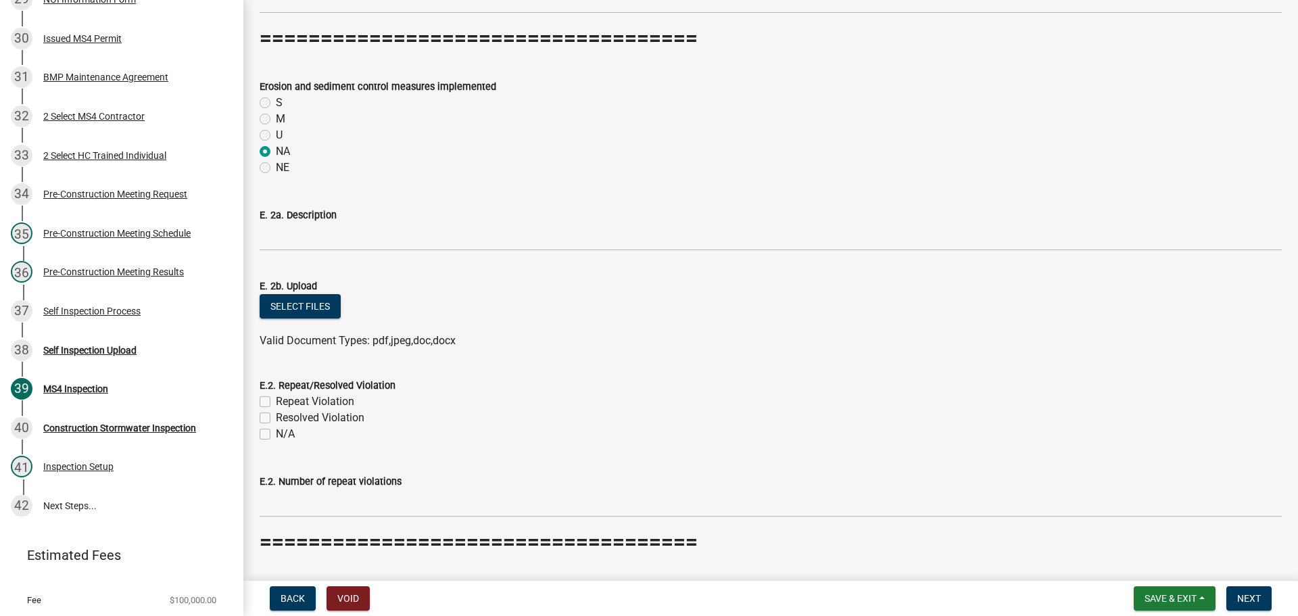
click at [276, 433] on label "N/A" at bounding box center [285, 434] width 19 height 16
click at [276, 433] on input "N/A" at bounding box center [280, 430] width 9 height 9
checkbox input "true"
checkbox input "false"
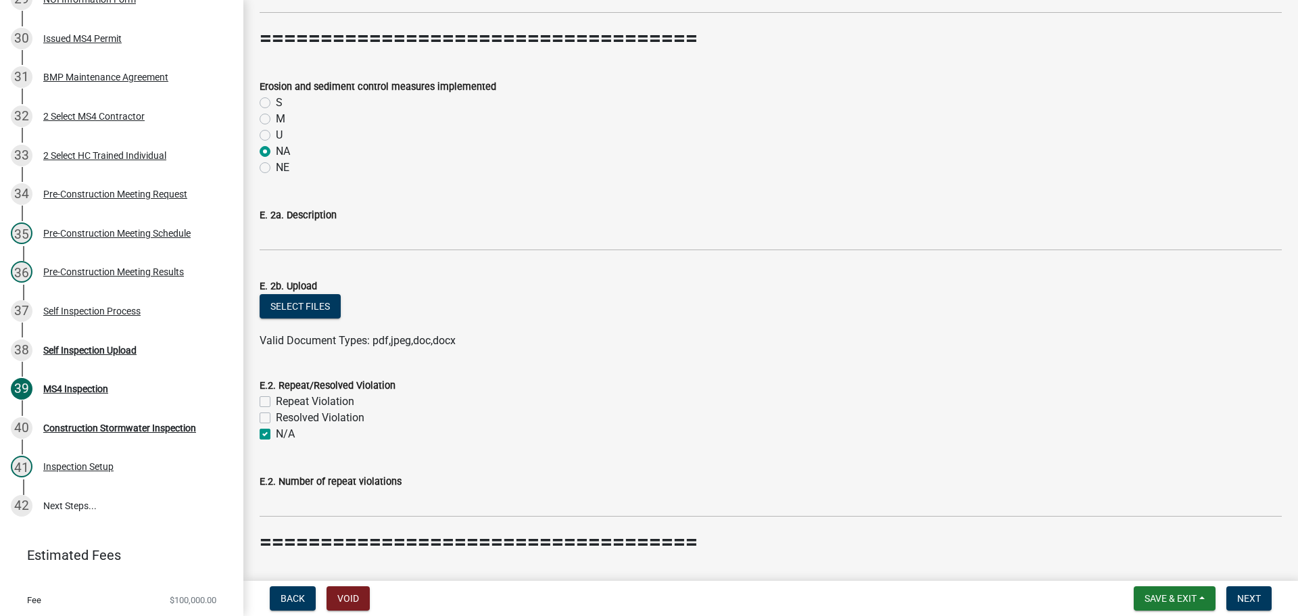
checkbox input "true"
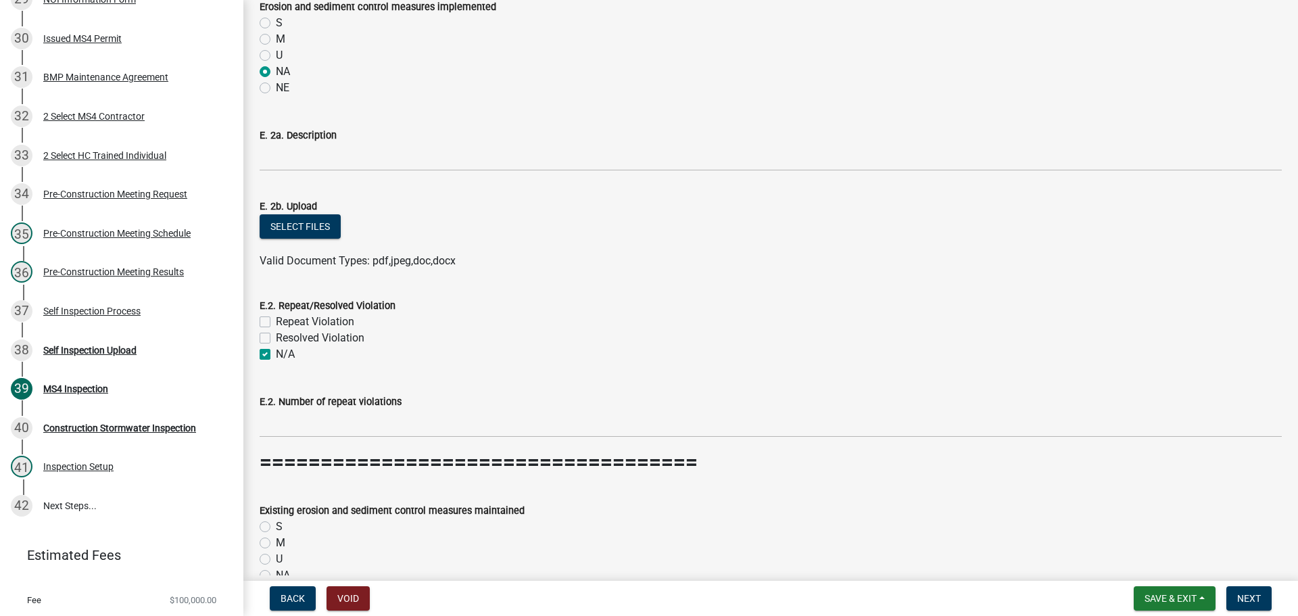
scroll to position [8251, 0]
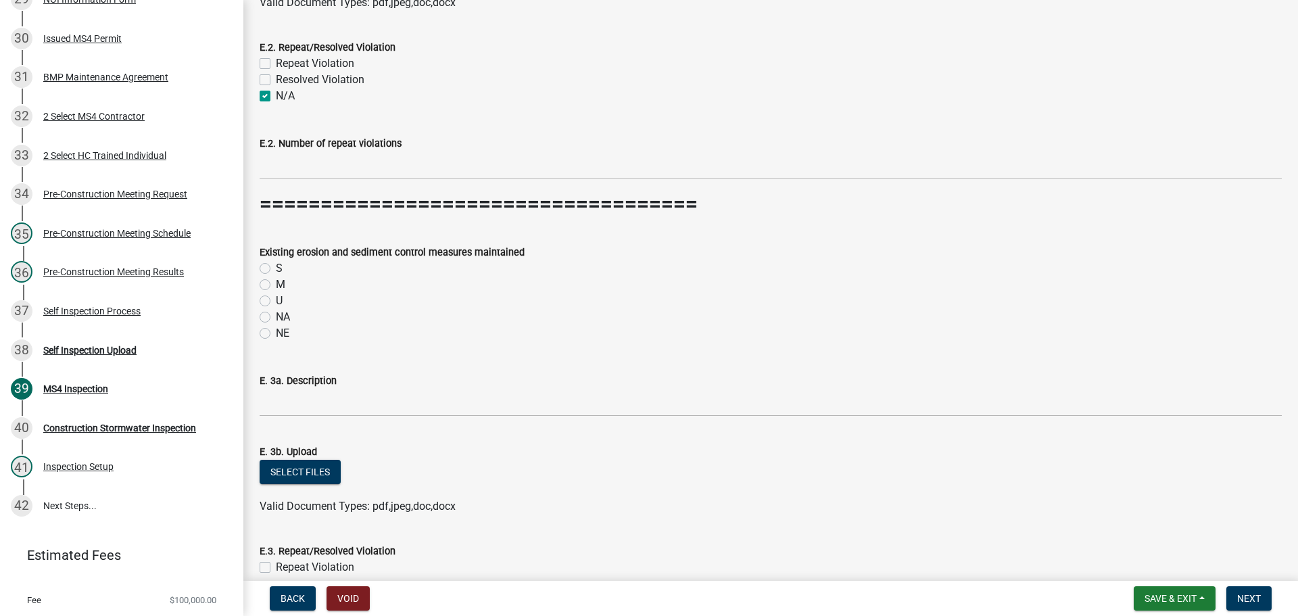
click at [276, 317] on label "NA" at bounding box center [283, 317] width 14 height 16
click at [276, 317] on input "NA" at bounding box center [280, 313] width 9 height 9
radio input "true"
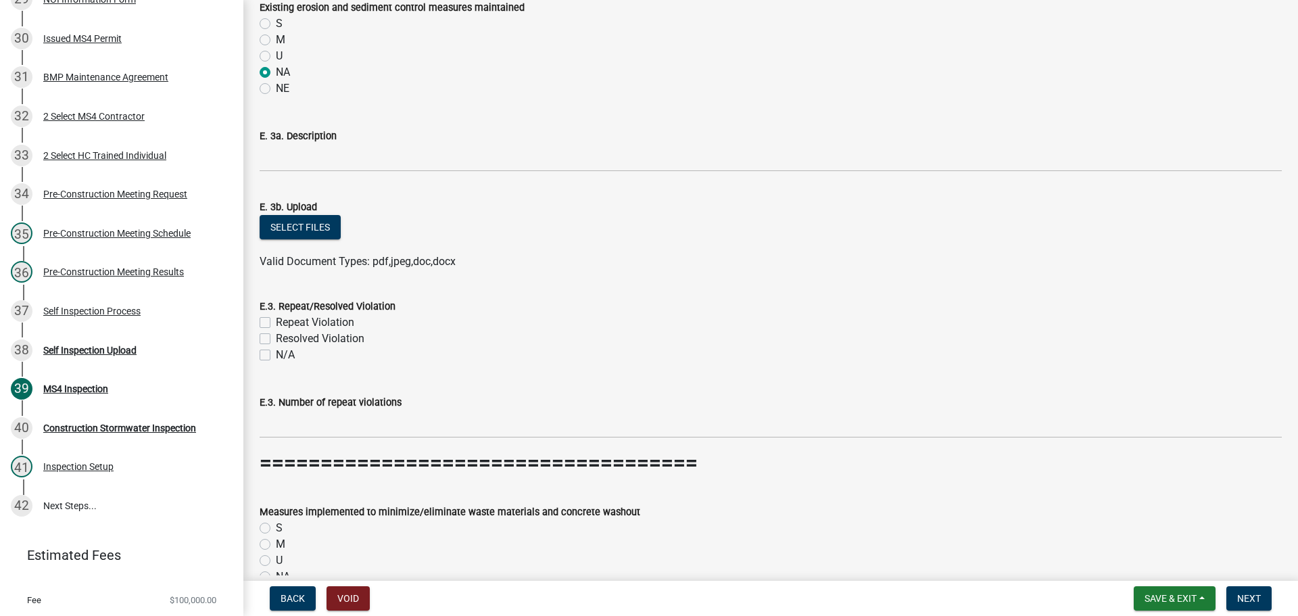
scroll to position [8521, 0]
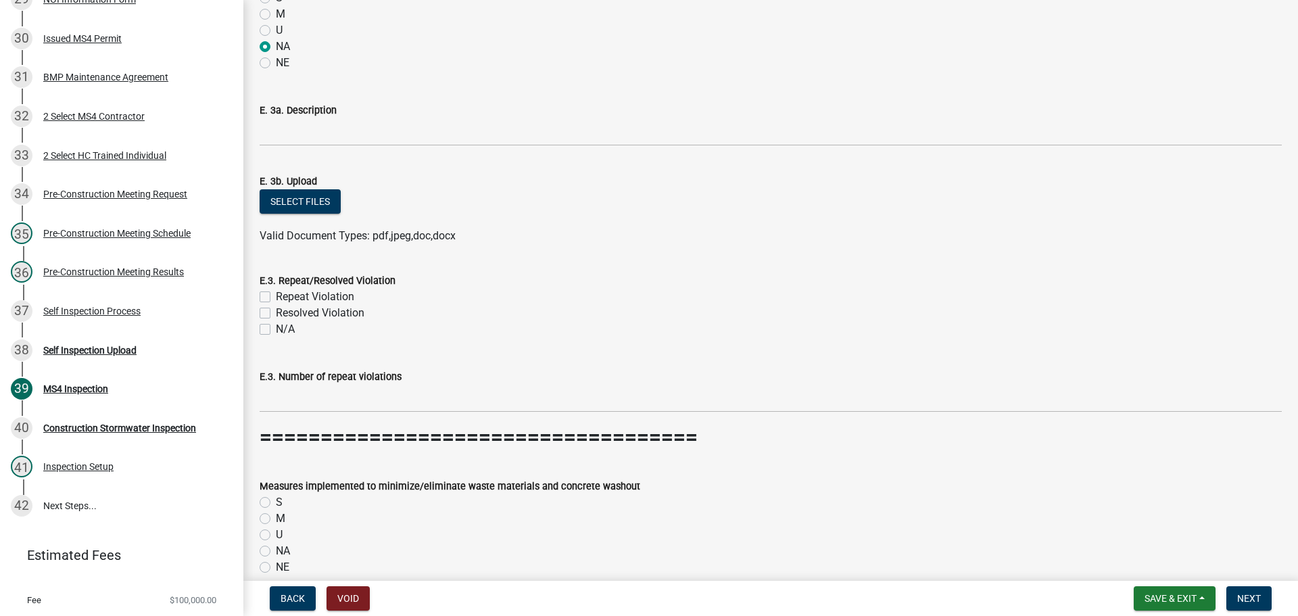
click at [276, 329] on label "N/A" at bounding box center [285, 329] width 19 height 16
click at [276, 329] on input "N/A" at bounding box center [280, 325] width 9 height 9
checkbox input "true"
checkbox input "false"
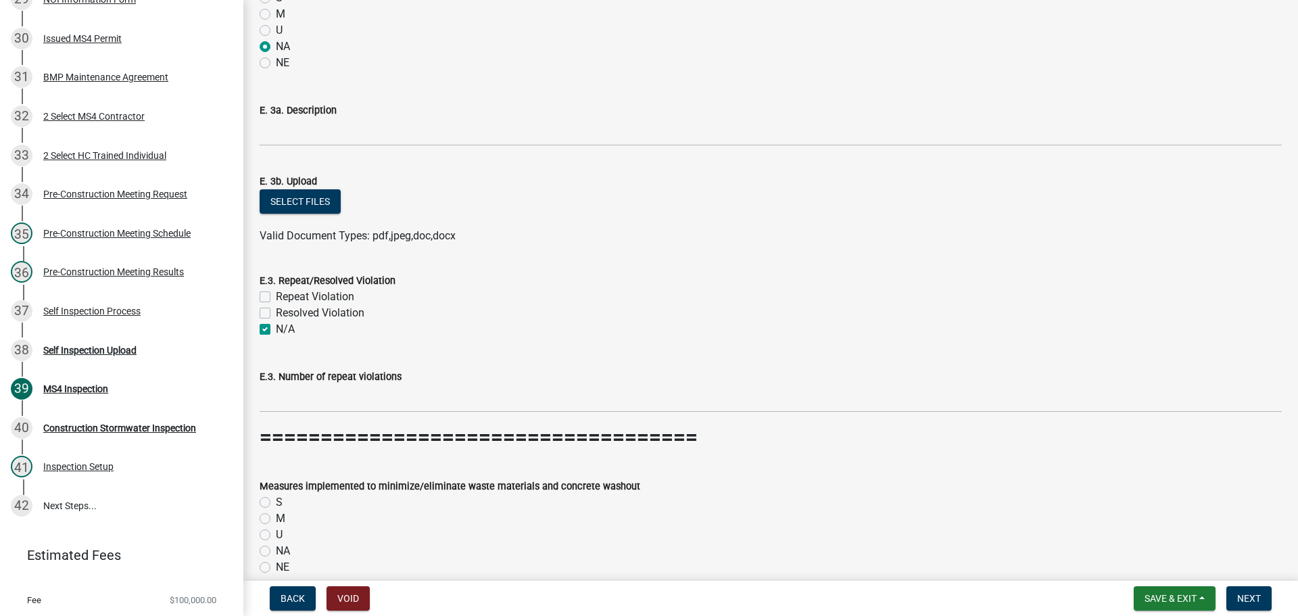
checkbox input "true"
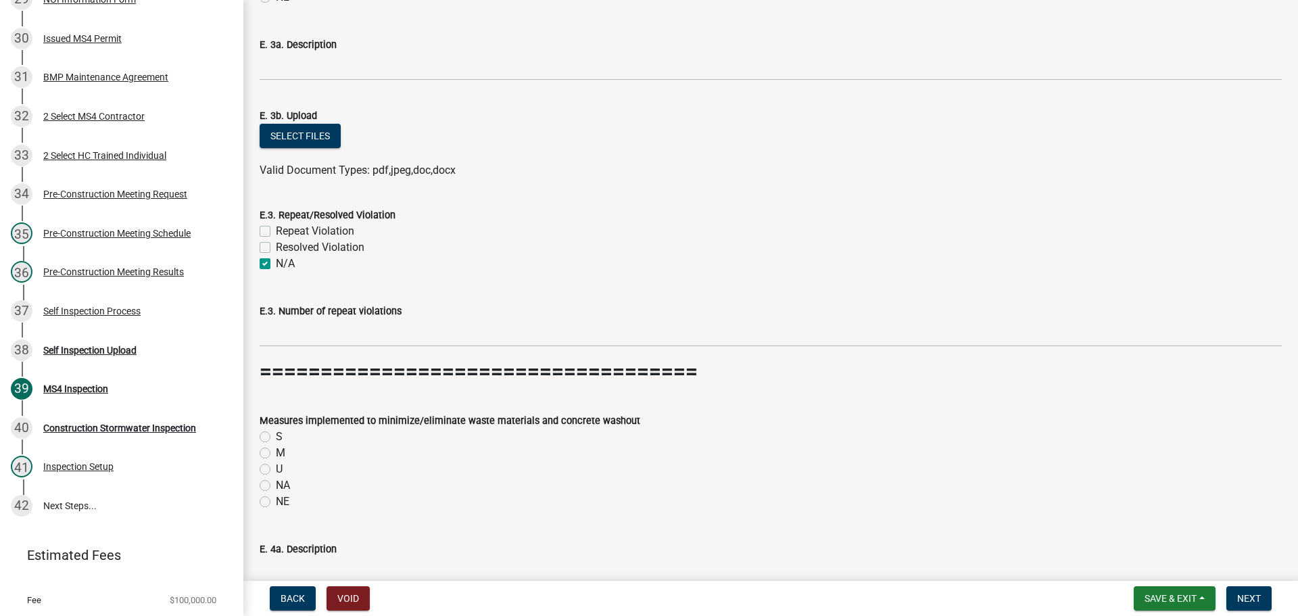
scroll to position [8724, 0]
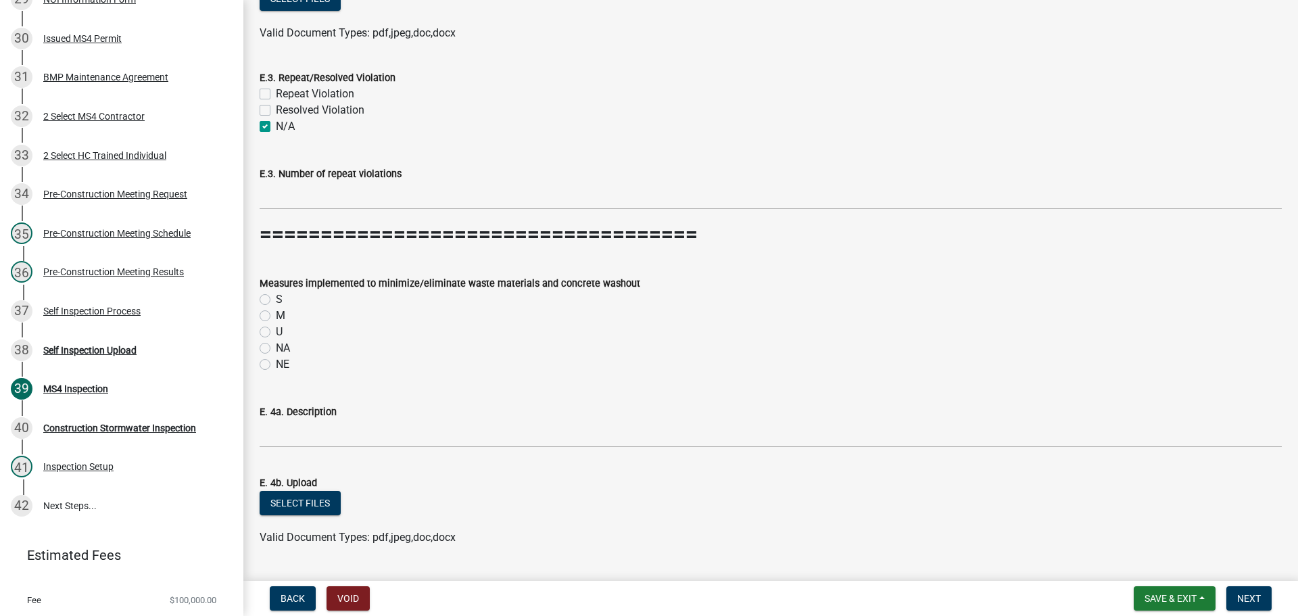
click at [276, 346] on label "NA" at bounding box center [283, 348] width 14 height 16
click at [276, 346] on input "NA" at bounding box center [280, 344] width 9 height 9
radio input "true"
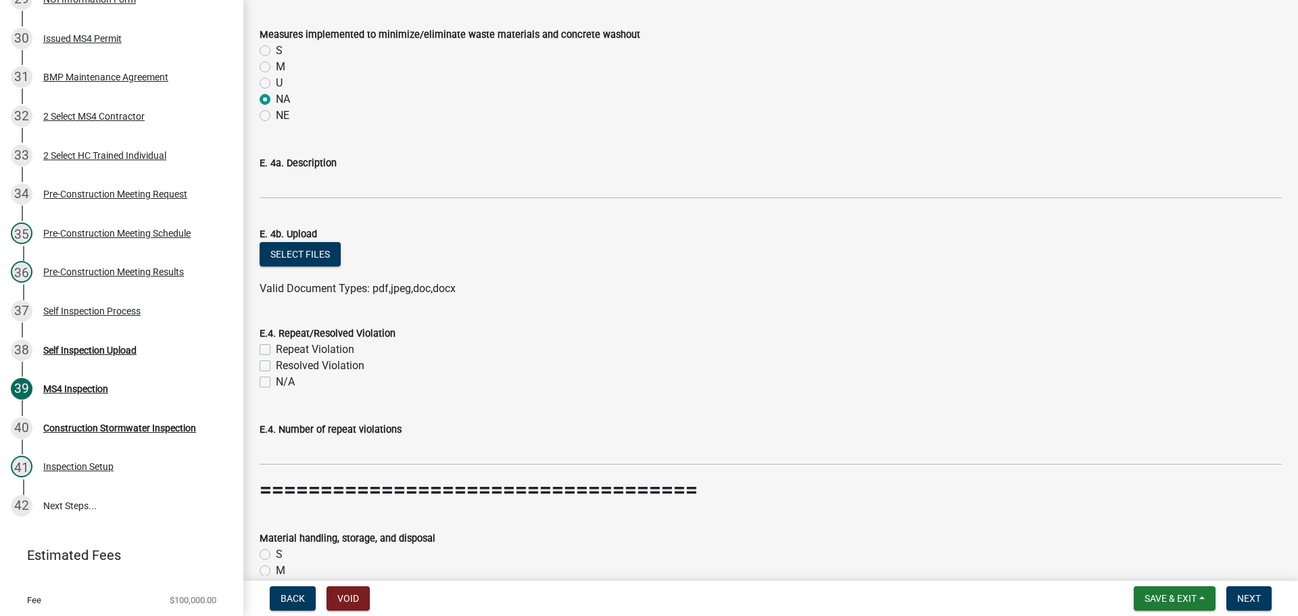
scroll to position [8995, 0]
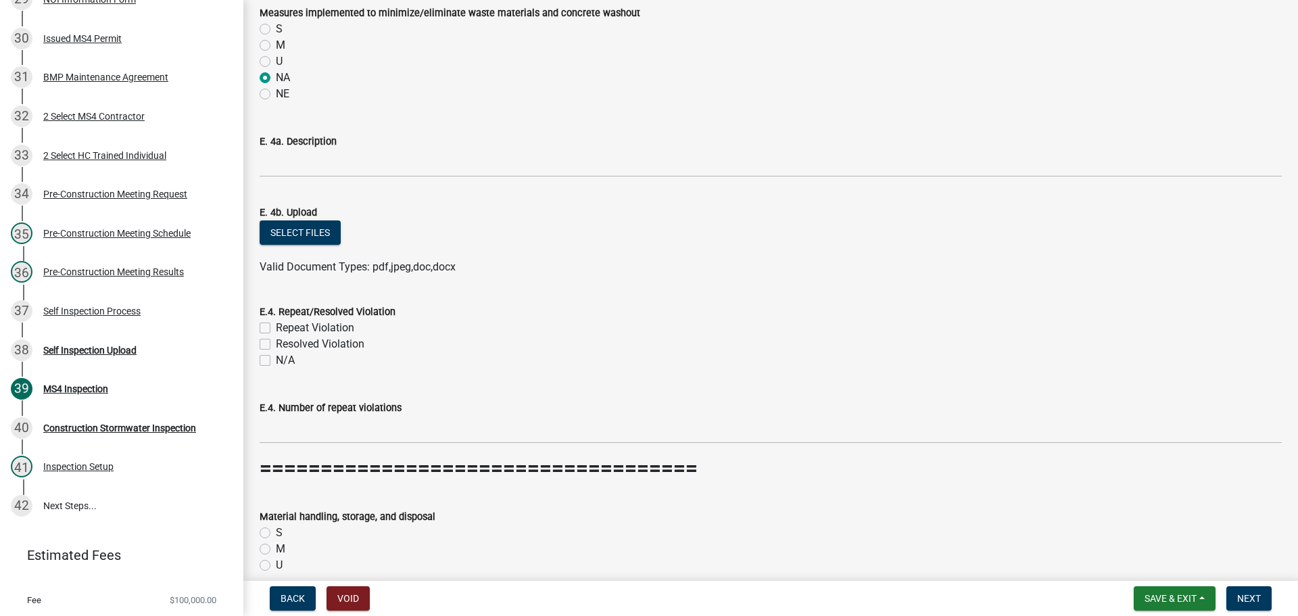
click at [276, 362] on label "N/A" at bounding box center [285, 360] width 19 height 16
click at [276, 361] on input "N/A" at bounding box center [280, 356] width 9 height 9
checkbox input "true"
checkbox input "false"
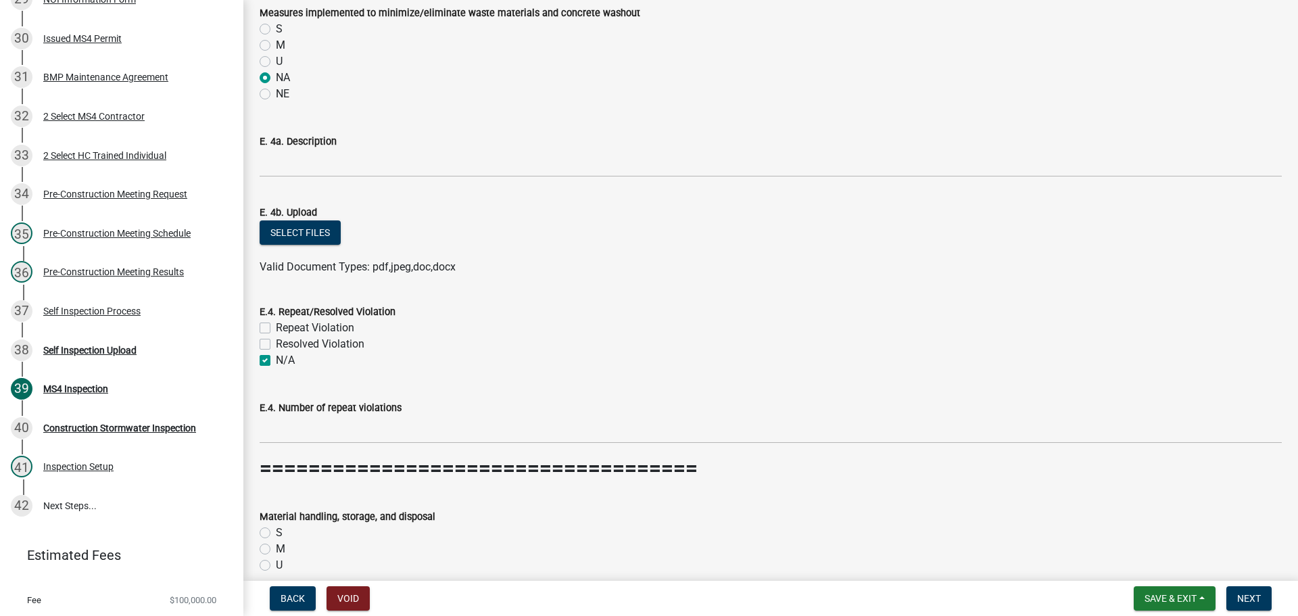
checkbox input "true"
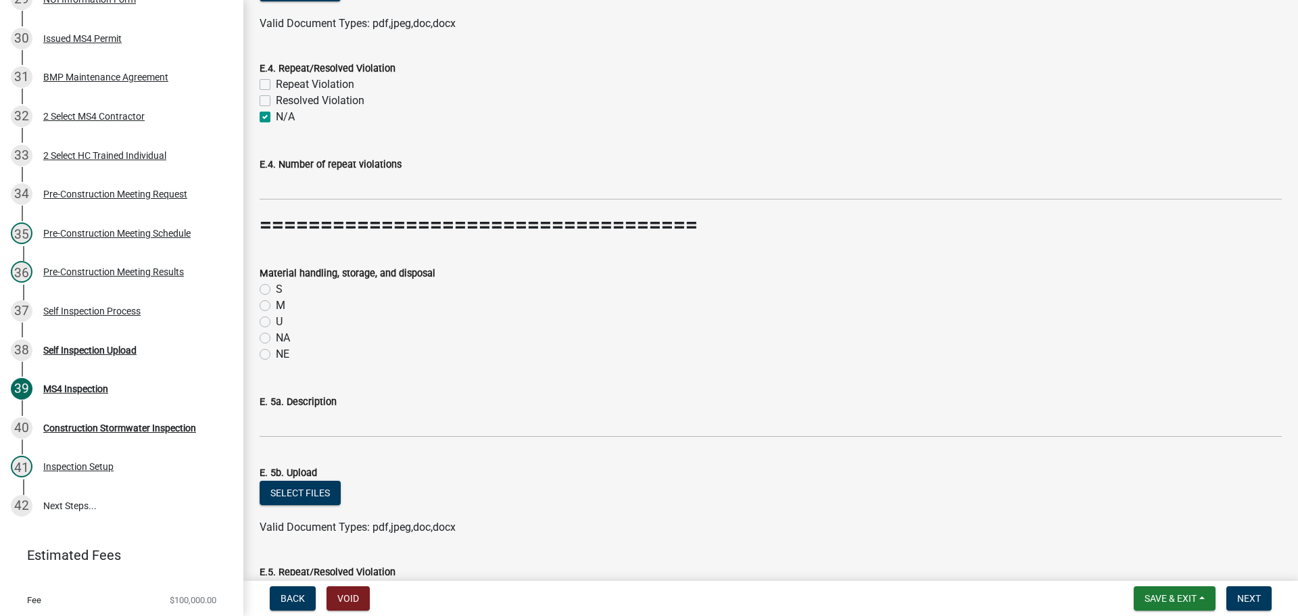
scroll to position [9265, 0]
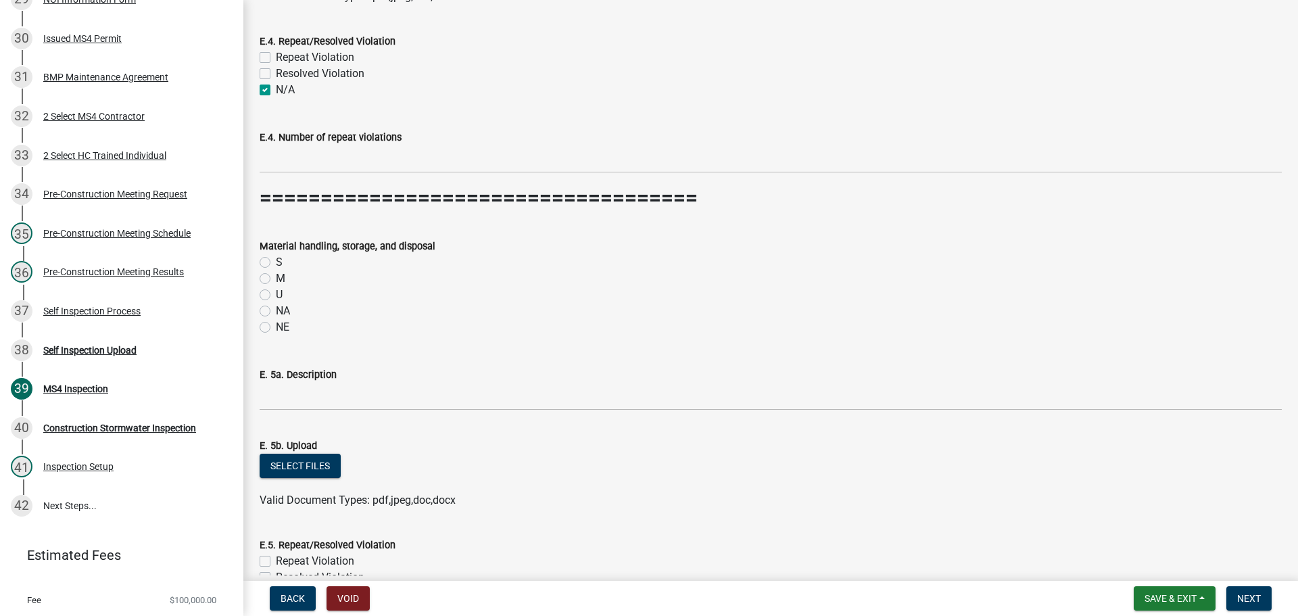
click at [276, 314] on label "NA" at bounding box center [283, 311] width 14 height 16
click at [276, 312] on input "NA" at bounding box center [280, 307] width 9 height 9
radio input "true"
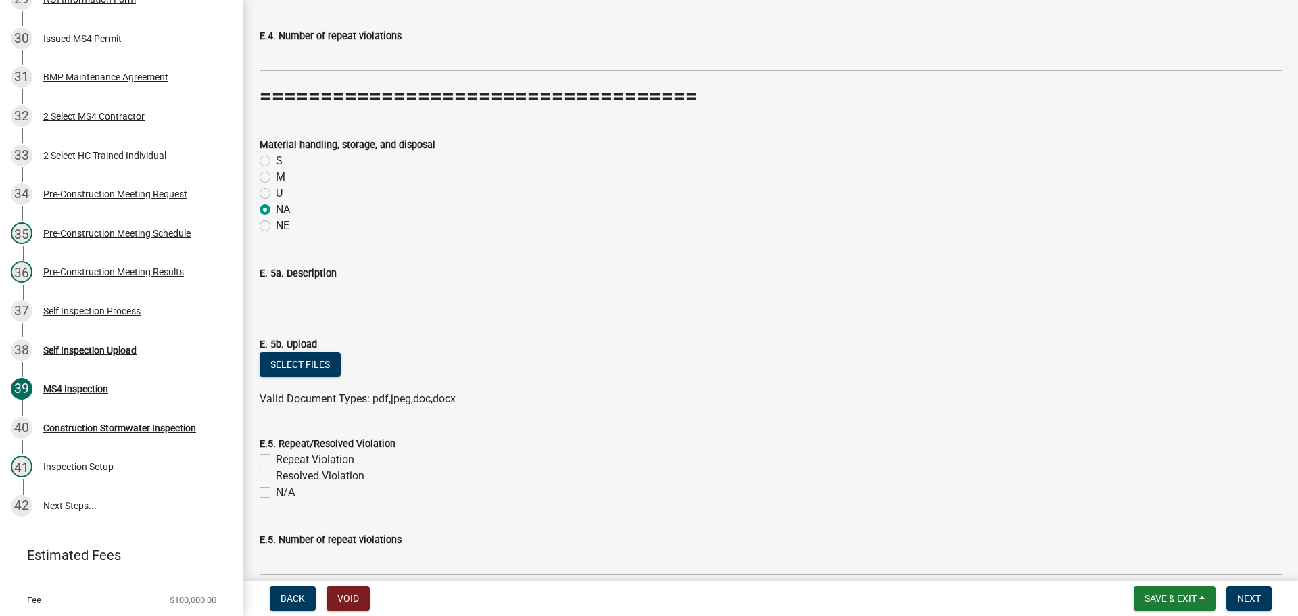
scroll to position [9536, 0]
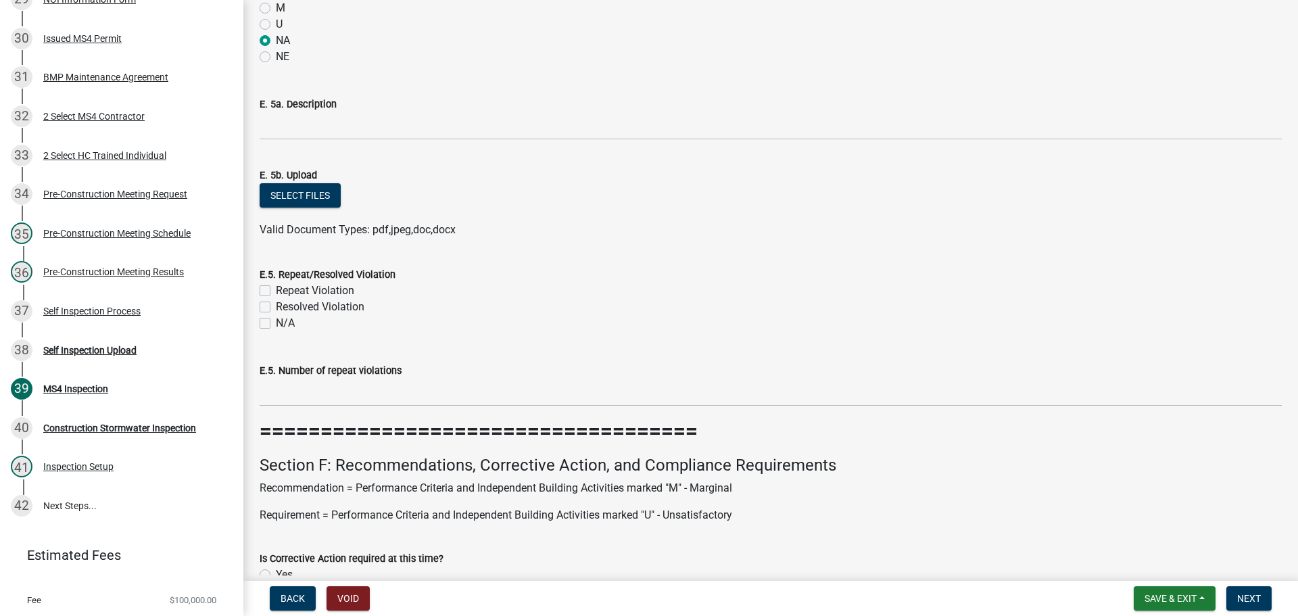
click at [276, 326] on label "N/A" at bounding box center [285, 323] width 19 height 16
click at [276, 324] on input "N/A" at bounding box center [280, 319] width 9 height 9
checkbox input "true"
checkbox input "false"
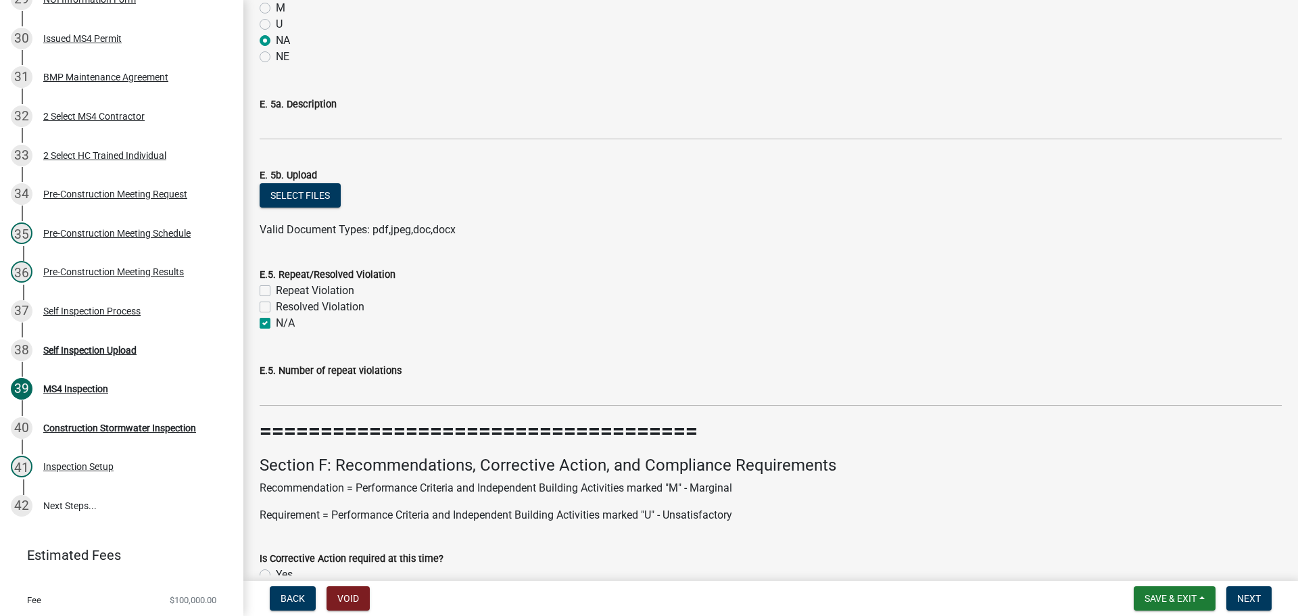
checkbox input "true"
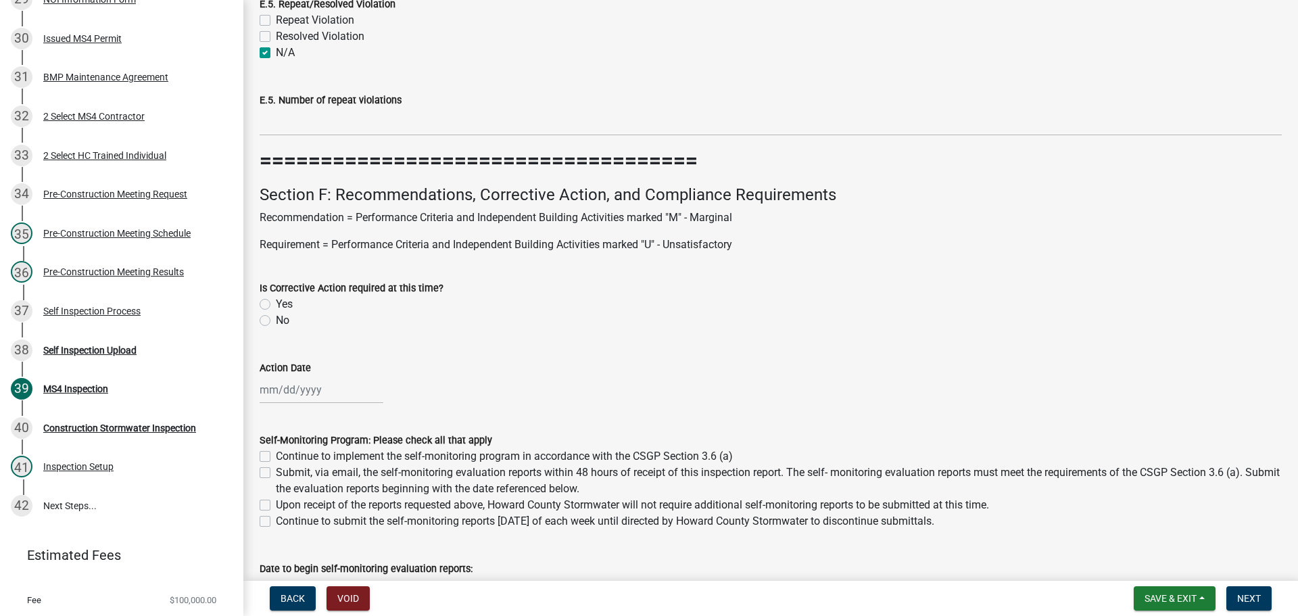
click at [276, 321] on label "No" at bounding box center [283, 320] width 14 height 16
click at [276, 321] on input "No" at bounding box center [280, 316] width 9 height 9
radio input "true"
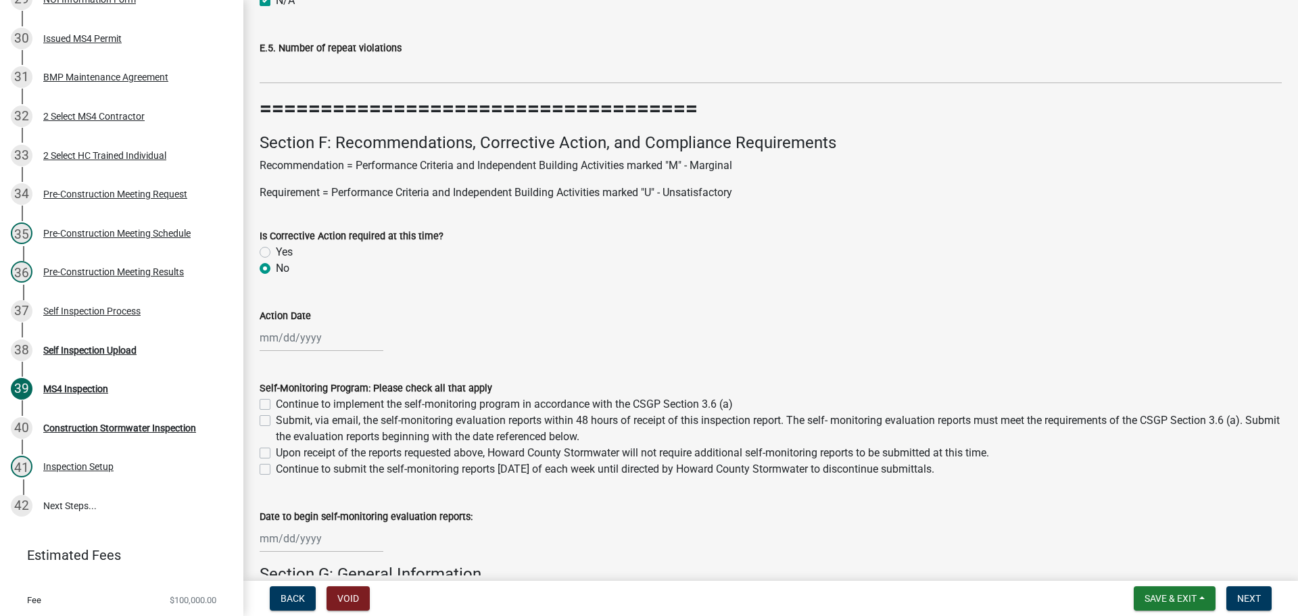
scroll to position [9941, 0]
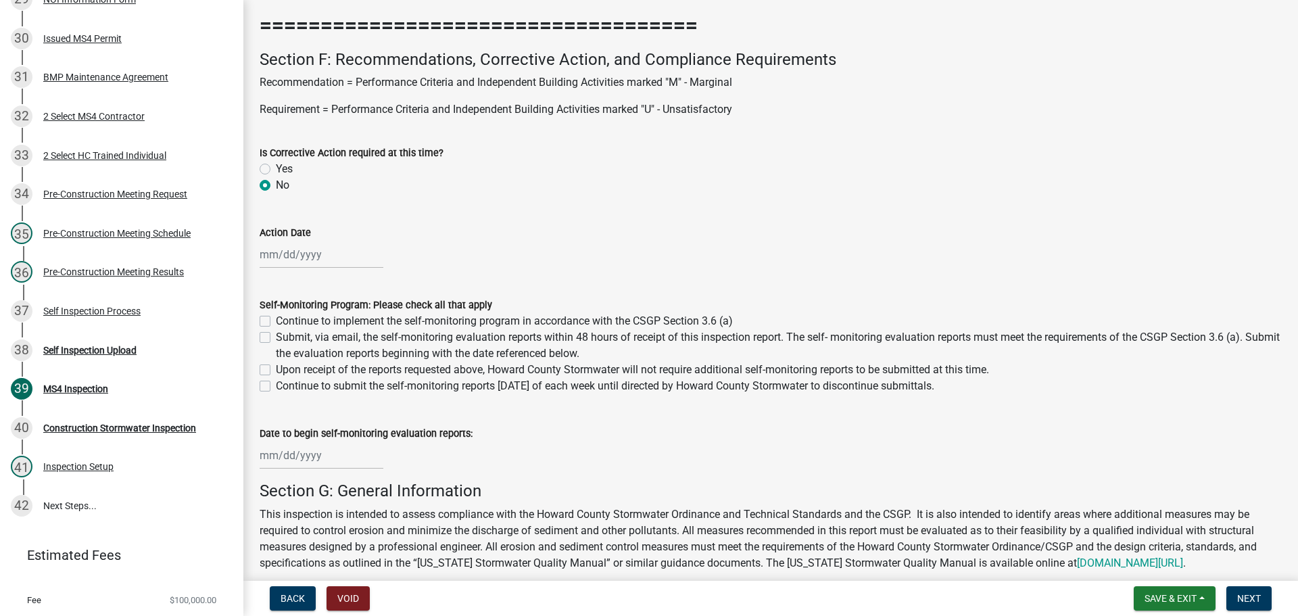
click at [276, 322] on label "Continue to implement the self-monitoring program in accordance with the CSGP S…" at bounding box center [504, 321] width 457 height 16
click at [276, 322] on input "Continue to implement the self-monitoring program in accordance with the CSGP S…" at bounding box center [280, 317] width 9 height 9
checkbox input "true"
checkbox input "false"
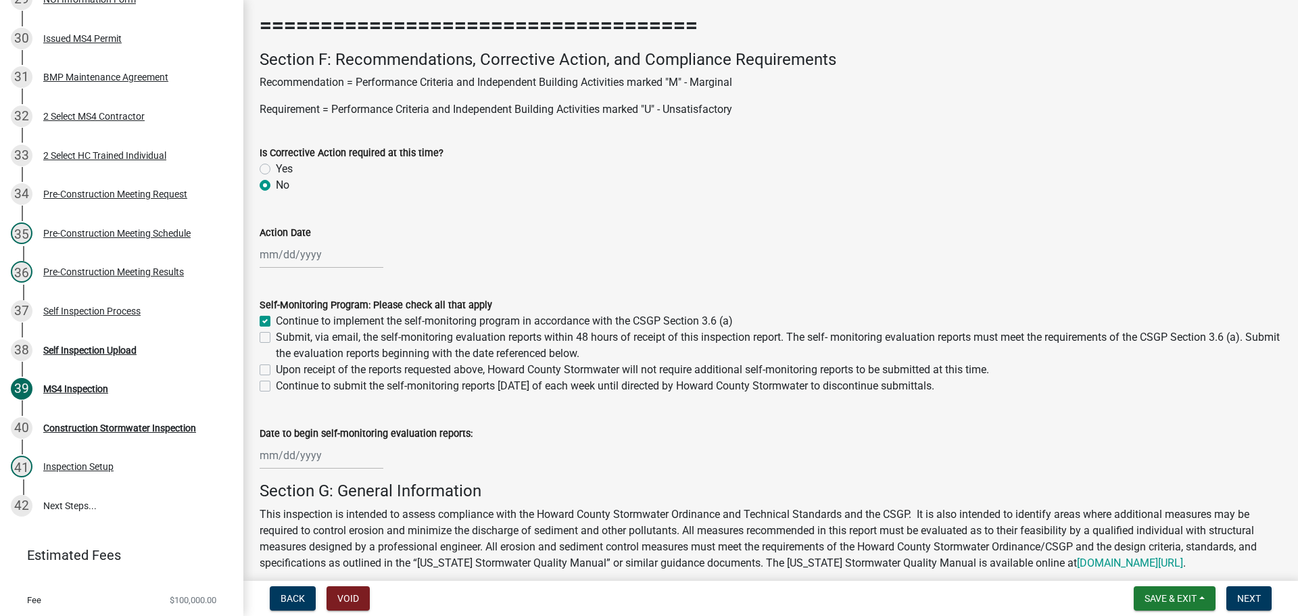
checkbox input "false"
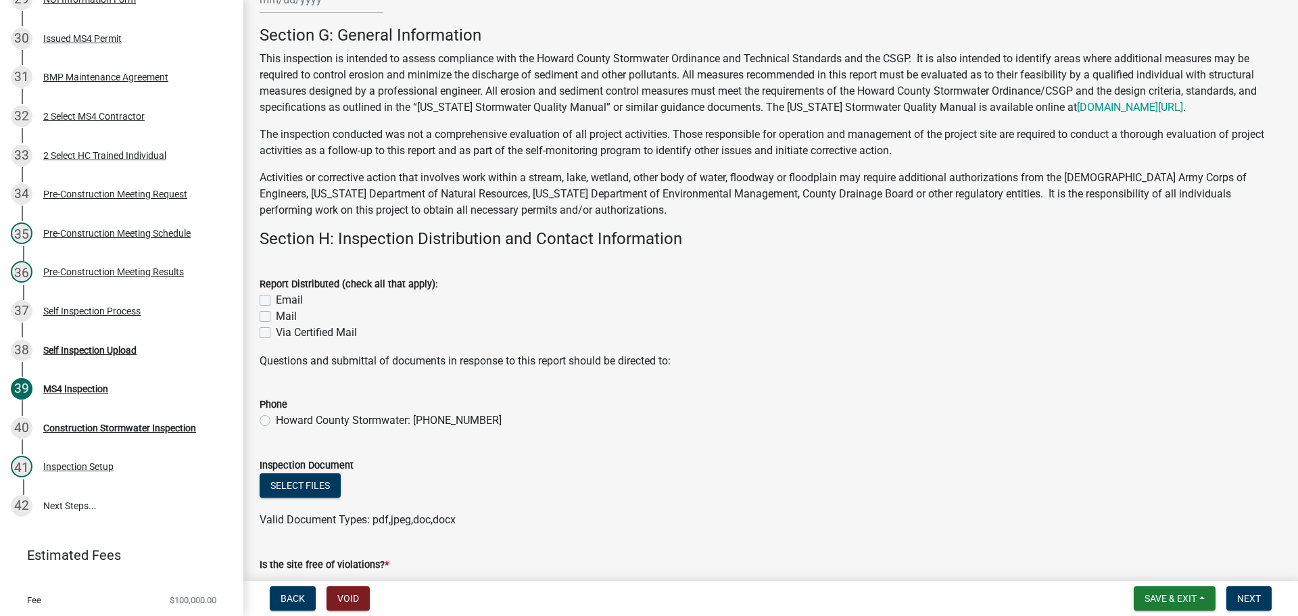
scroll to position [10415, 0]
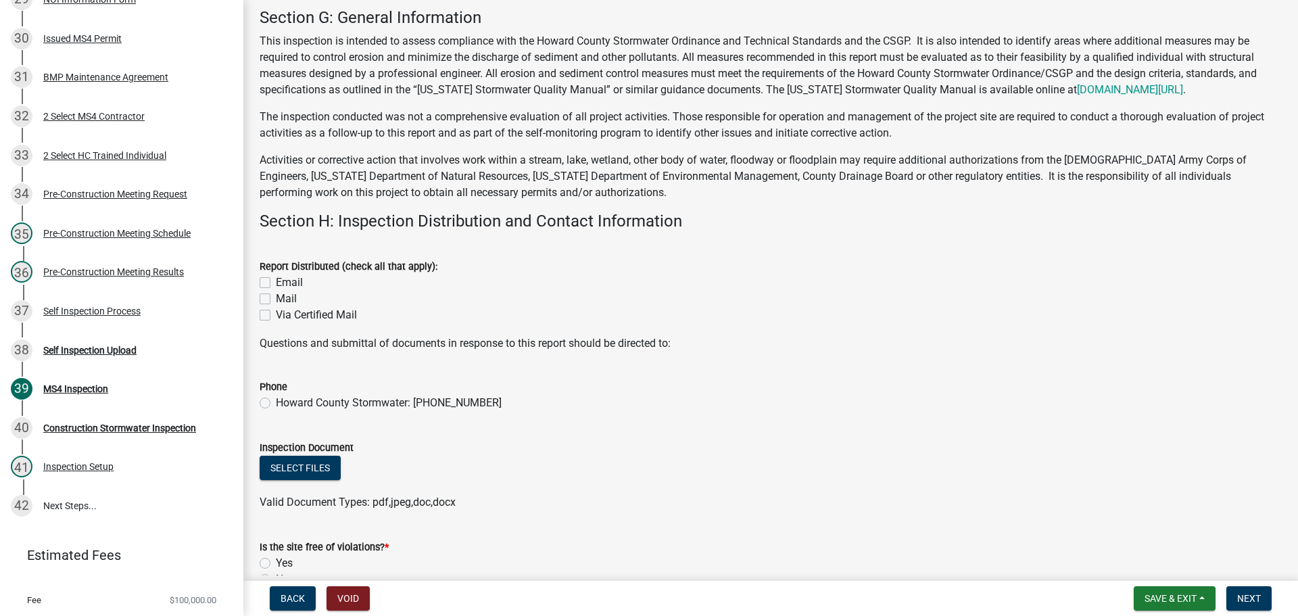
click at [276, 279] on label "Email" at bounding box center [289, 283] width 27 height 16
click at [276, 279] on input "Email" at bounding box center [280, 279] width 9 height 9
checkbox input "true"
checkbox input "false"
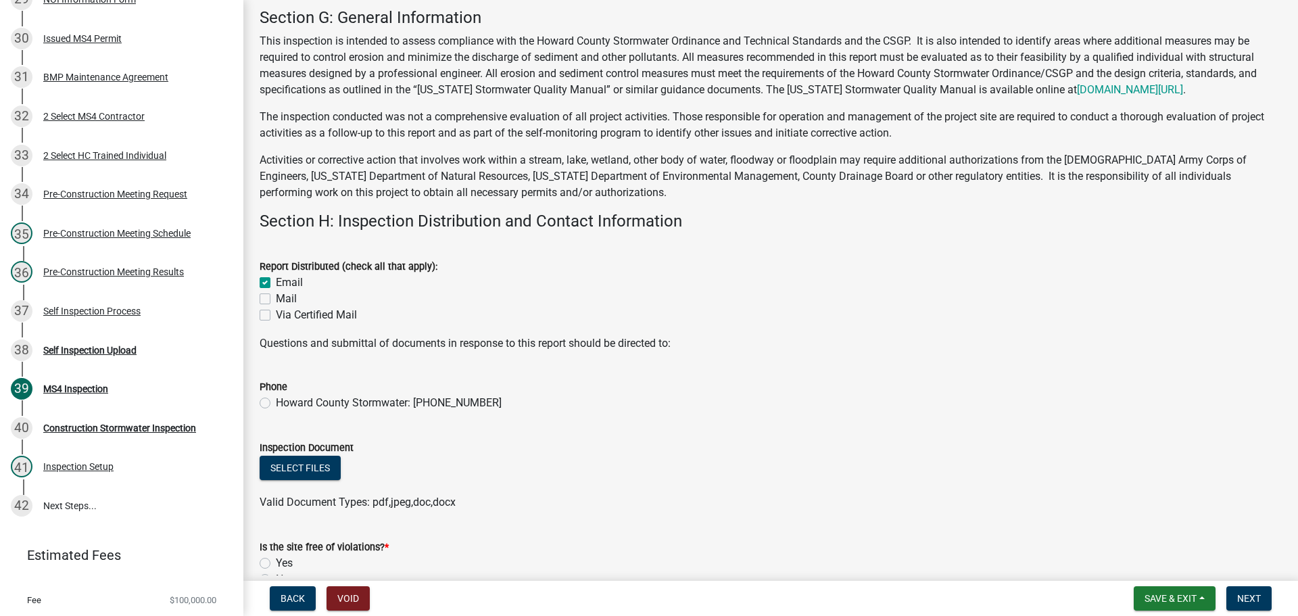
click at [276, 403] on label "Howard County Stormwater: [PHONE_NUMBER]" at bounding box center [389, 403] width 226 height 16
click at [276, 403] on input "Howard County Stormwater: [PHONE_NUMBER]" at bounding box center [280, 399] width 9 height 9
radio input "true"
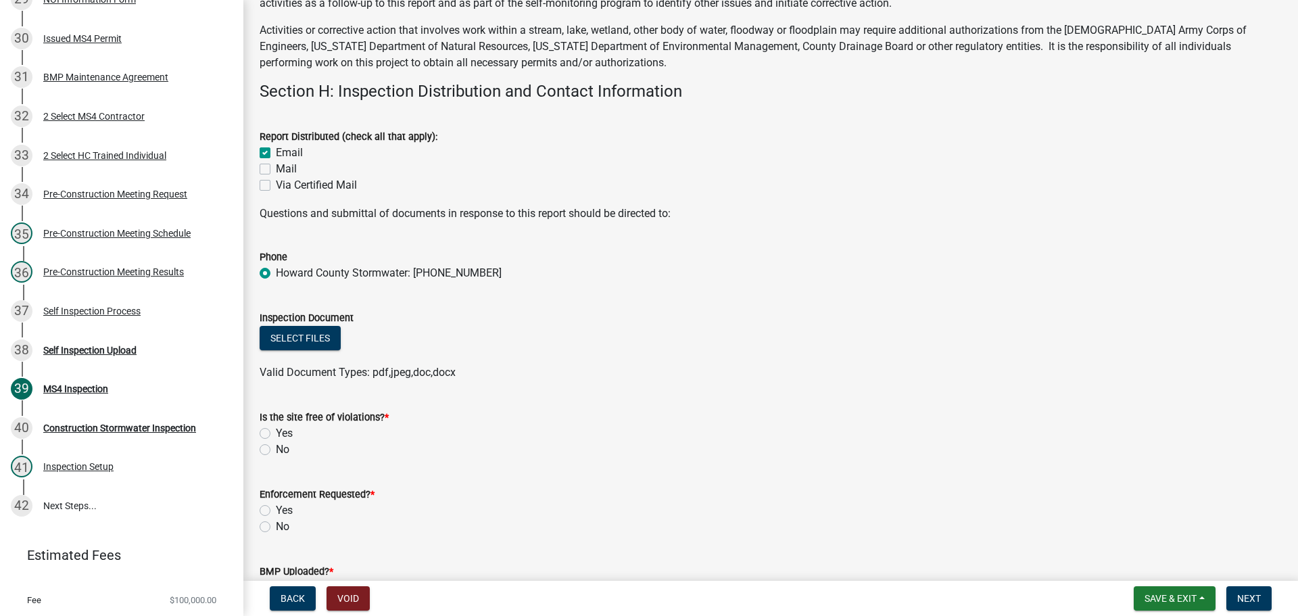
scroll to position [10550, 0]
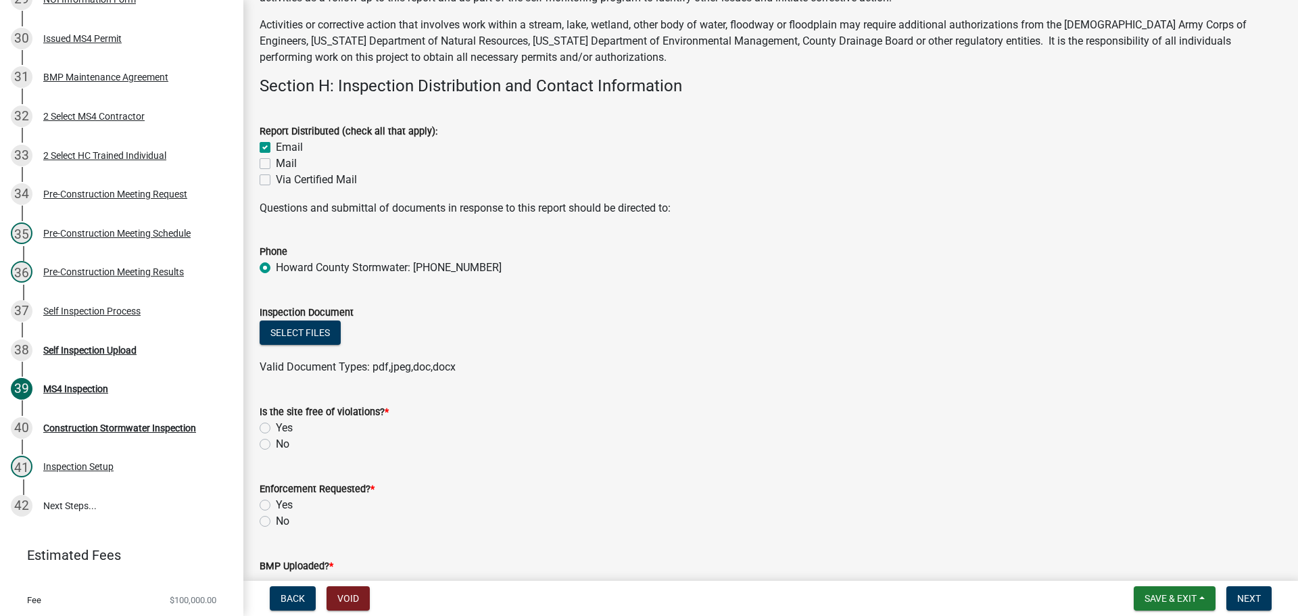
click at [276, 426] on label "Yes" at bounding box center [284, 428] width 17 height 16
click at [276, 426] on input "Yes" at bounding box center [280, 424] width 9 height 9
radio input "true"
click at [276, 521] on label "No" at bounding box center [283, 521] width 14 height 16
click at [276, 521] on input "No" at bounding box center [280, 517] width 9 height 9
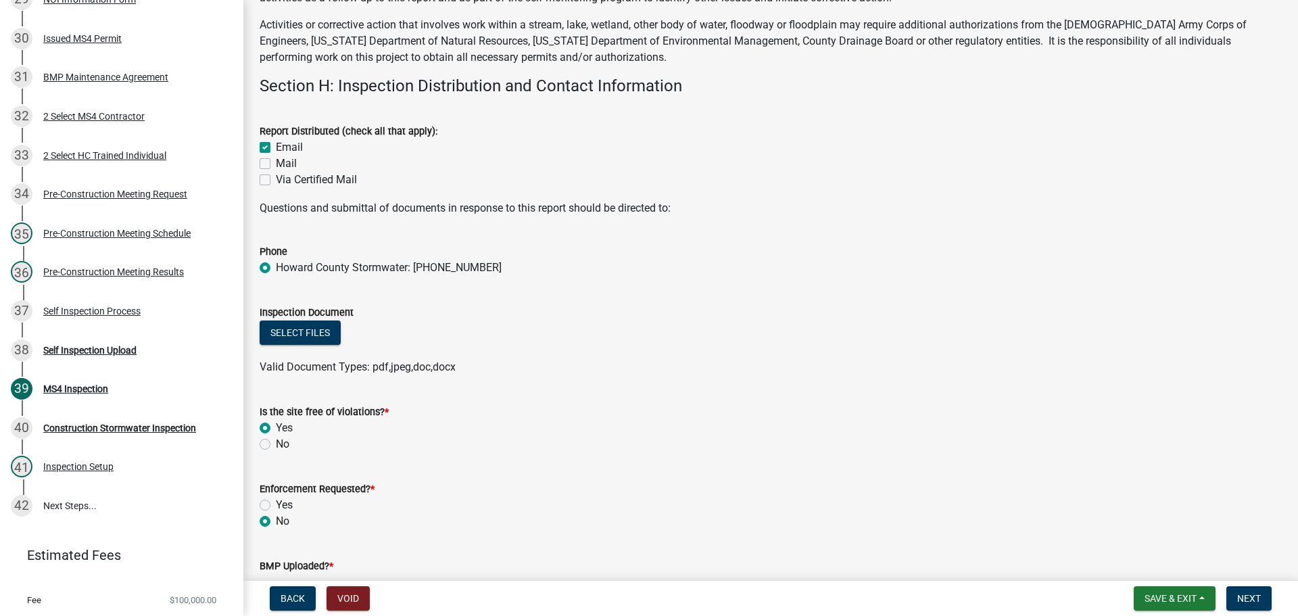
radio input "true"
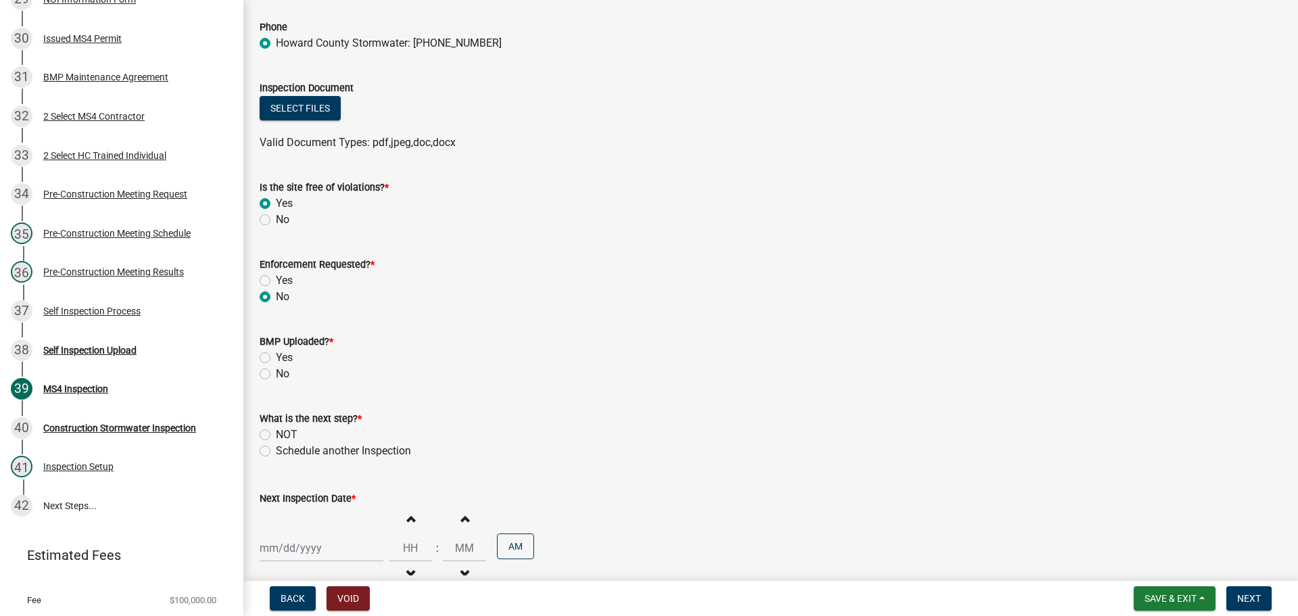
scroll to position [10821, 0]
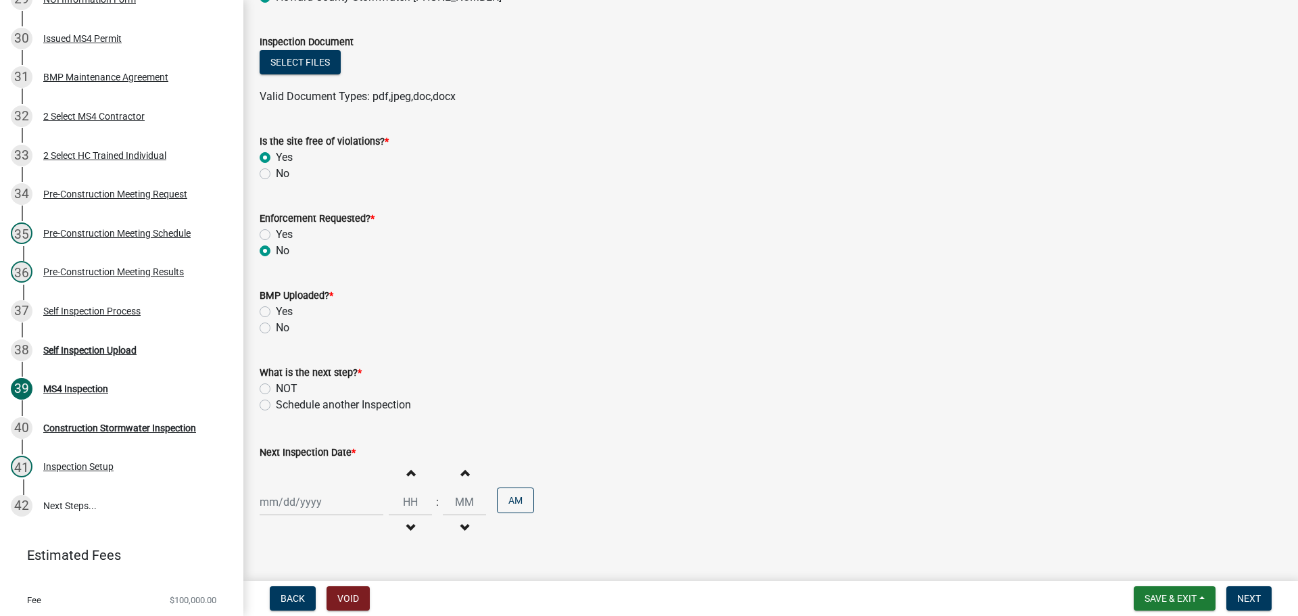
click at [276, 327] on label "No" at bounding box center [283, 328] width 14 height 16
click at [276, 327] on input "No" at bounding box center [280, 324] width 9 height 9
radio input "true"
click at [276, 404] on label "Schedule another Inspection" at bounding box center [343, 405] width 135 height 16
click at [276, 404] on input "Schedule another Inspection" at bounding box center [280, 401] width 9 height 9
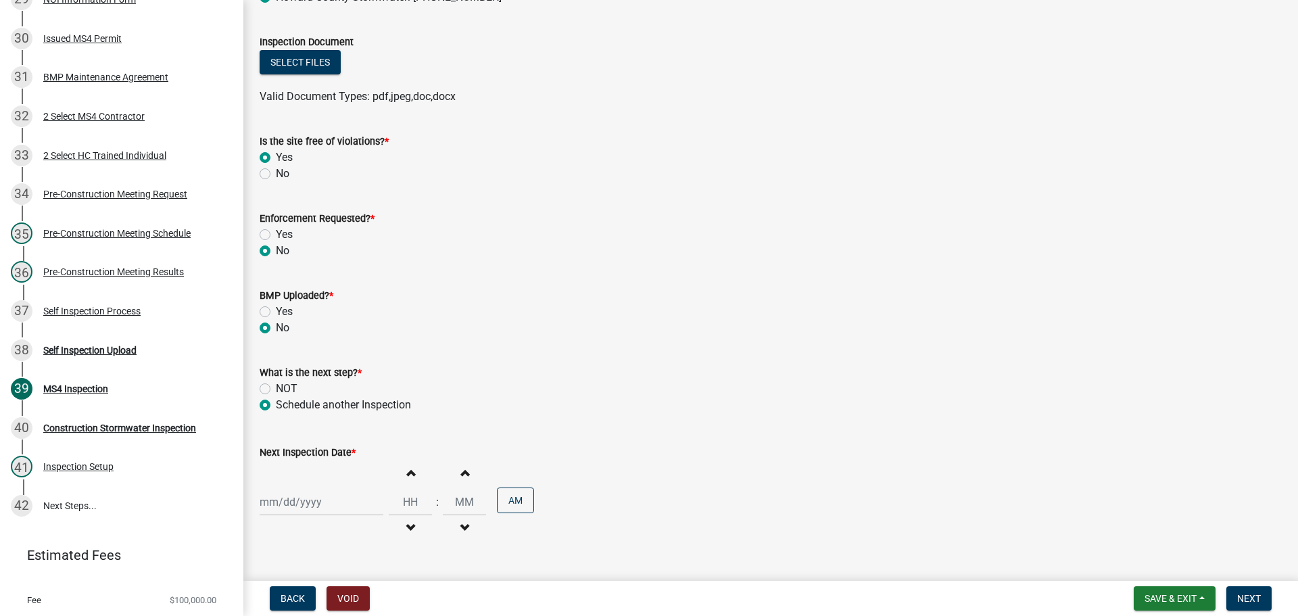
radio input "true"
click at [306, 502] on div at bounding box center [322, 502] width 124 height 28
select select "8"
select select "2025"
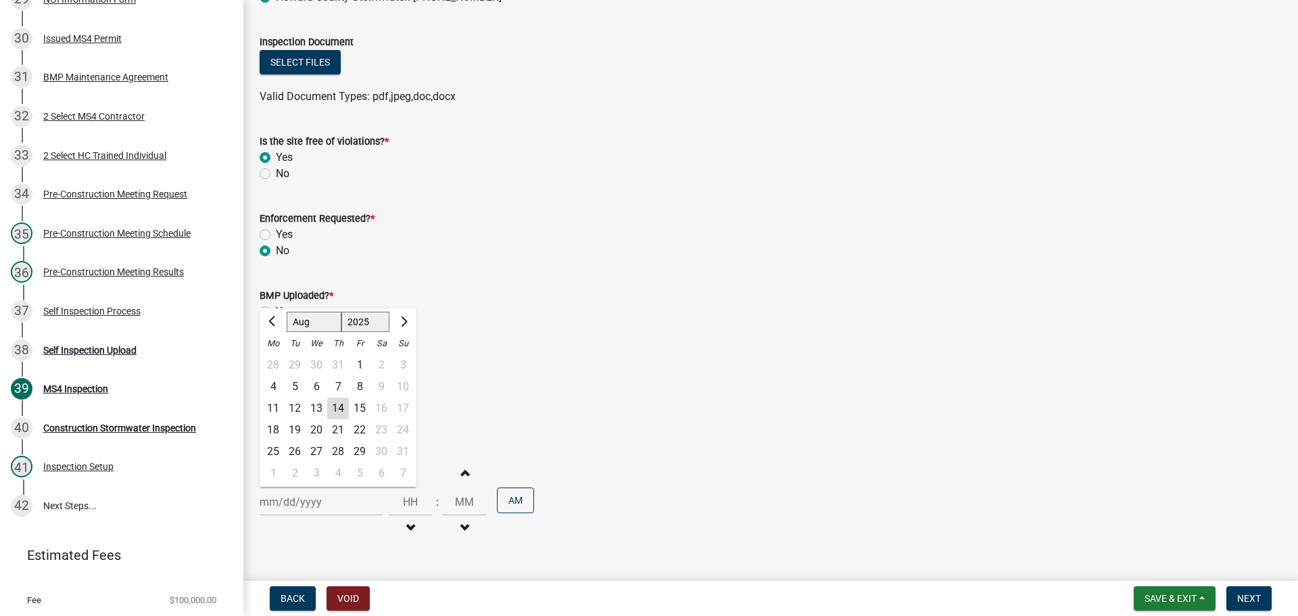
click at [298, 428] on div "19" at bounding box center [295, 430] width 22 height 22
type input "[DATE]"
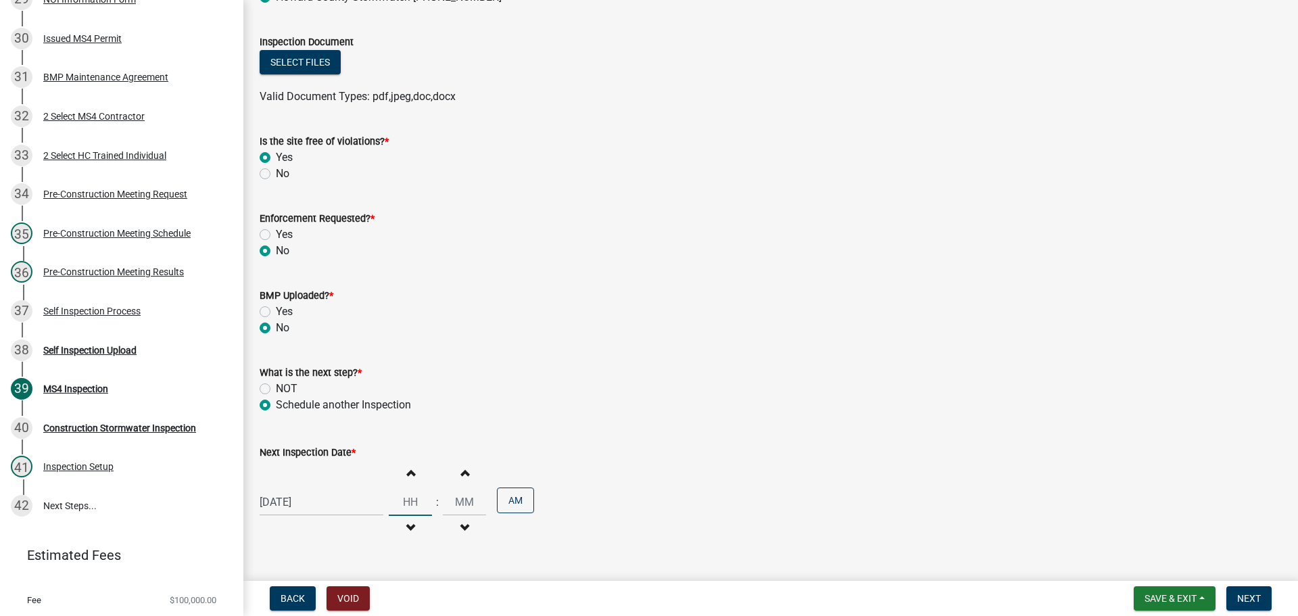
click at [406, 505] on input "Hours" at bounding box center [410, 502] width 43 height 28
type input "09"
type input "00"
click at [486, 463] on div "Increment hours 09 Decrement hours : Increment minutes 00 Decrement minutes AM" at bounding box center [461, 502] width 145 height 83
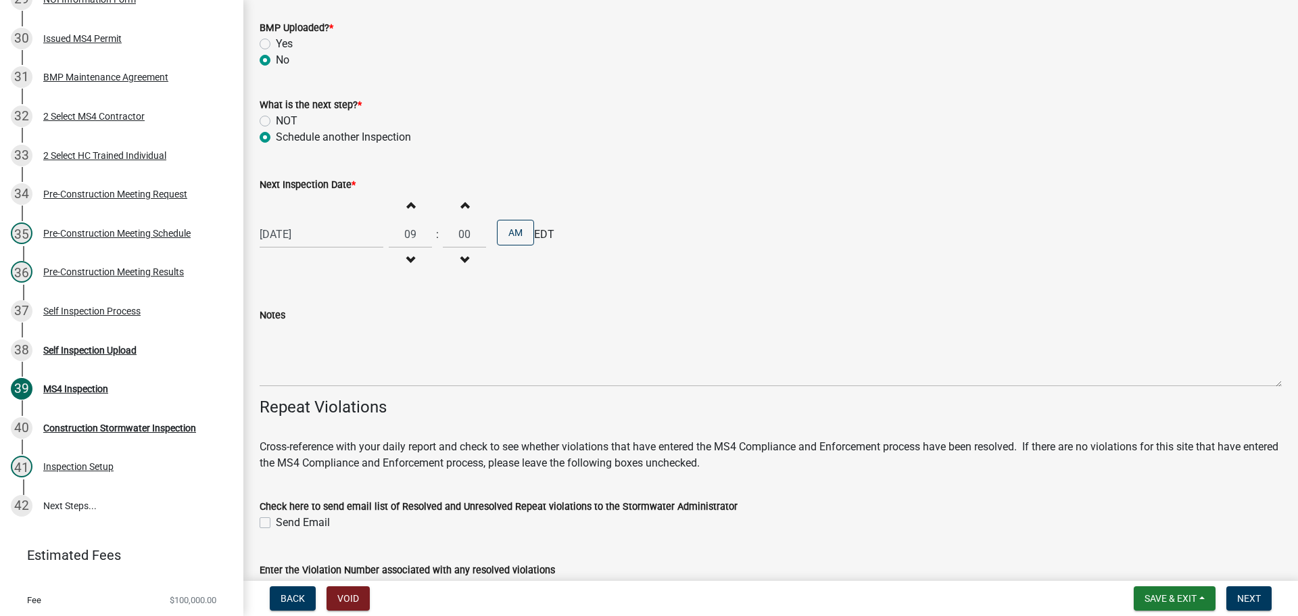
scroll to position [11284, 0]
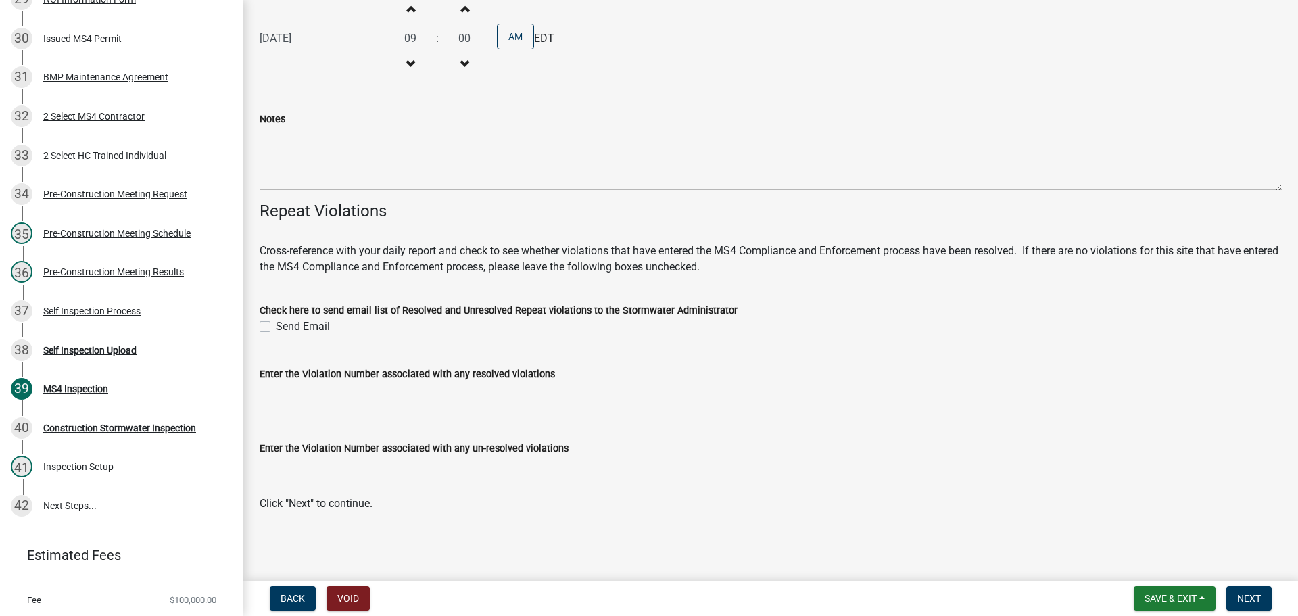
drag, startPoint x: 523, startPoint y: 455, endPoint x: 527, endPoint y: 442, distance: 13.9
click at [524, 451] on div "Enter the Violation Number associated with any un-resolved violations" at bounding box center [771, 448] width 1023 height 16
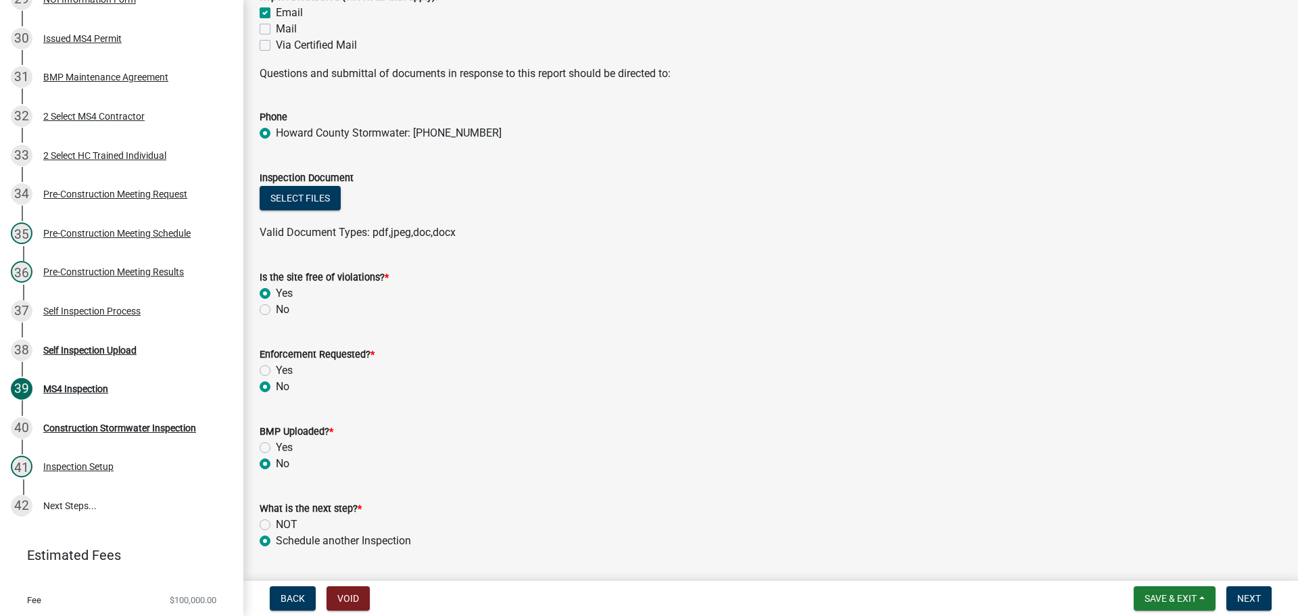
scroll to position [10685, 0]
click at [315, 197] on button "Select files" at bounding box center [300, 197] width 81 height 24
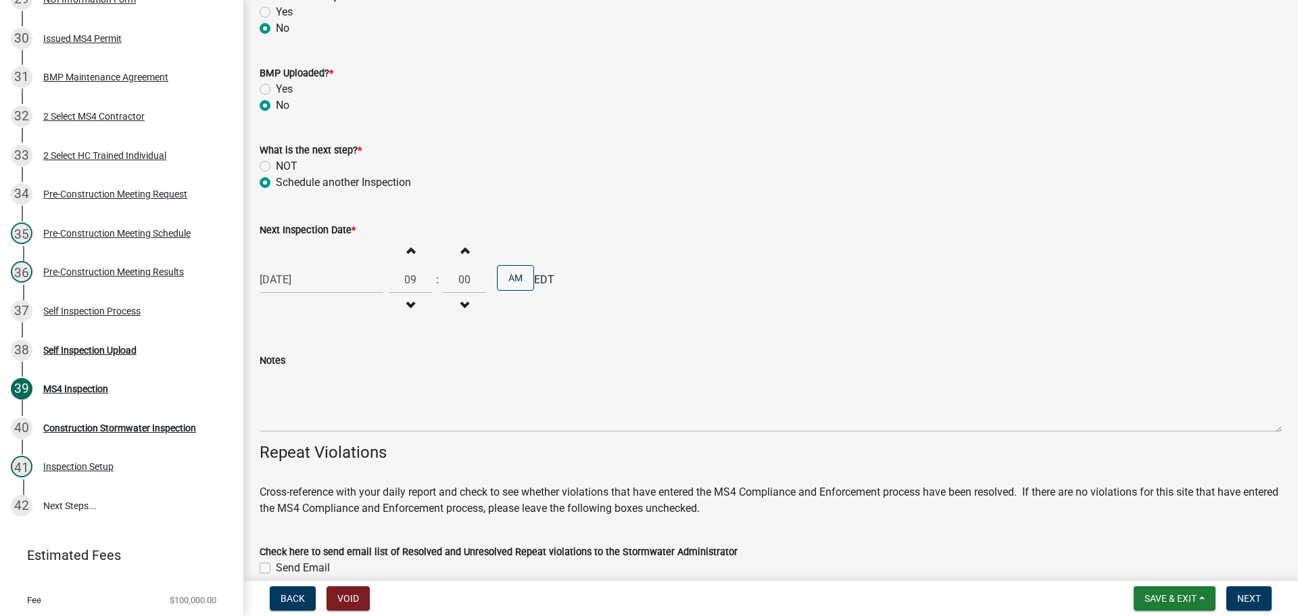
scroll to position [11334, 0]
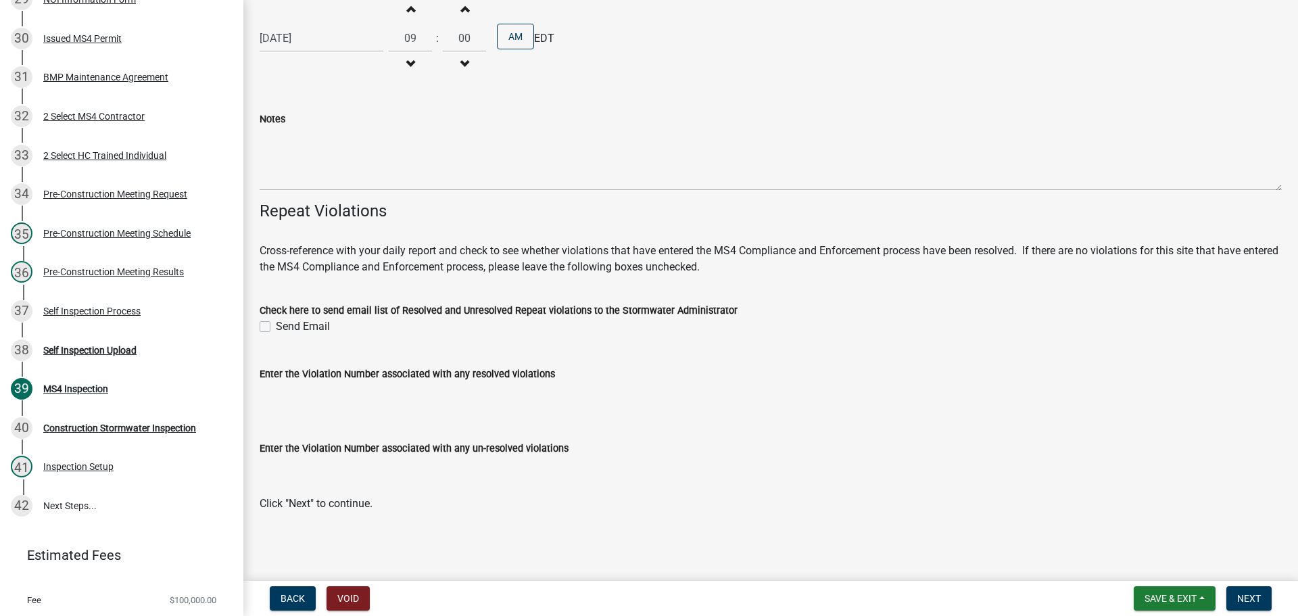
click at [851, 469] on input "Enter the Violation Number associated with any un-resolved violations" at bounding box center [771, 469] width 1023 height 27
click at [820, 438] on div "Enter the Violation Number associated with any un-resolved violations" at bounding box center [771, 452] width 1023 height 62
click at [1253, 596] on span "Next" at bounding box center [1250, 598] width 24 height 11
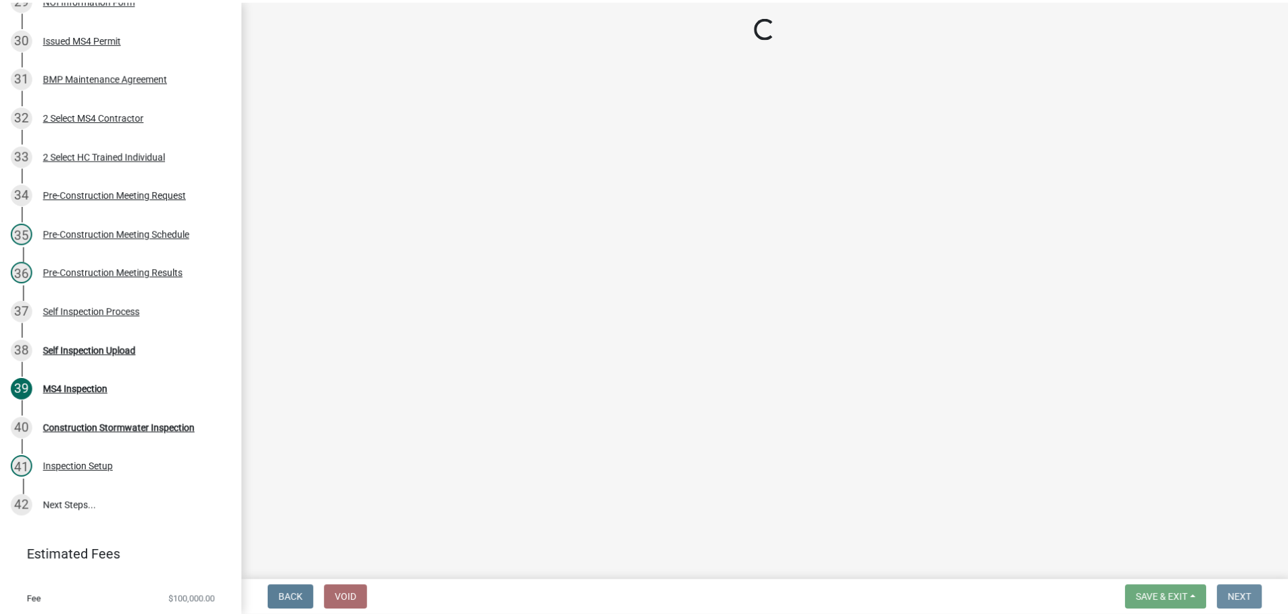
scroll to position [0, 0]
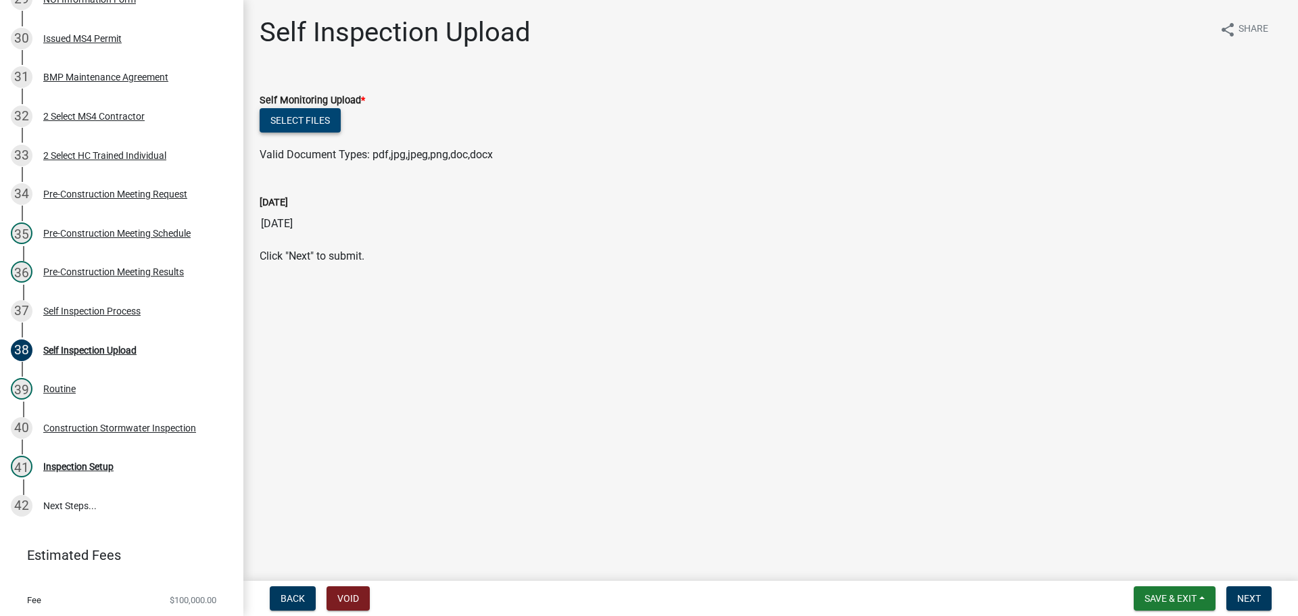
click at [306, 126] on button "Select files" at bounding box center [300, 120] width 81 height 24
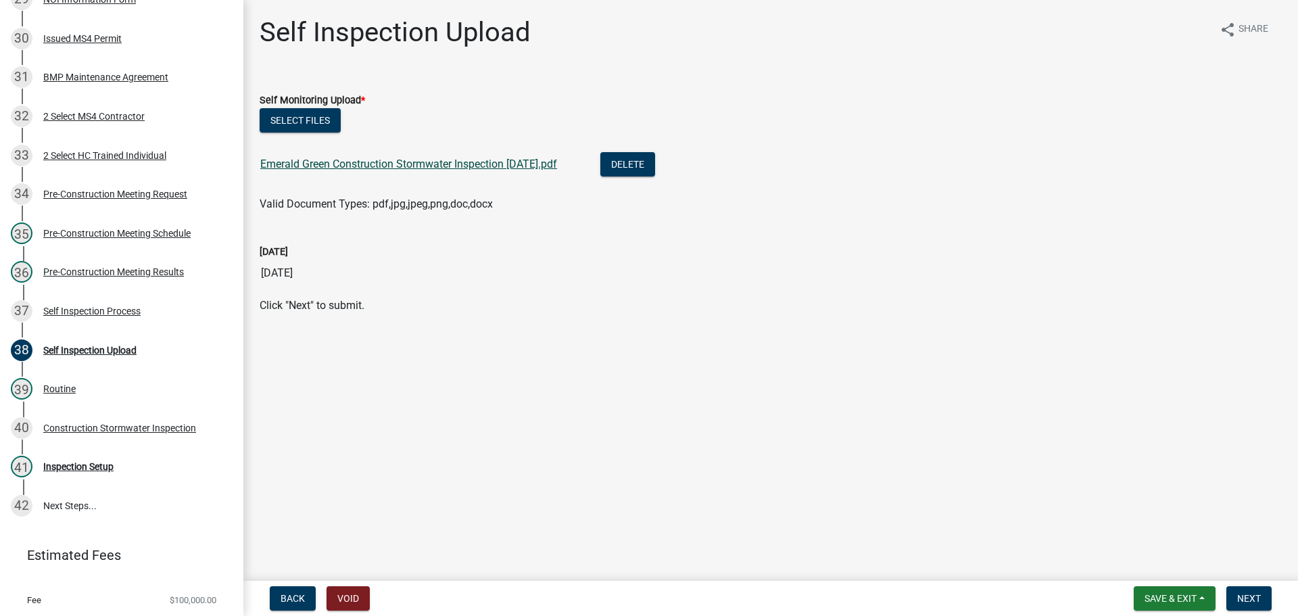
click at [425, 164] on link "Emerald Green Construction Stormwater Inspection [DATE].pdf" at bounding box center [408, 164] width 297 height 13
click at [1258, 593] on span "Next" at bounding box center [1250, 598] width 24 height 11
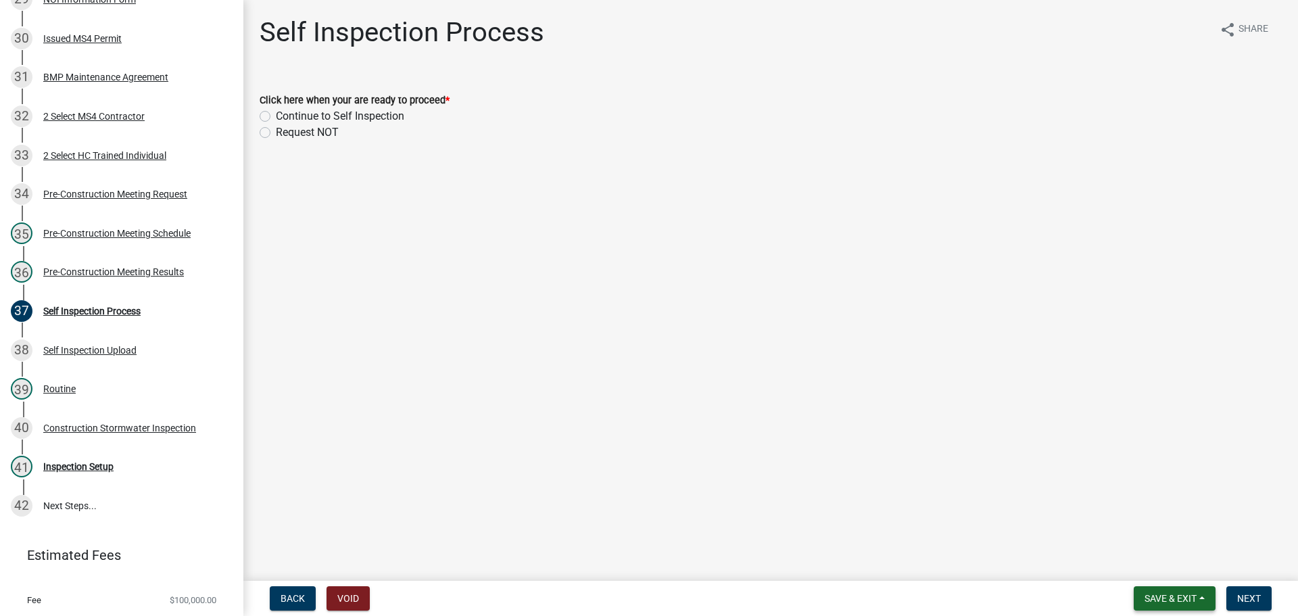
click at [1205, 601] on button "Save & Exit" at bounding box center [1175, 598] width 82 height 24
click at [1169, 558] on button "Save & Exit" at bounding box center [1162, 563] width 108 height 32
